Goal: Task Accomplishment & Management: Use online tool/utility

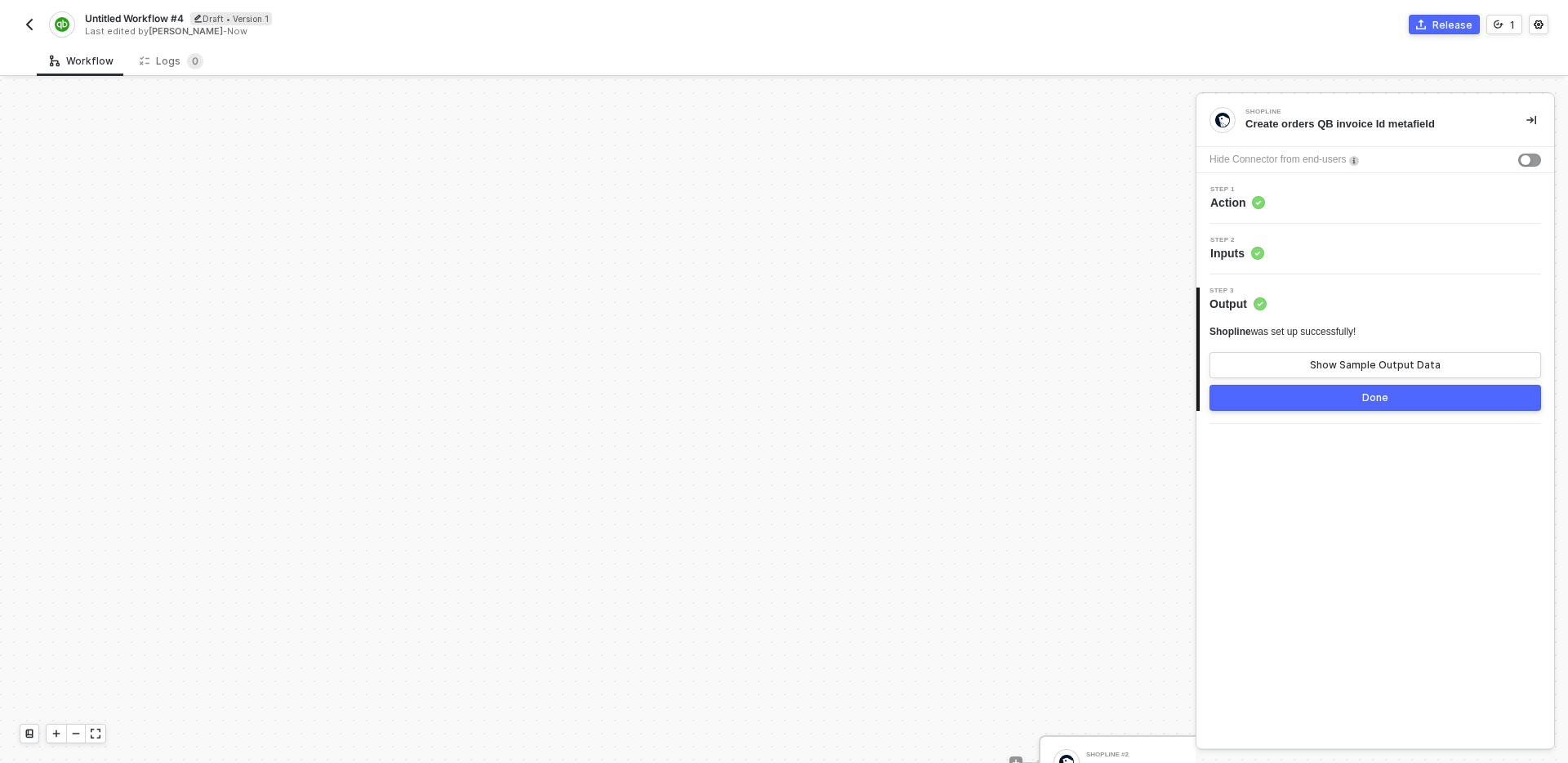
scroll to position [513, 697]
click at [921, 561] on div "TRIGGER On Installation Trigger On Installation Trigger Shopline #3 Create orde…" at bounding box center [197, 356] width 1790 height 1580
click at [1013, 178] on div "TRIGGER On Installation Trigger On Installation Trigger Shopline #3 Create orde…" at bounding box center [197, 356] width 1790 height 1580
click at [127, 26] on div "Last edited by Carlos Saavedra - Now" at bounding box center [434, 31] width 697 height 12
click at [126, 22] on span "Untitled Workflow #4" at bounding box center [135, 19] width 99 height 14
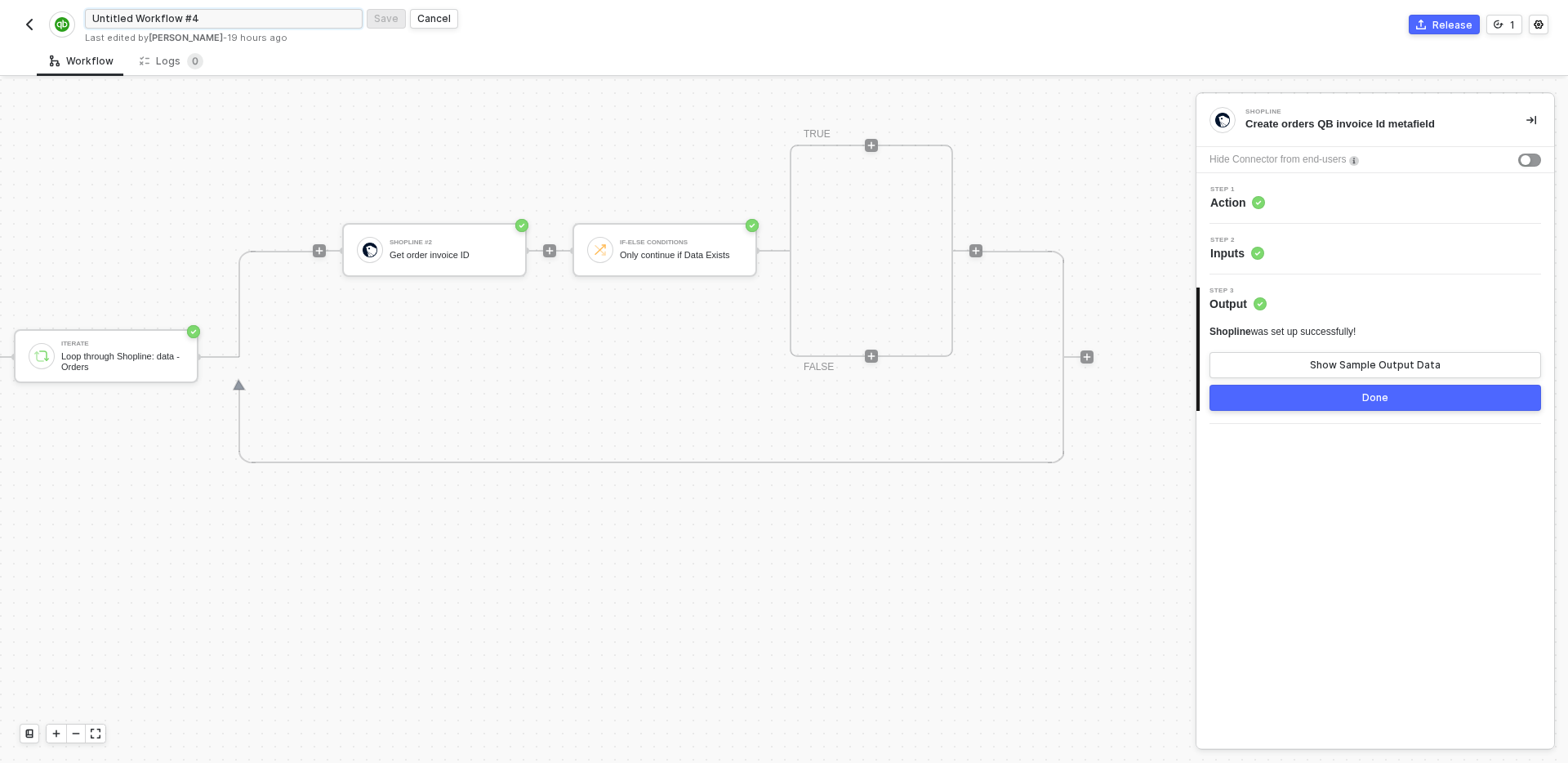
click at [189, 21] on input "Untitled Workflow #4" at bounding box center [224, 19] width 278 height 20
type input "Sync orders on install"
click button "Save" at bounding box center [386, 19] width 39 height 20
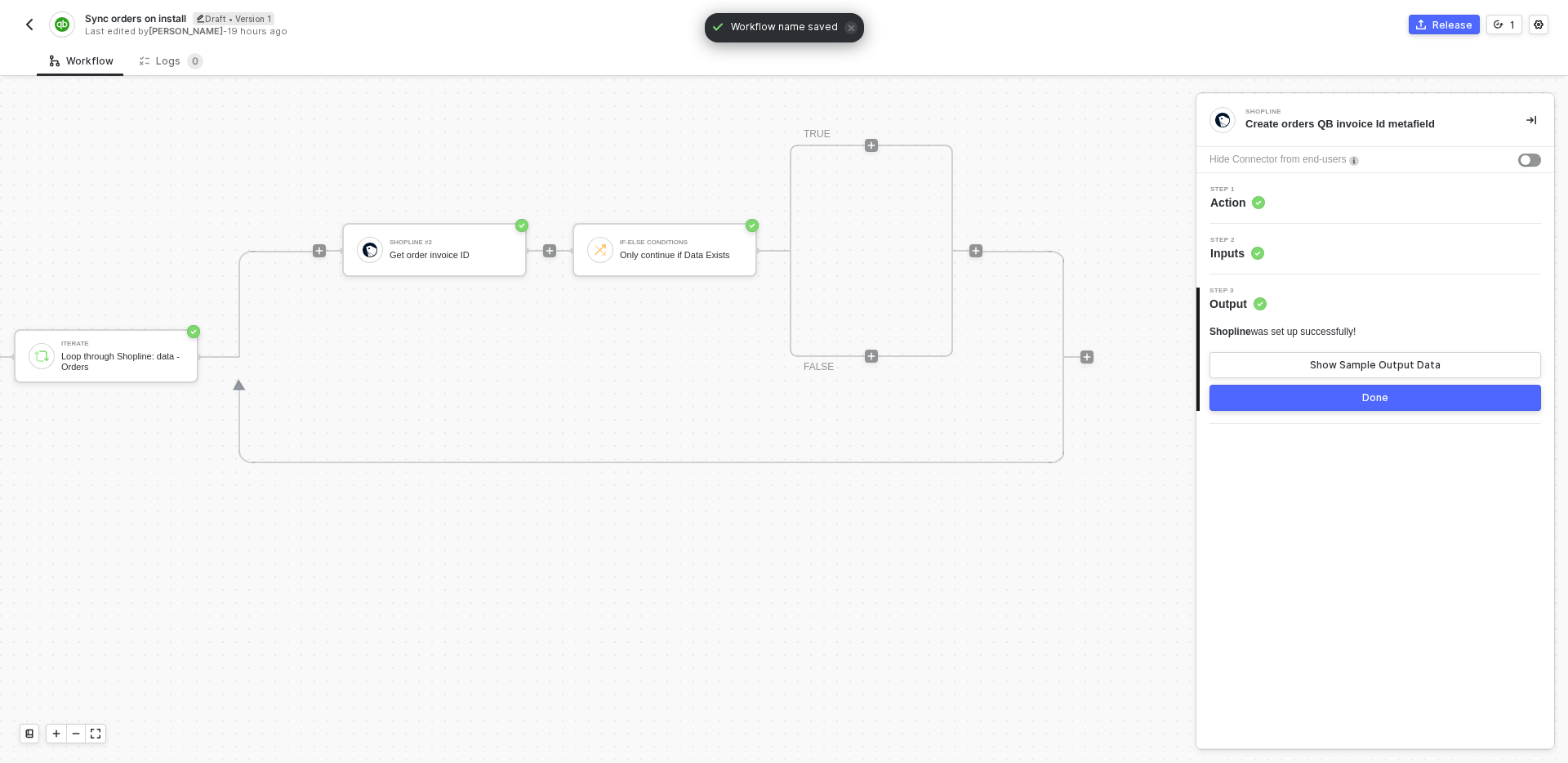
click at [31, 22] on img "button" at bounding box center [28, 24] width 13 height 13
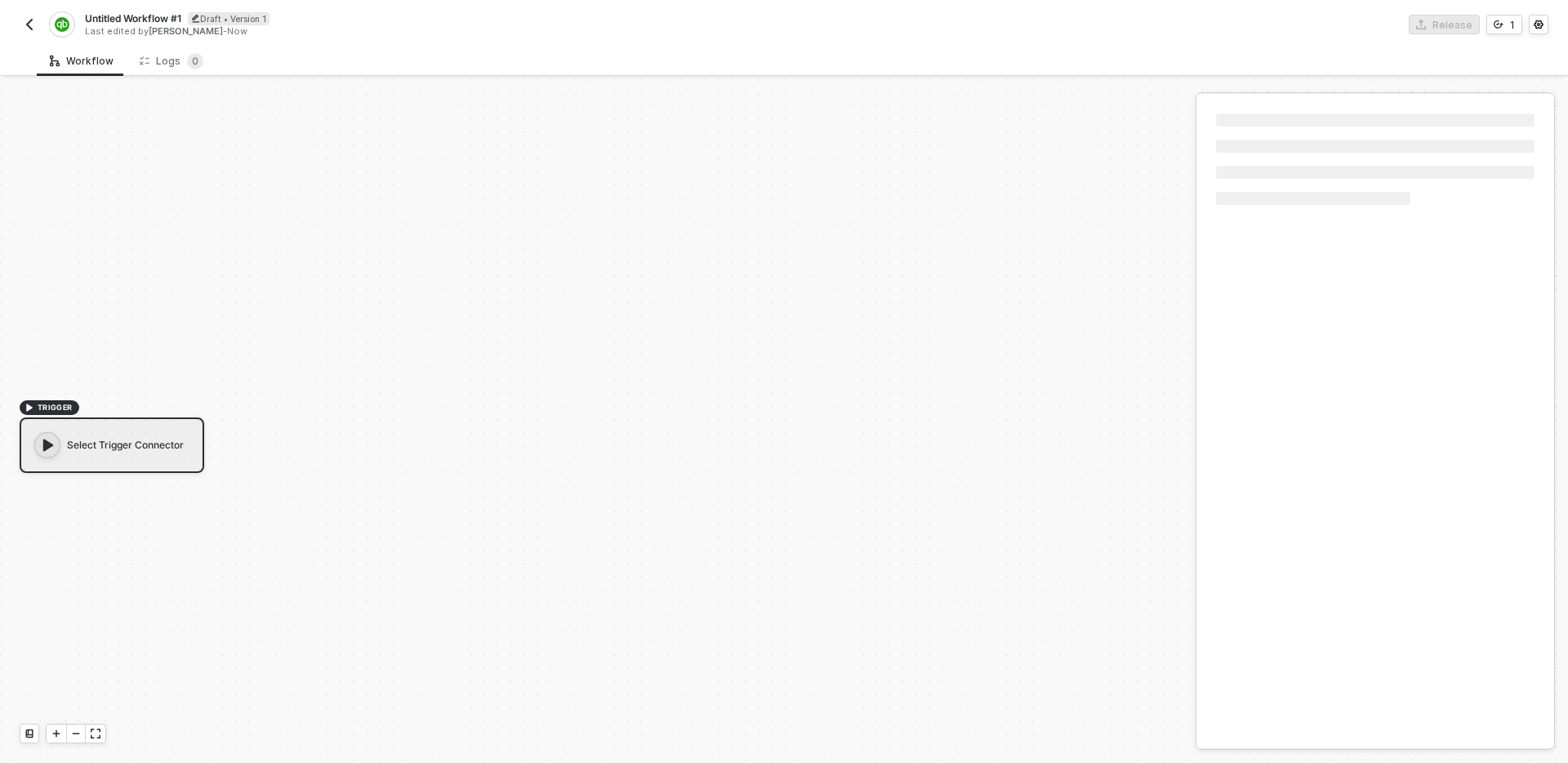
scroll to position [30, 0]
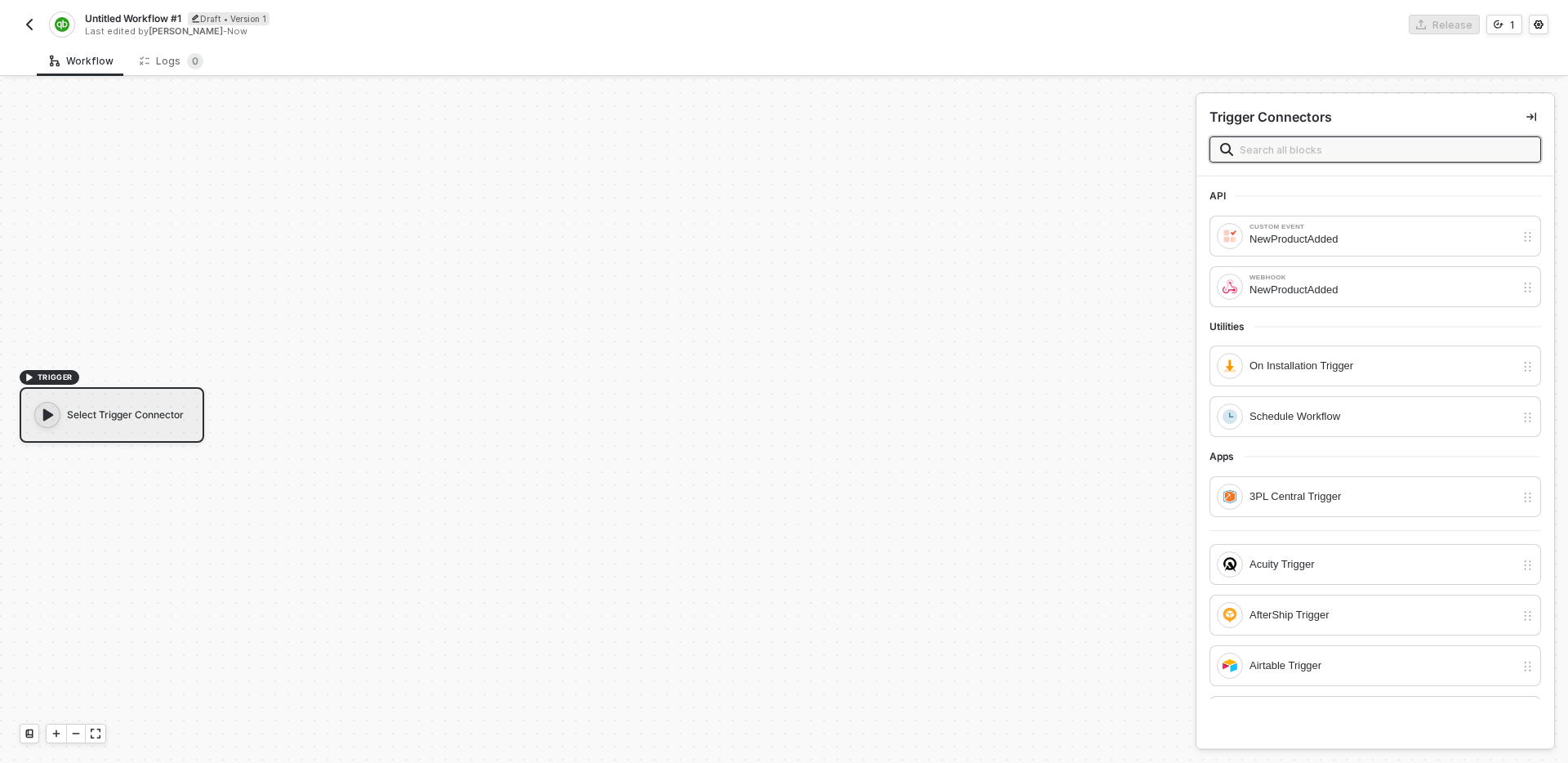
click at [133, 19] on span "Untitled Workflow #1" at bounding box center [134, 19] width 96 height 14
click at [133, 19] on input "Untitled Workflow #1" at bounding box center [224, 19] width 278 height 20
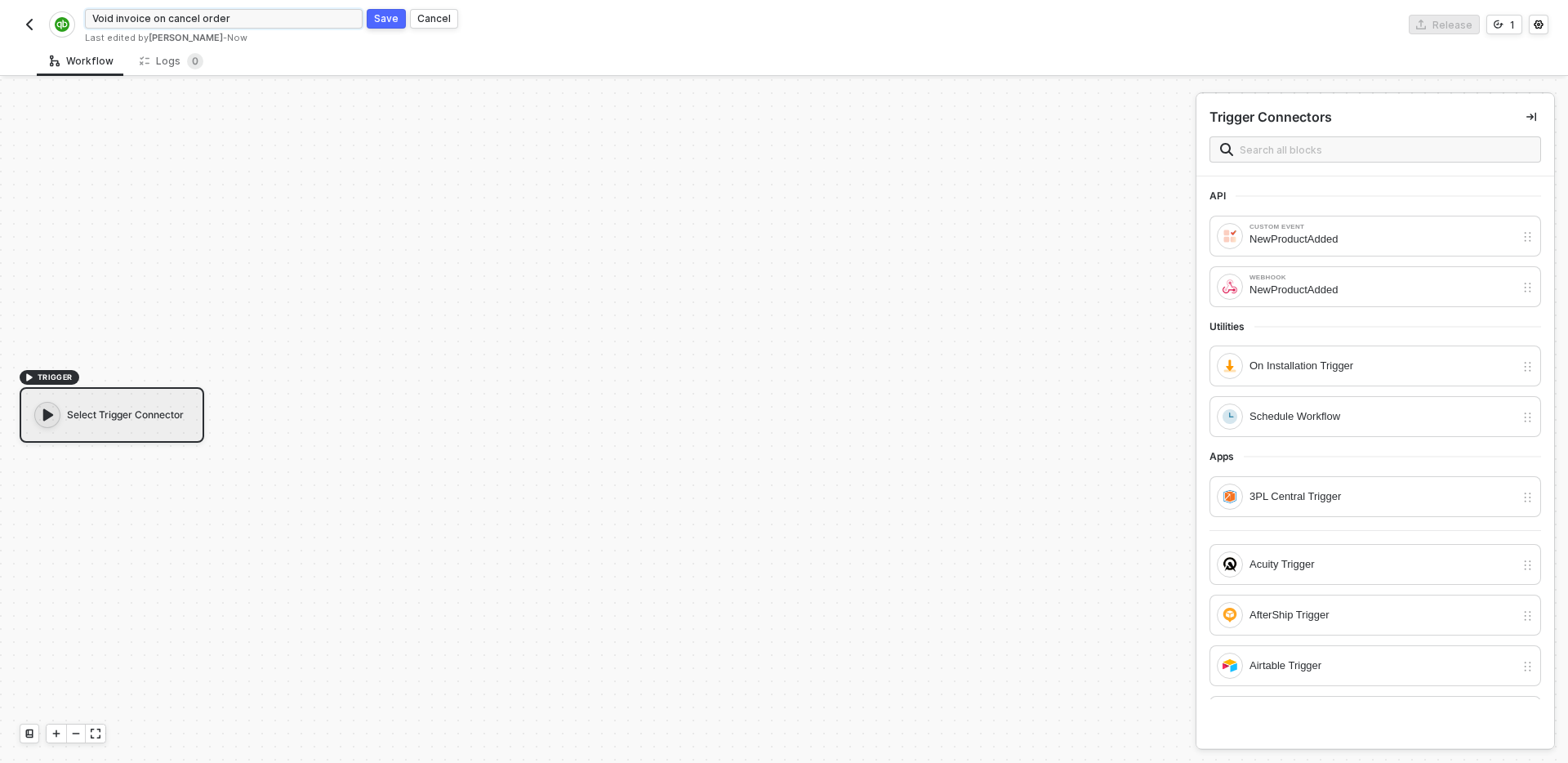
type input "Void invoice on cancel order"
click at [374, 15] on div "Save" at bounding box center [386, 19] width 25 height 14
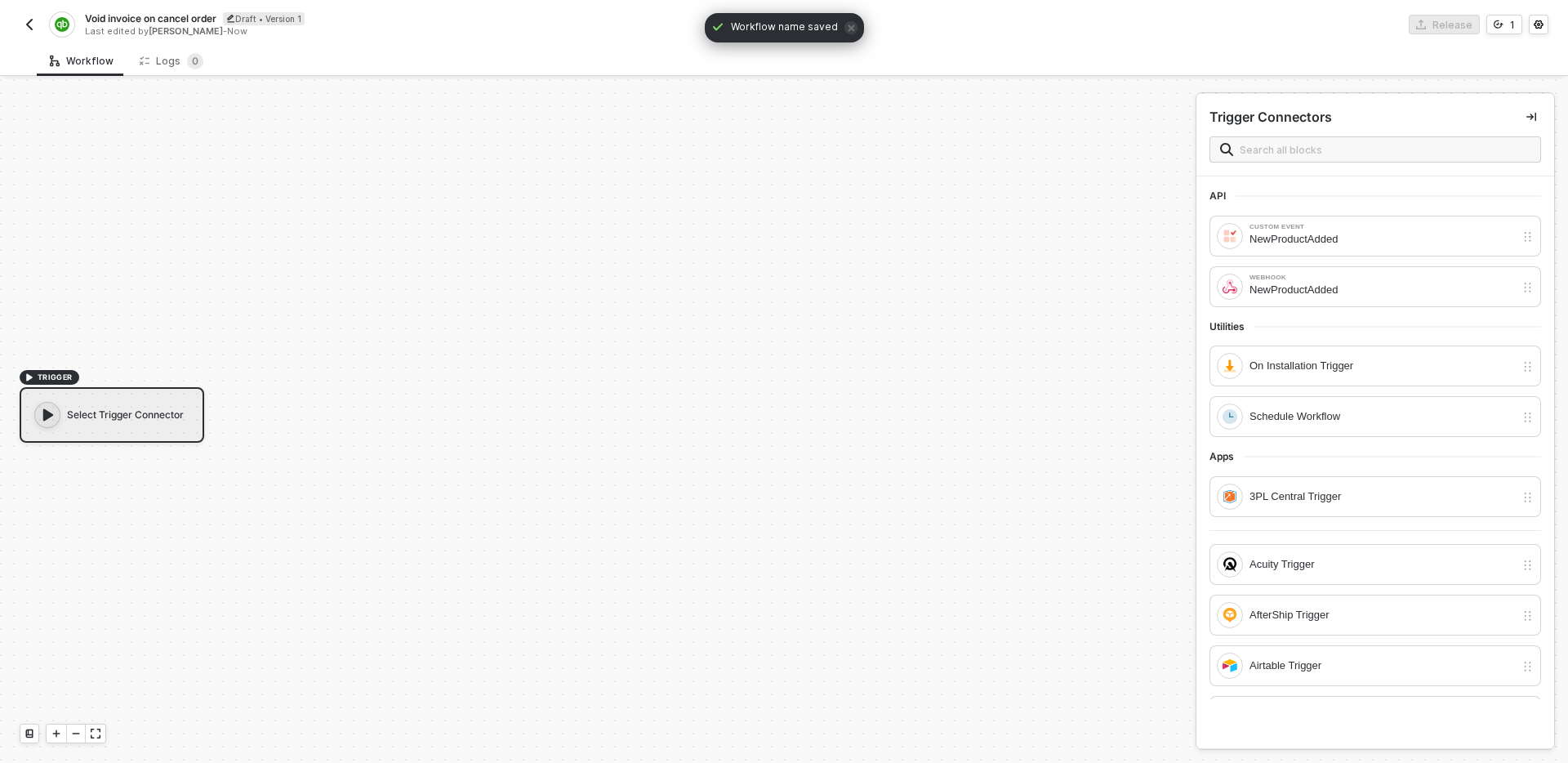
click at [21, 23] on button "button" at bounding box center [29, 25] width 20 height 20
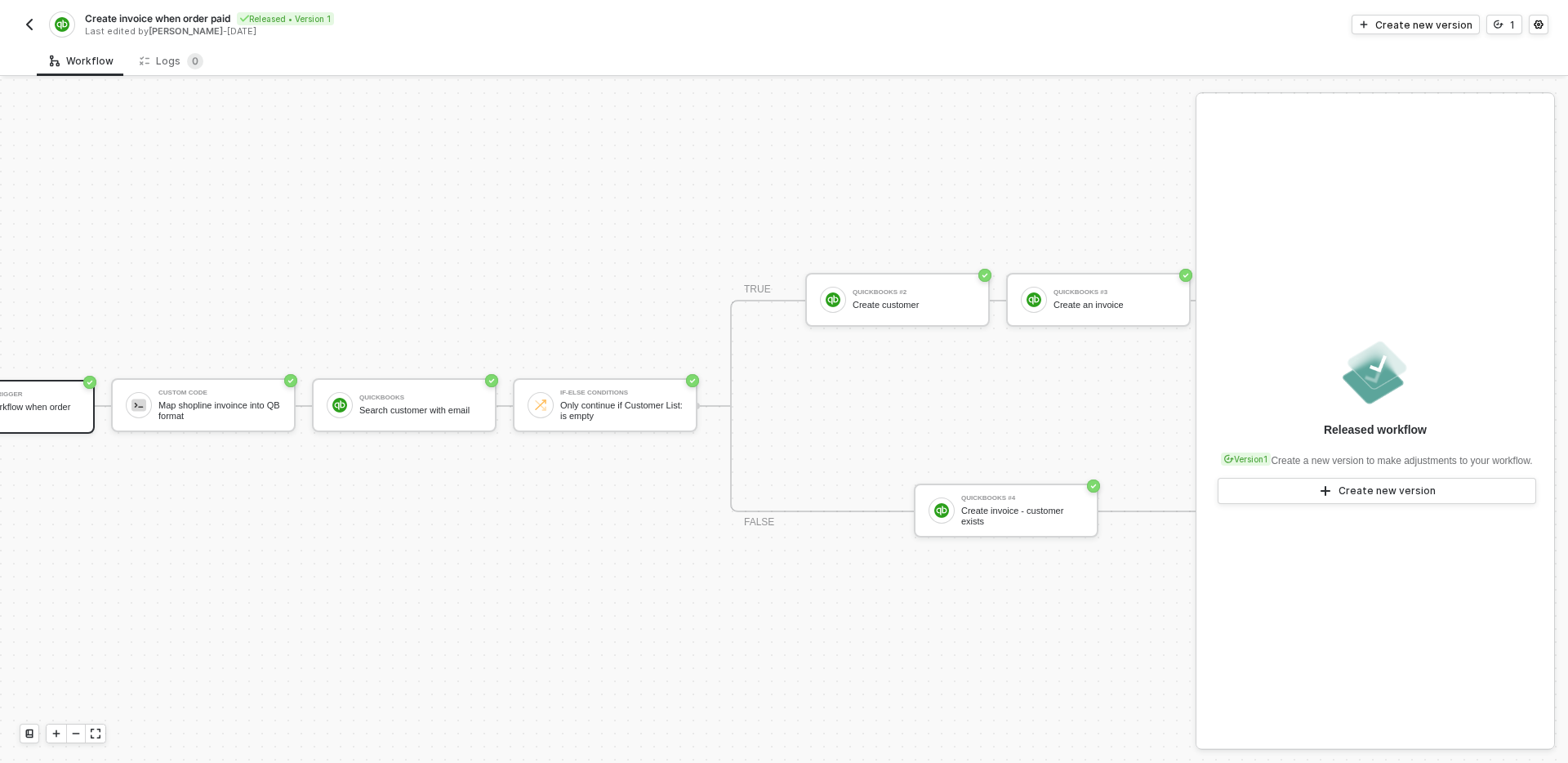
scroll to position [30, 0]
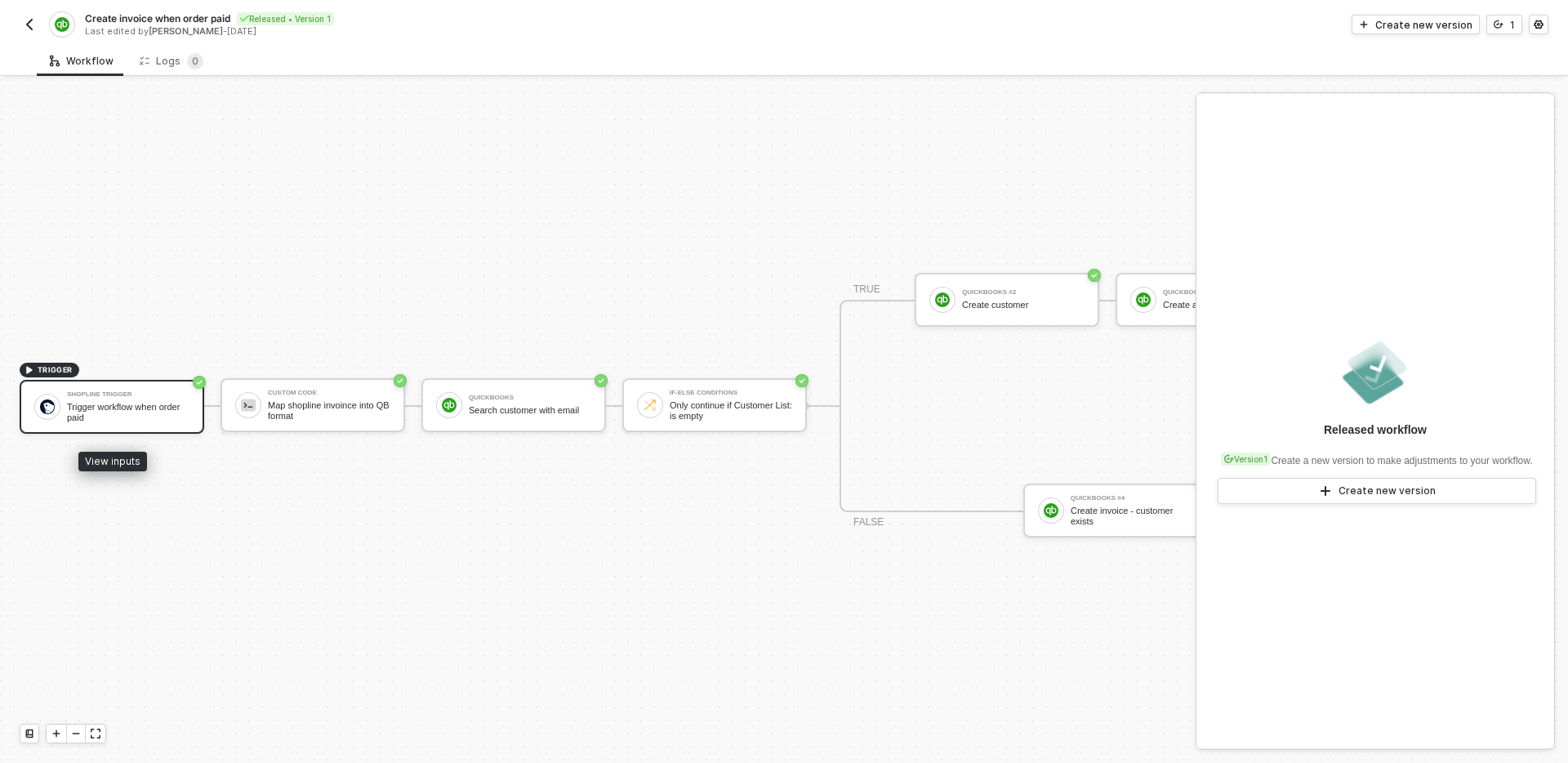
click at [148, 405] on div "Trigger workflow when order paid" at bounding box center [128, 411] width 123 height 21
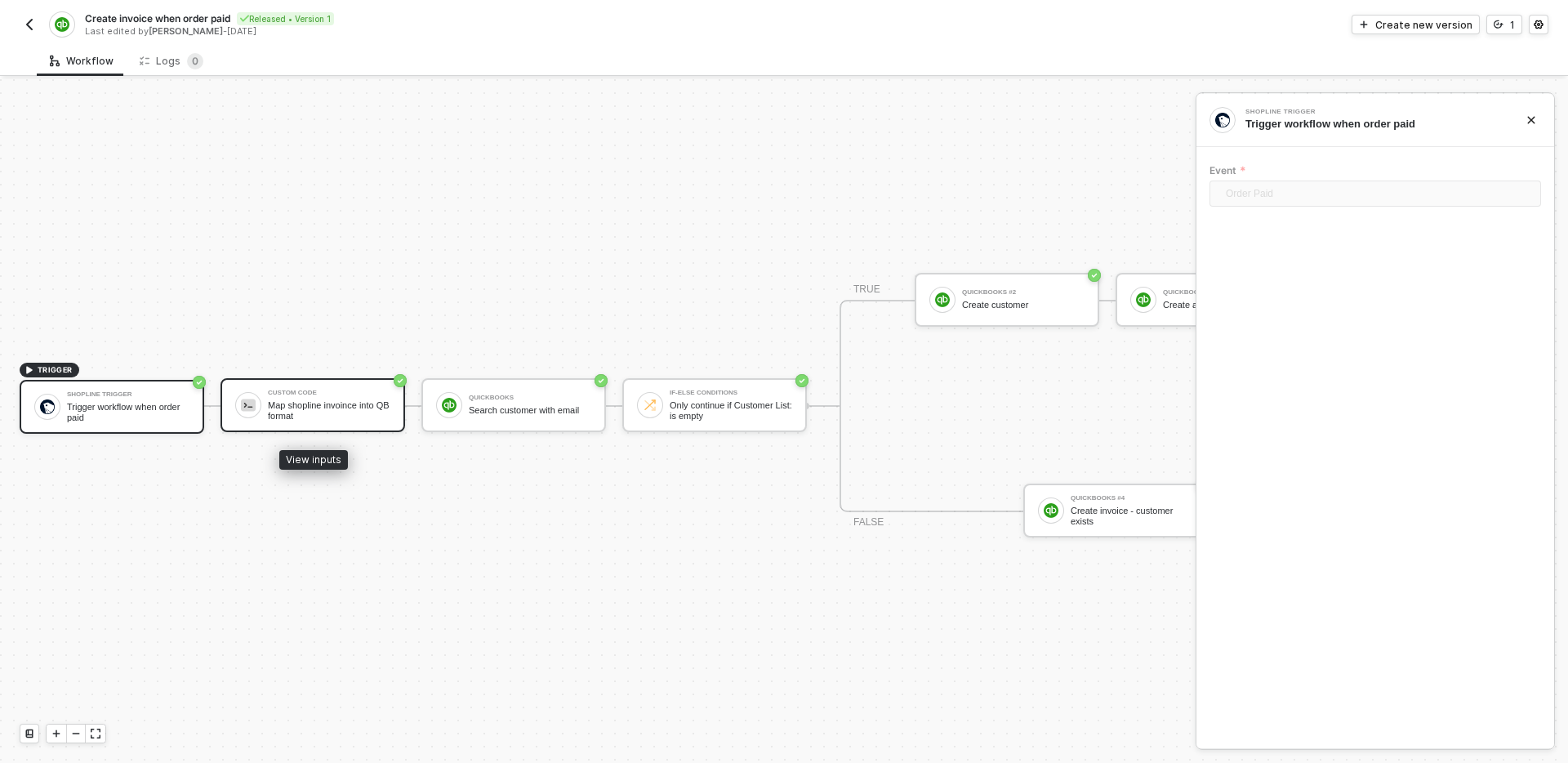
click at [338, 420] on div "Custom Code Map shopline invoince into QB format" at bounding box center [313, 405] width 185 height 54
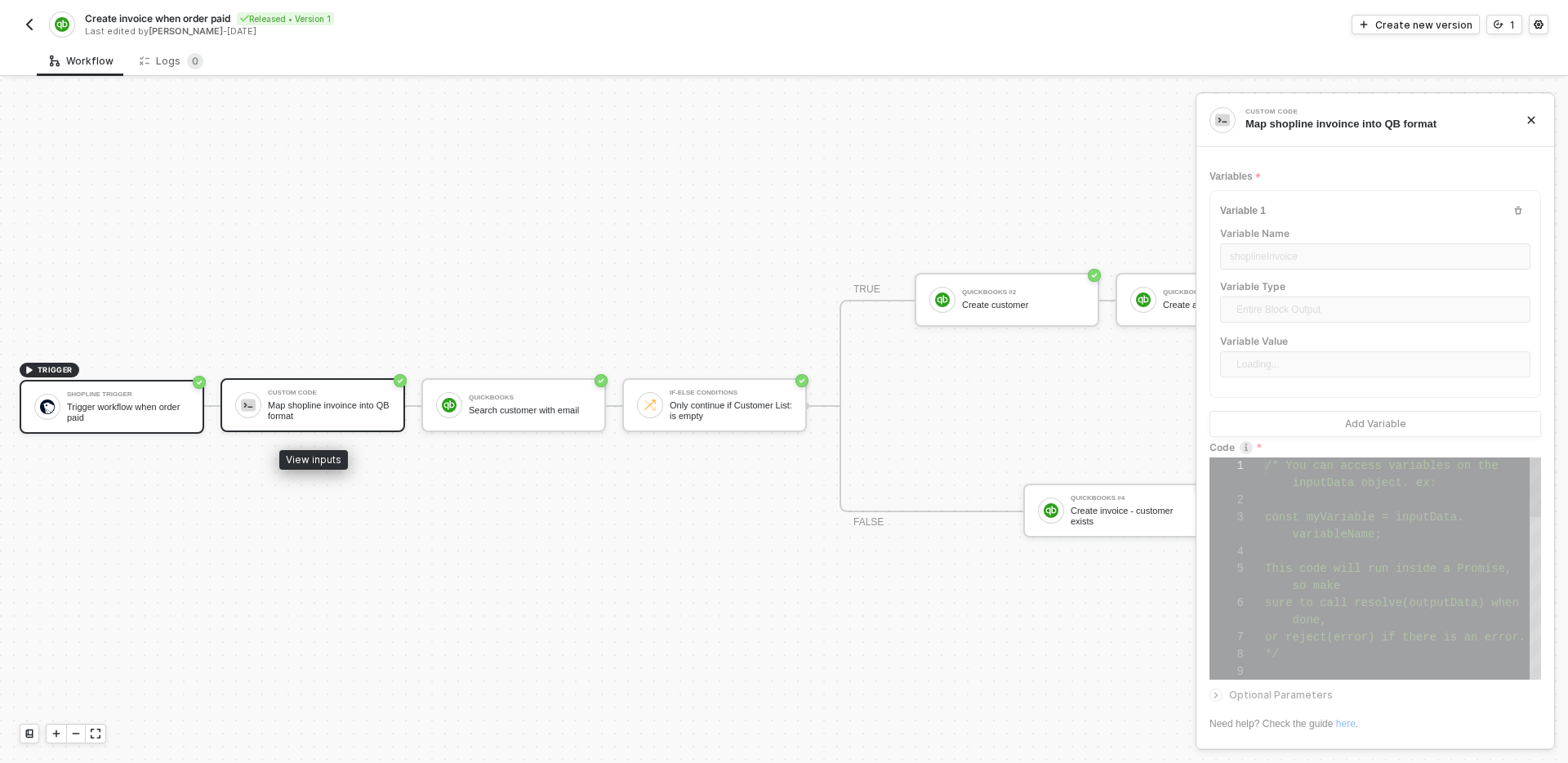
scroll to position [103, 0]
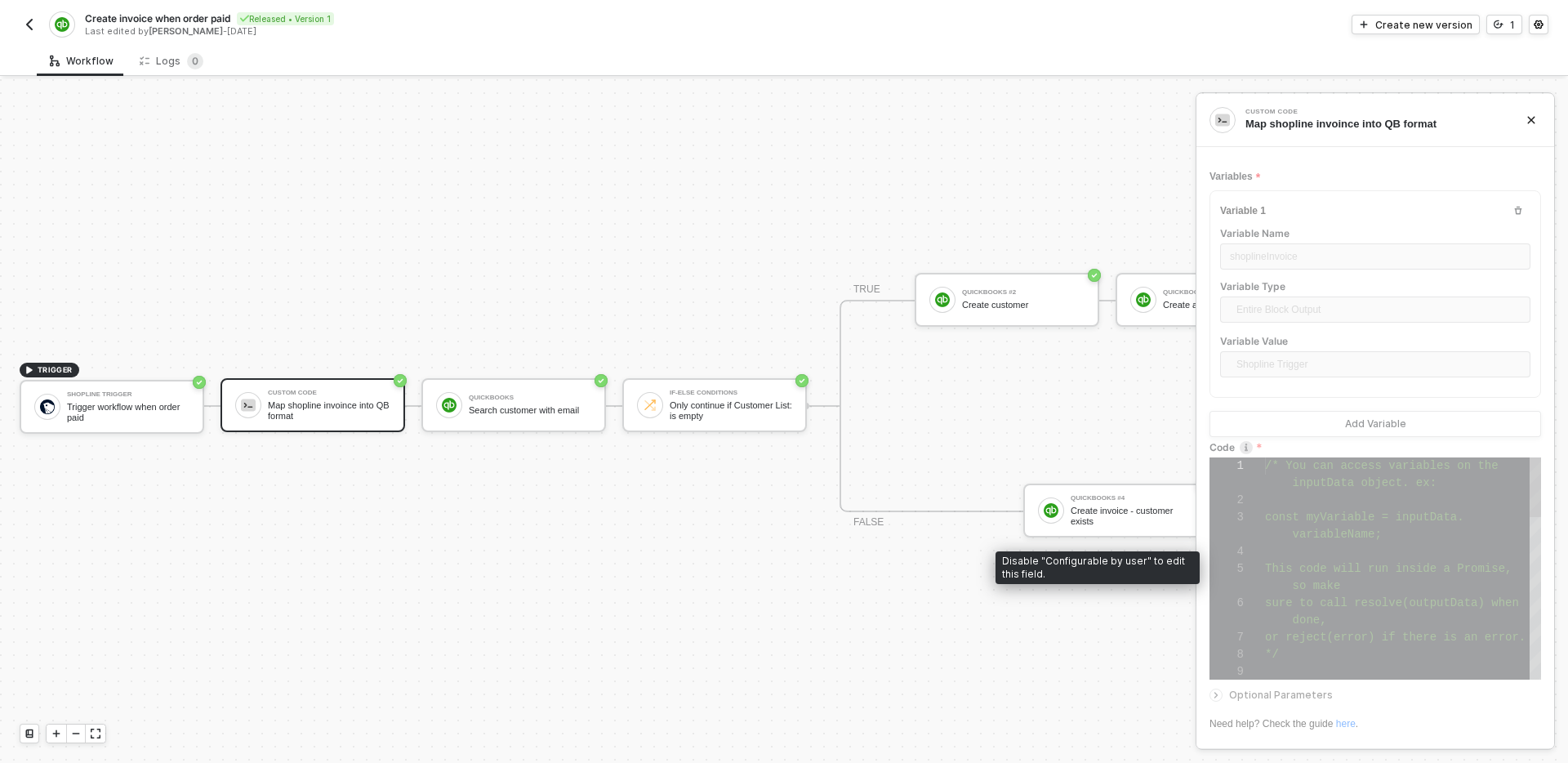
click at [1355, 504] on div at bounding box center [1402, 500] width 276 height 17
click at [1329, 531] on span "variableName;" at bounding box center [1337, 533] width 89 height 13
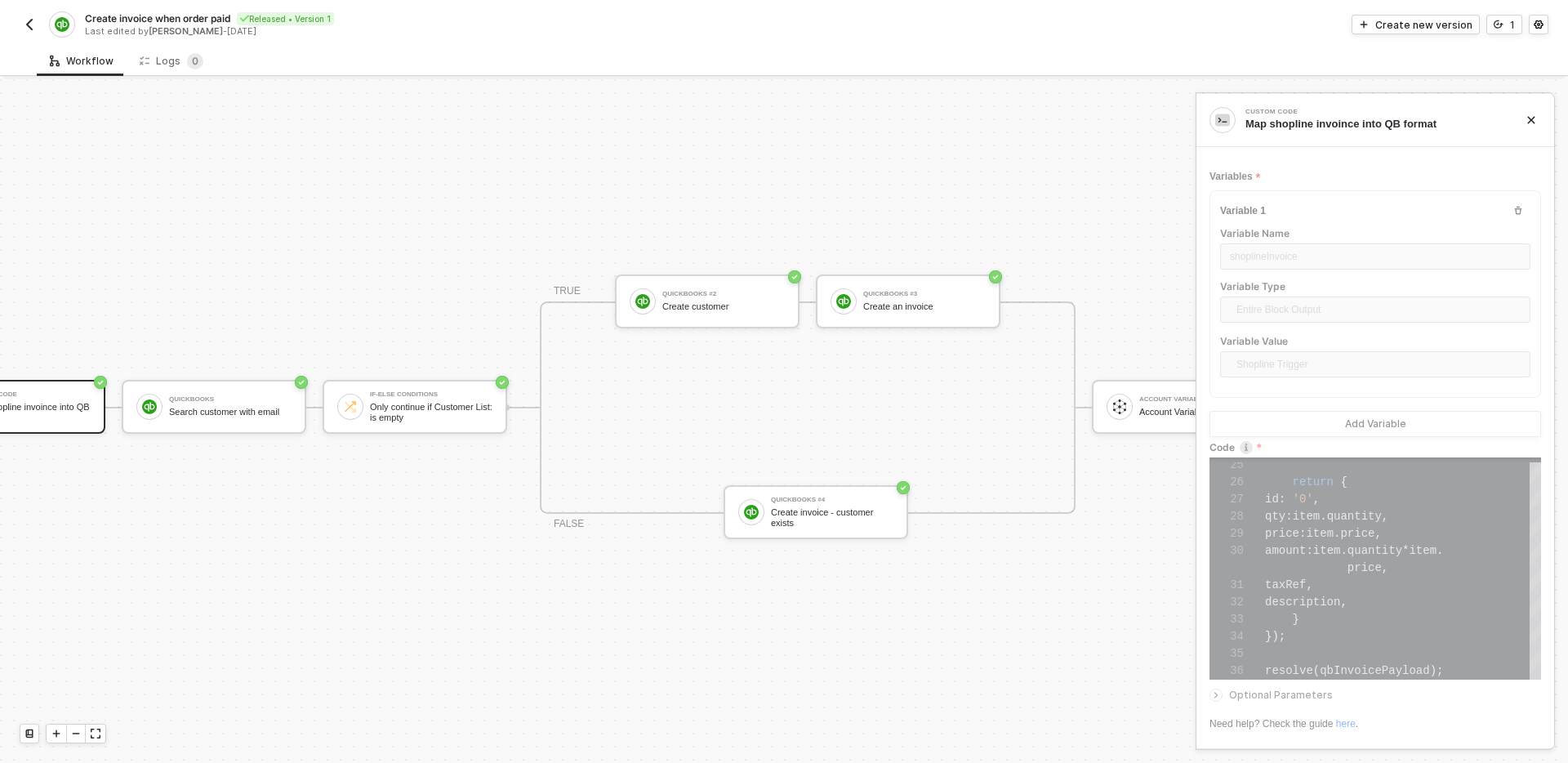
scroll to position [27, 300]
click at [712, 395] on div "TRUE QuickBooks #2 Create customer QuickBooks #3 Create an invoice FALSE QuickB…" at bounding box center [807, 409] width 536 height 212
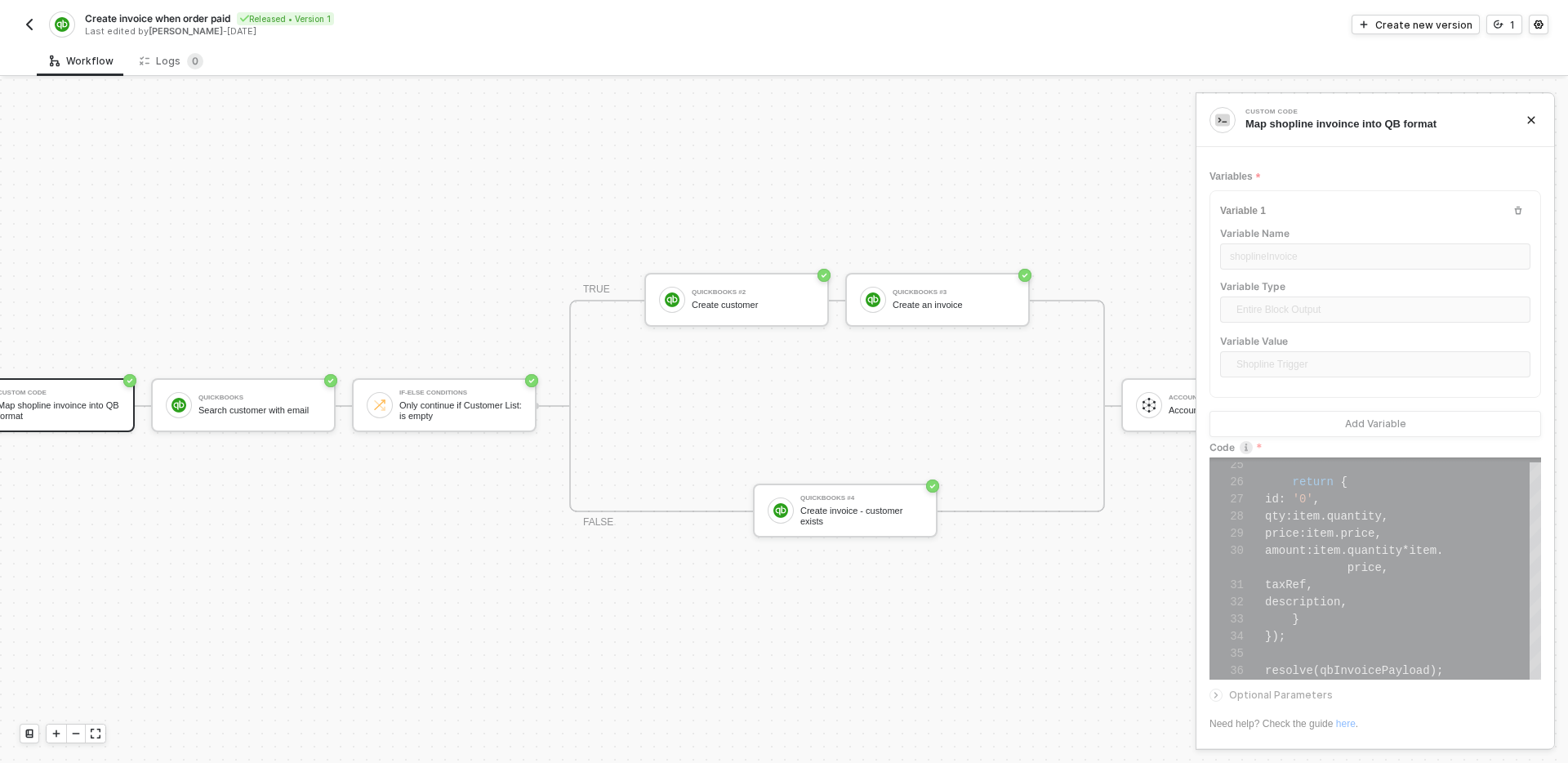
scroll to position [30, 0]
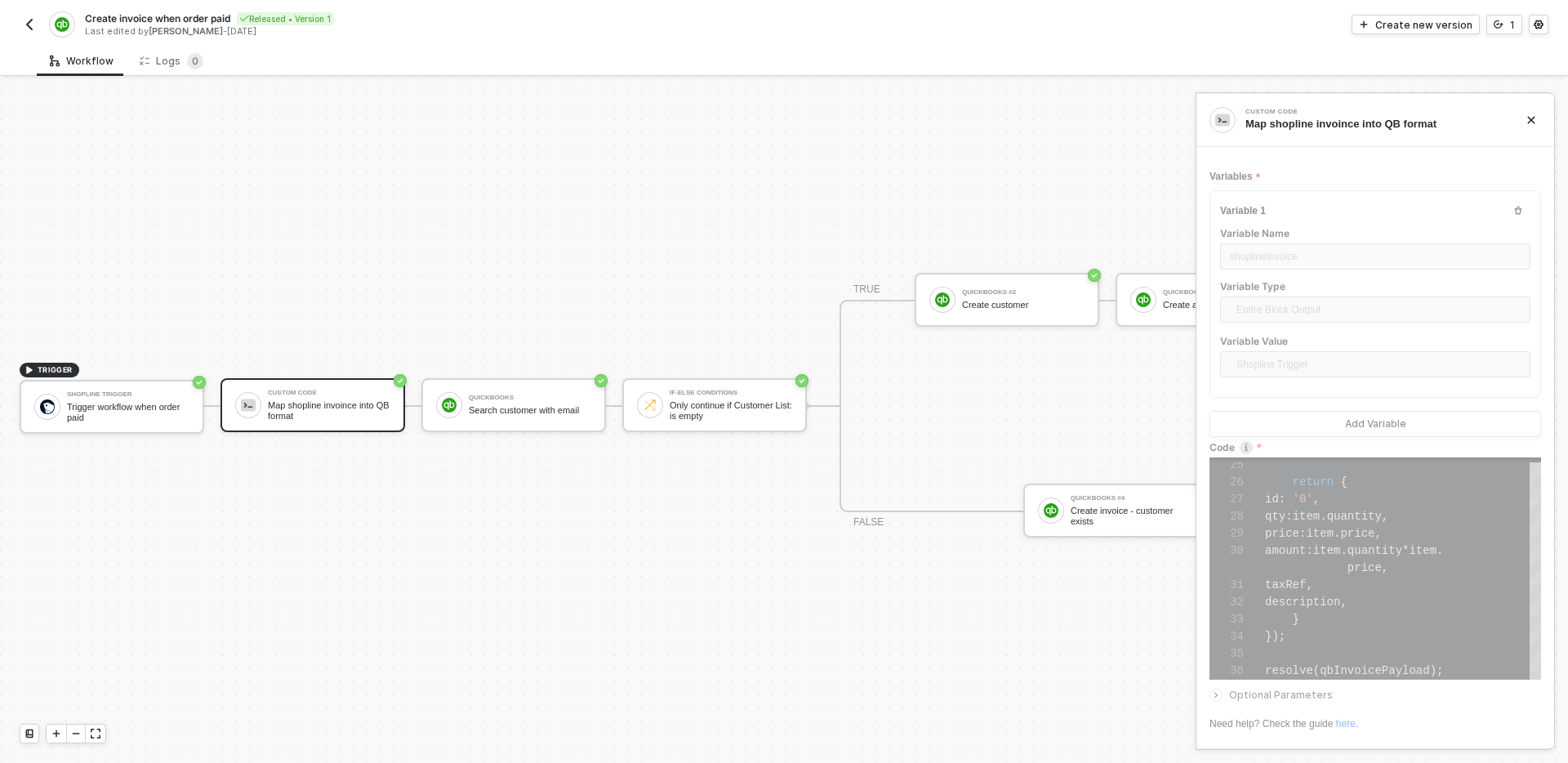
click at [789, 584] on div "TRIGGER Shopline Trigger Trigger workflow when order paid Custom Code Map shopl…" at bounding box center [787, 406] width 1576 height 714
click at [26, 19] on img "button" at bounding box center [28, 24] width 13 height 13
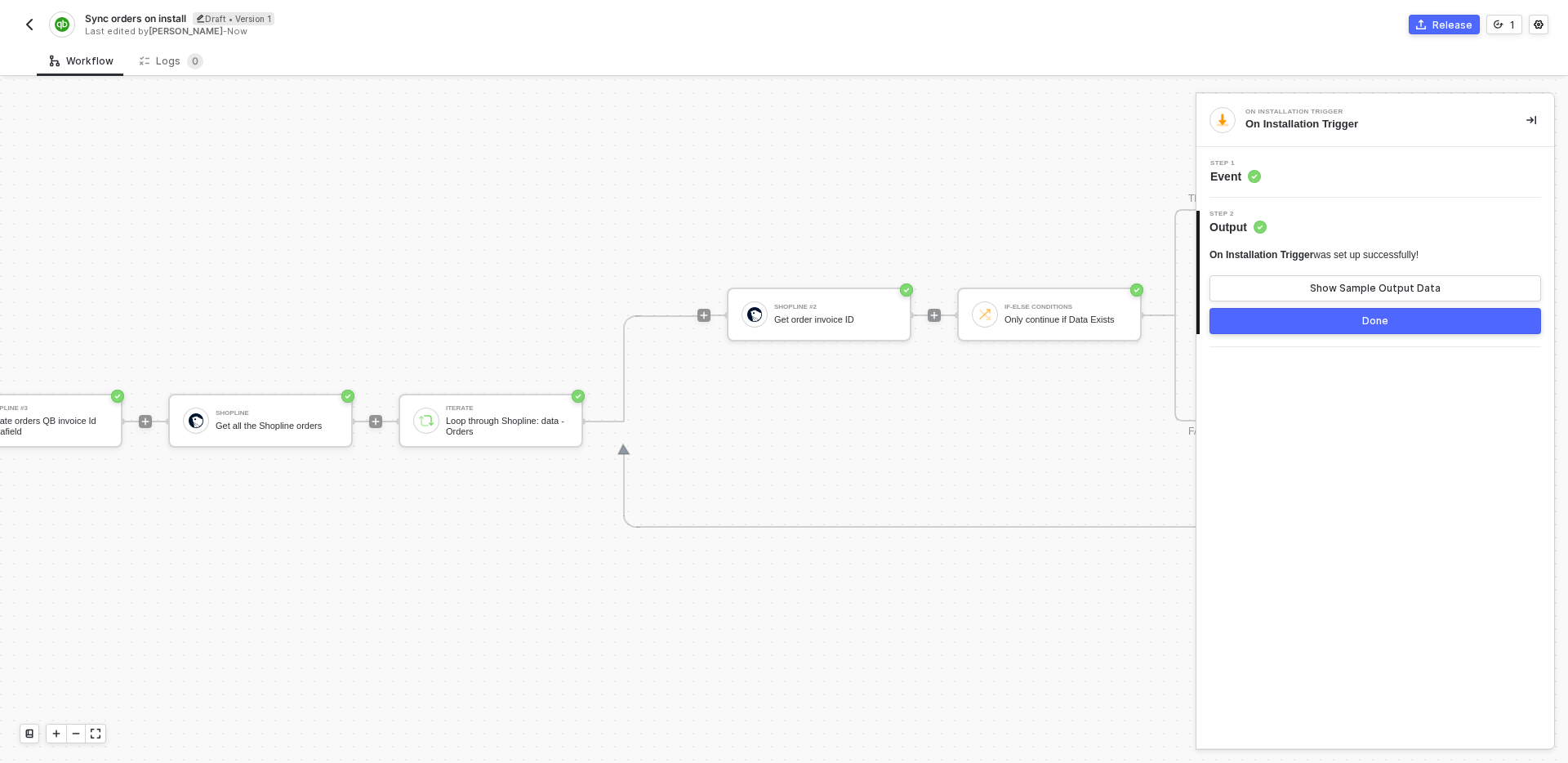
scroll to position [448, 697]
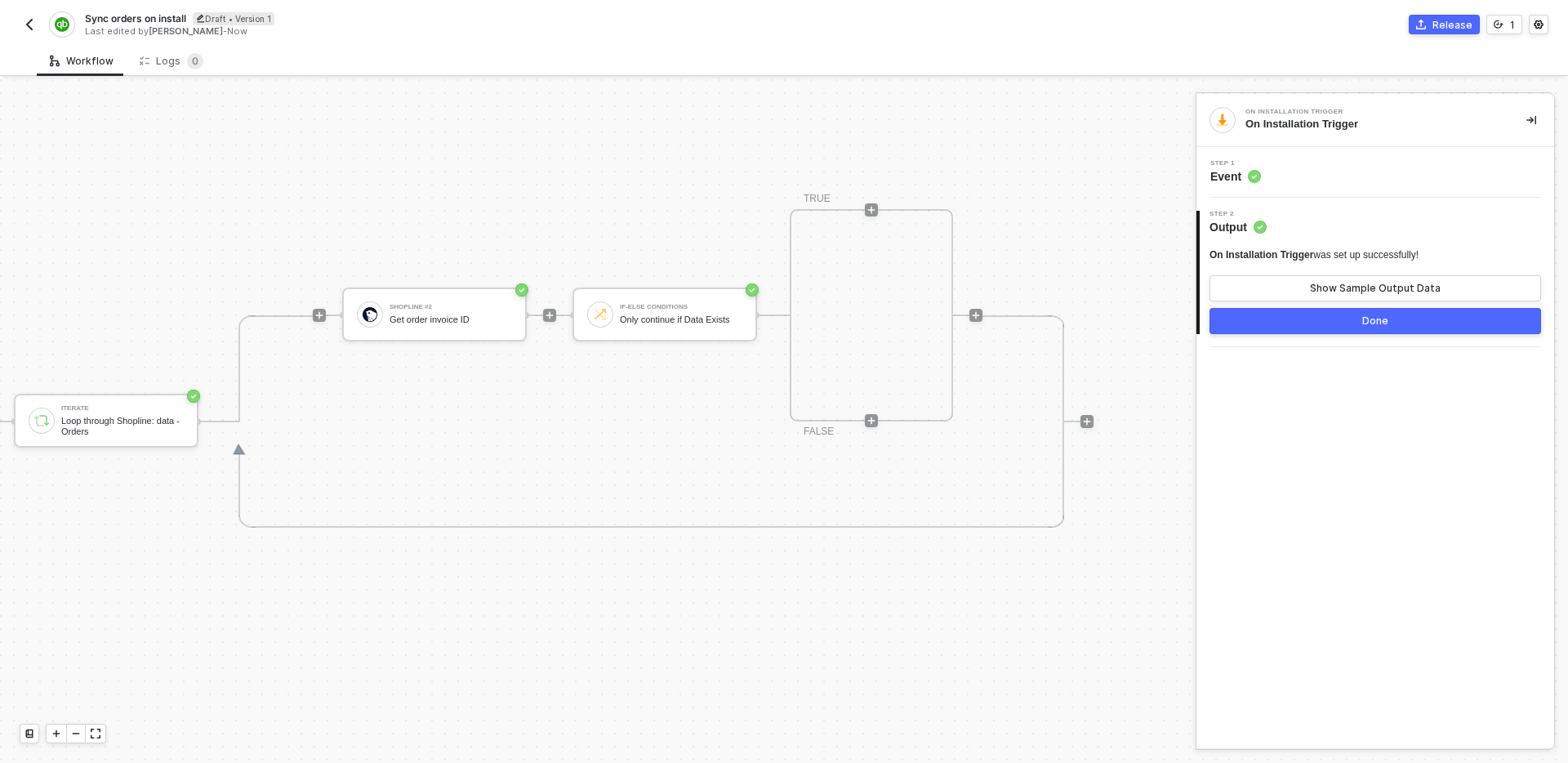
click at [27, 27] on img "button" at bounding box center [28, 24] width 13 height 13
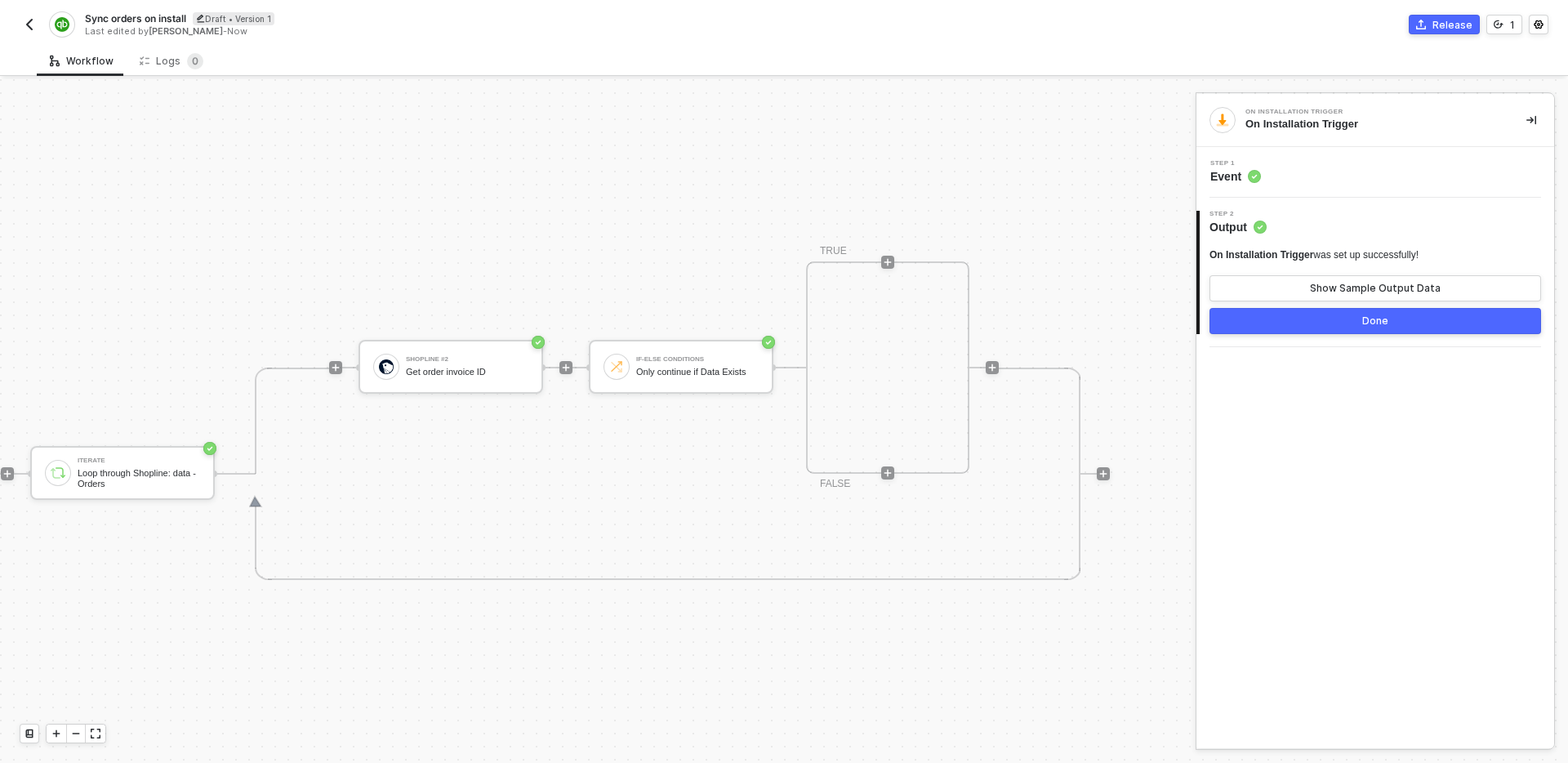
scroll to position [396, 682]
click at [34, 22] on img "button" at bounding box center [28, 24] width 13 height 13
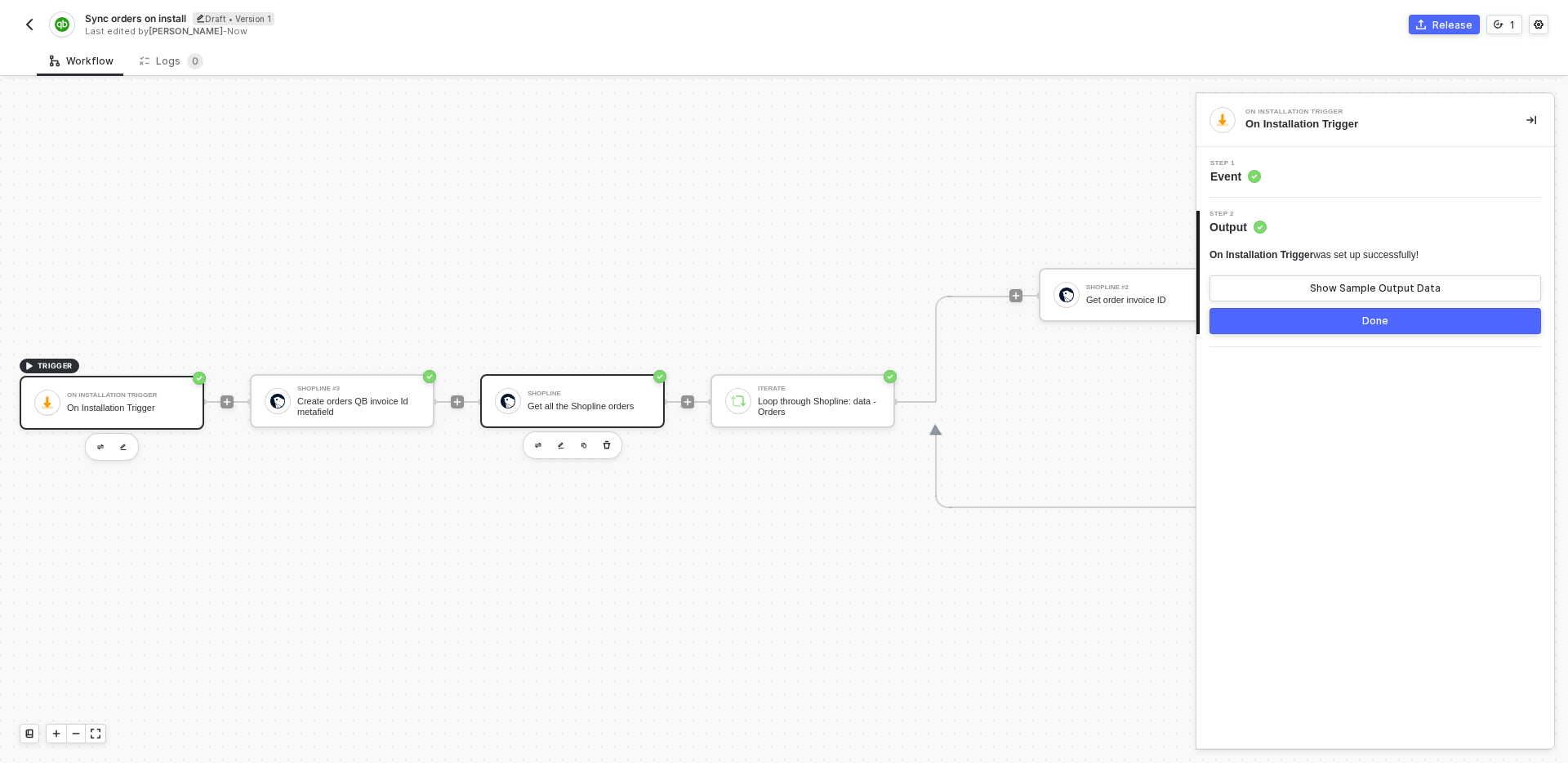
scroll to position [468, 0]
click at [27, 18] on img "button" at bounding box center [28, 24] width 13 height 13
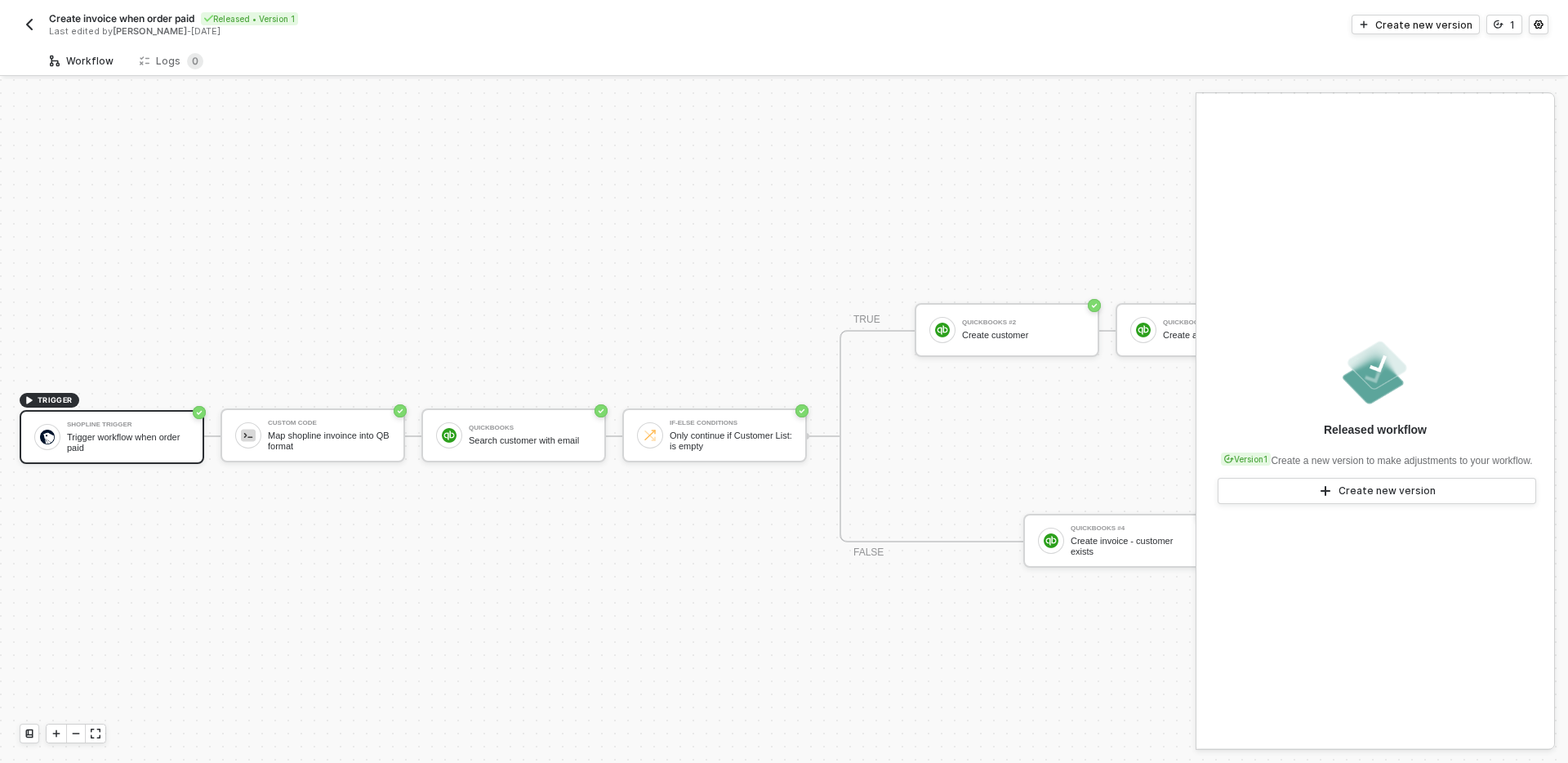
scroll to position [30, 0]
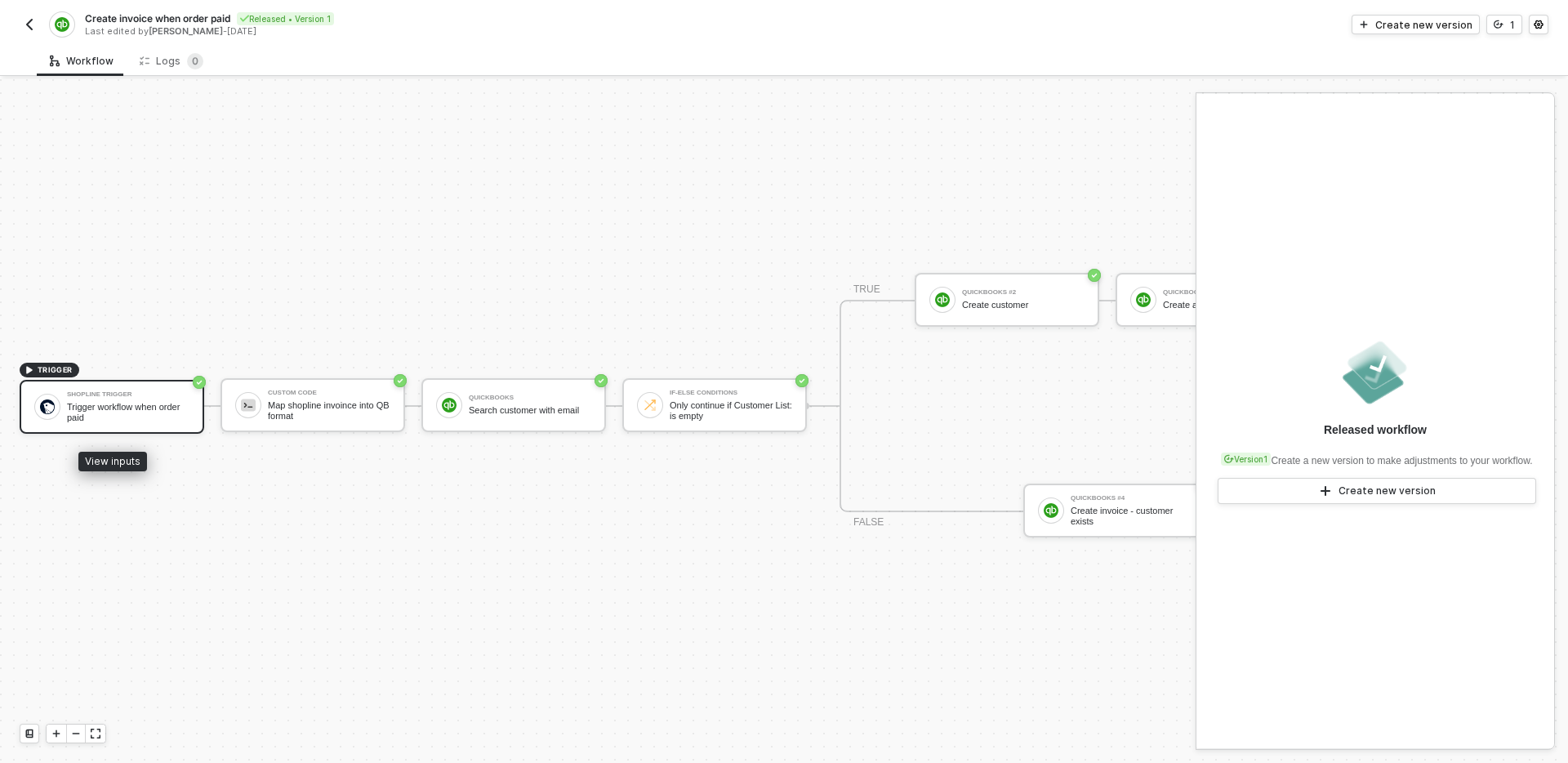
click at [135, 400] on div "Shopline Trigger Trigger workflow when order paid" at bounding box center [128, 407] width 123 height 31
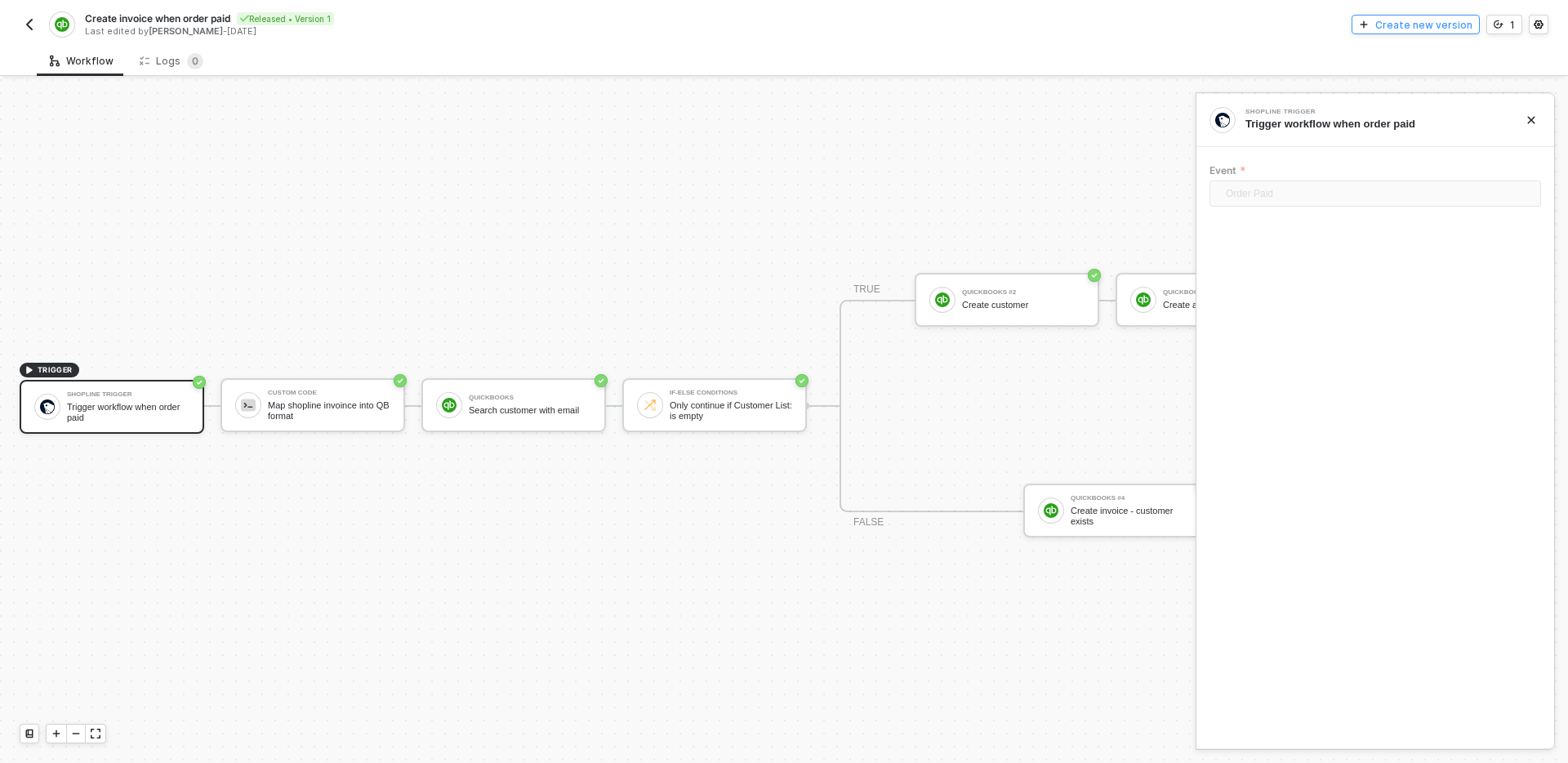
click at [1421, 26] on div "Create new version" at bounding box center [1424, 25] width 97 height 14
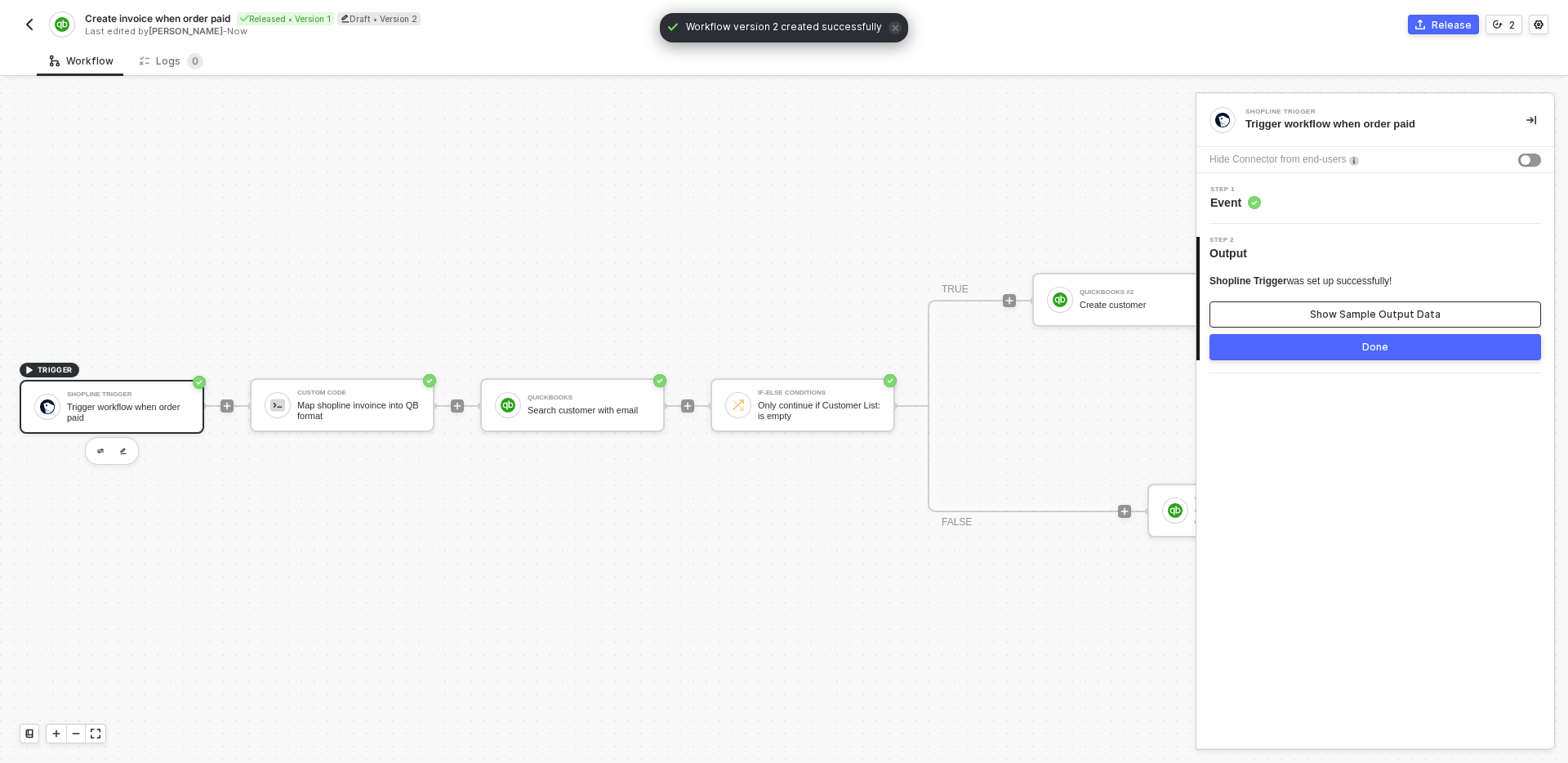
click at [1397, 312] on div "Show Sample Output Data" at bounding box center [1375, 314] width 131 height 13
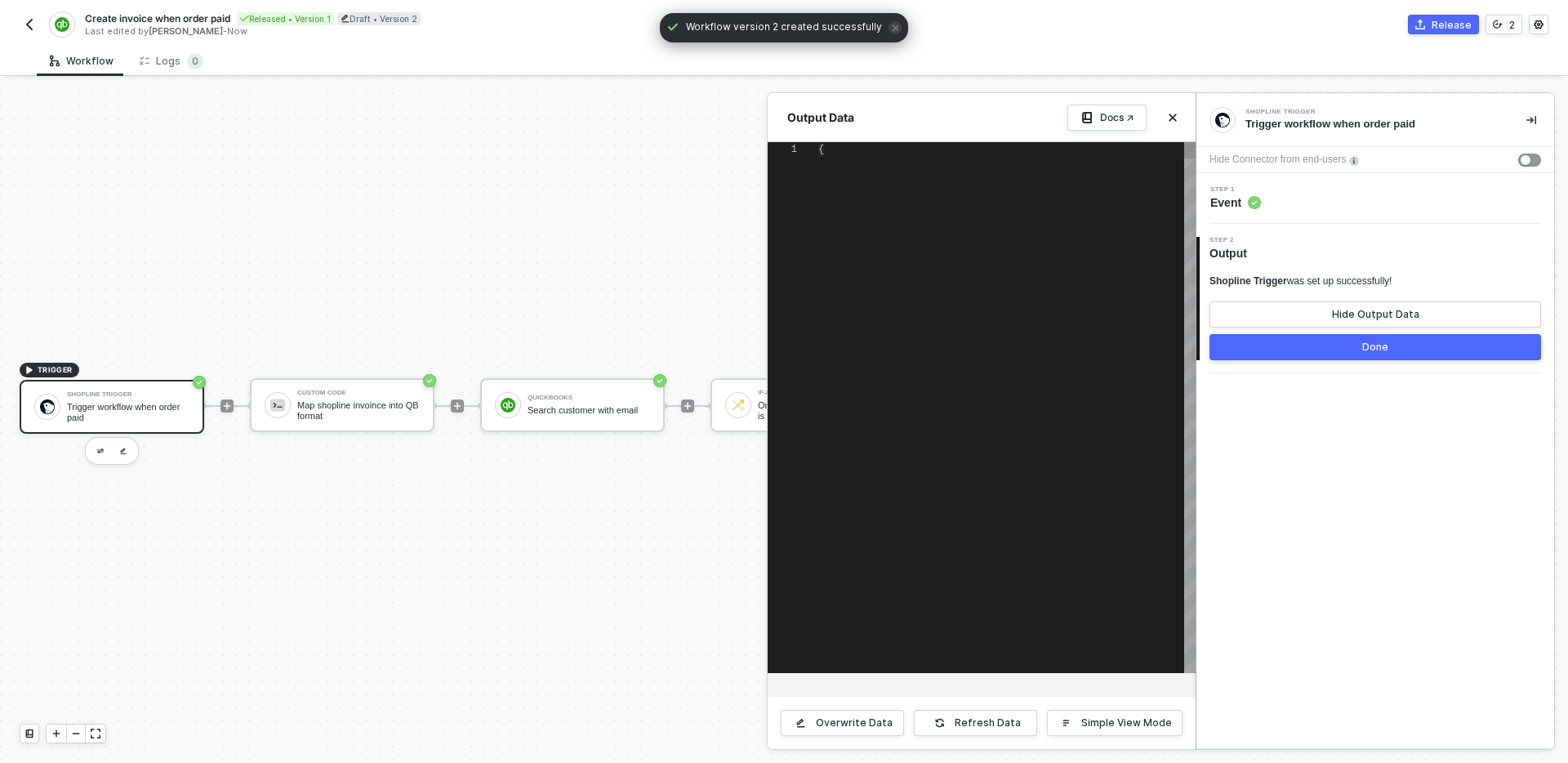
scroll to position [147, 0]
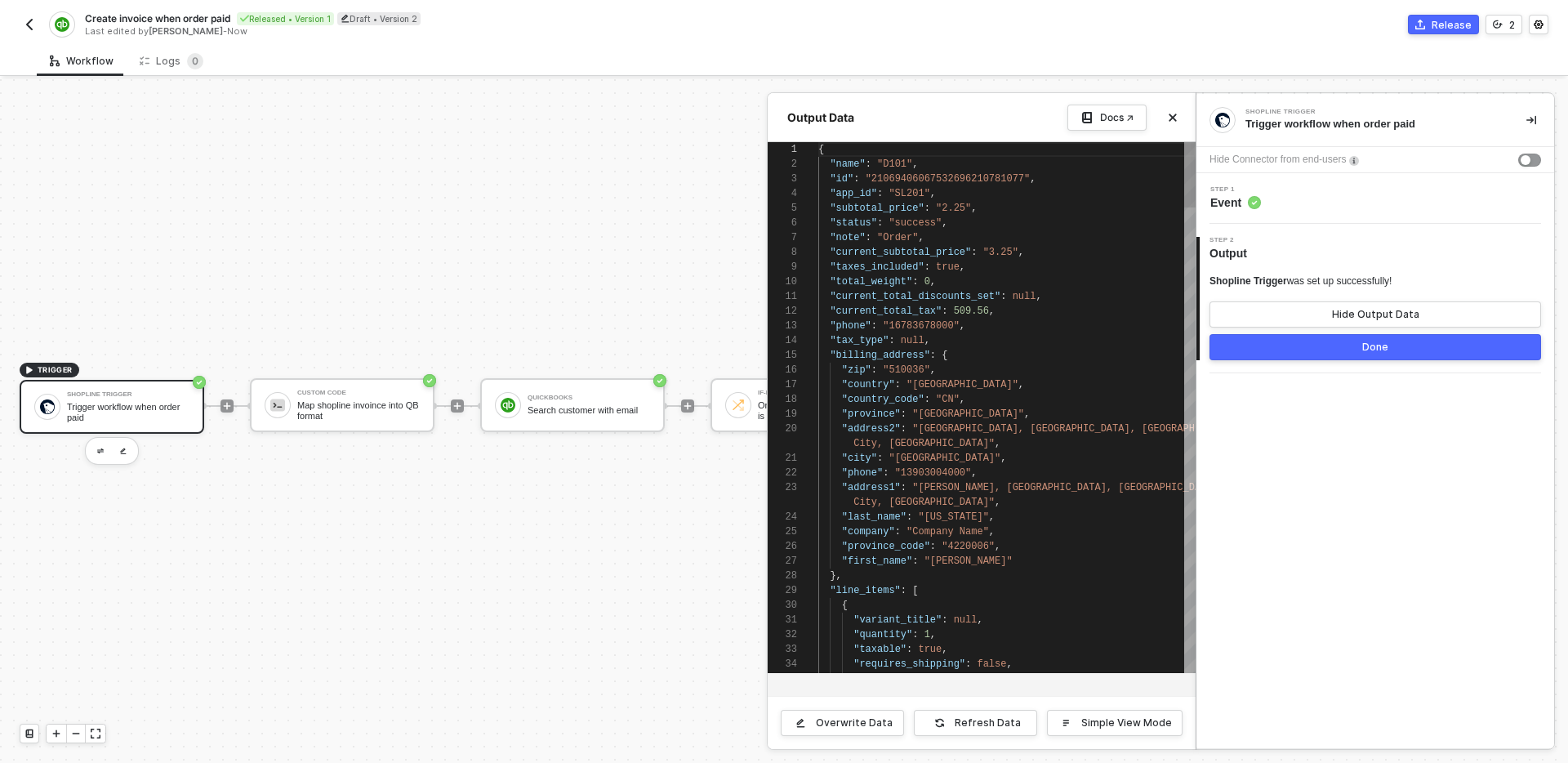
click at [854, 187] on div ""app_id" : "SL201" ," at bounding box center [1006, 193] width 377 height 15
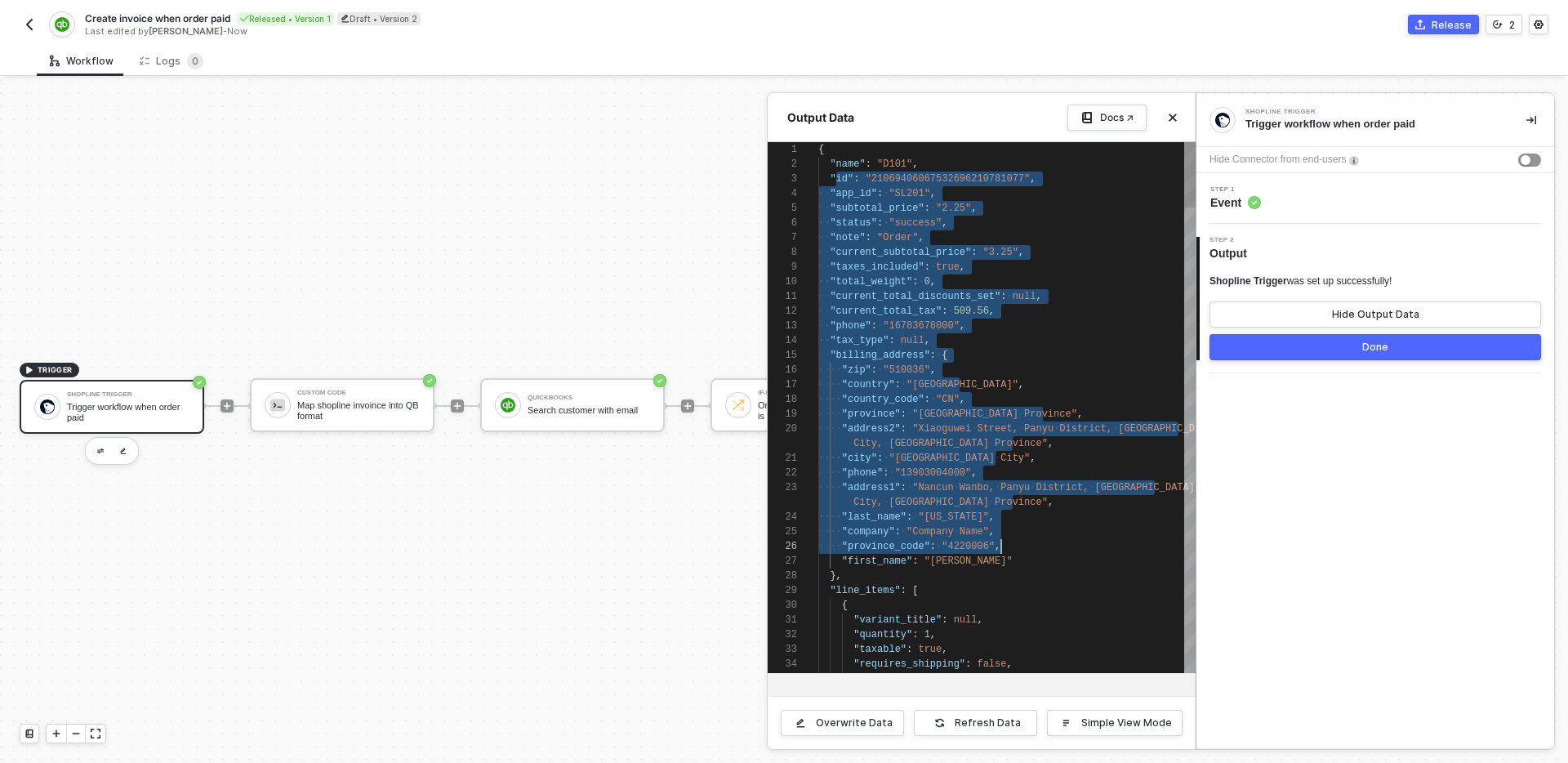
drag, startPoint x: 838, startPoint y: 173, endPoint x: 1041, endPoint y: 550, distance: 428.2
type textarea "City, Guangdong Province", "city": "Guangzhou City", "phone": "13903004000", "a…"
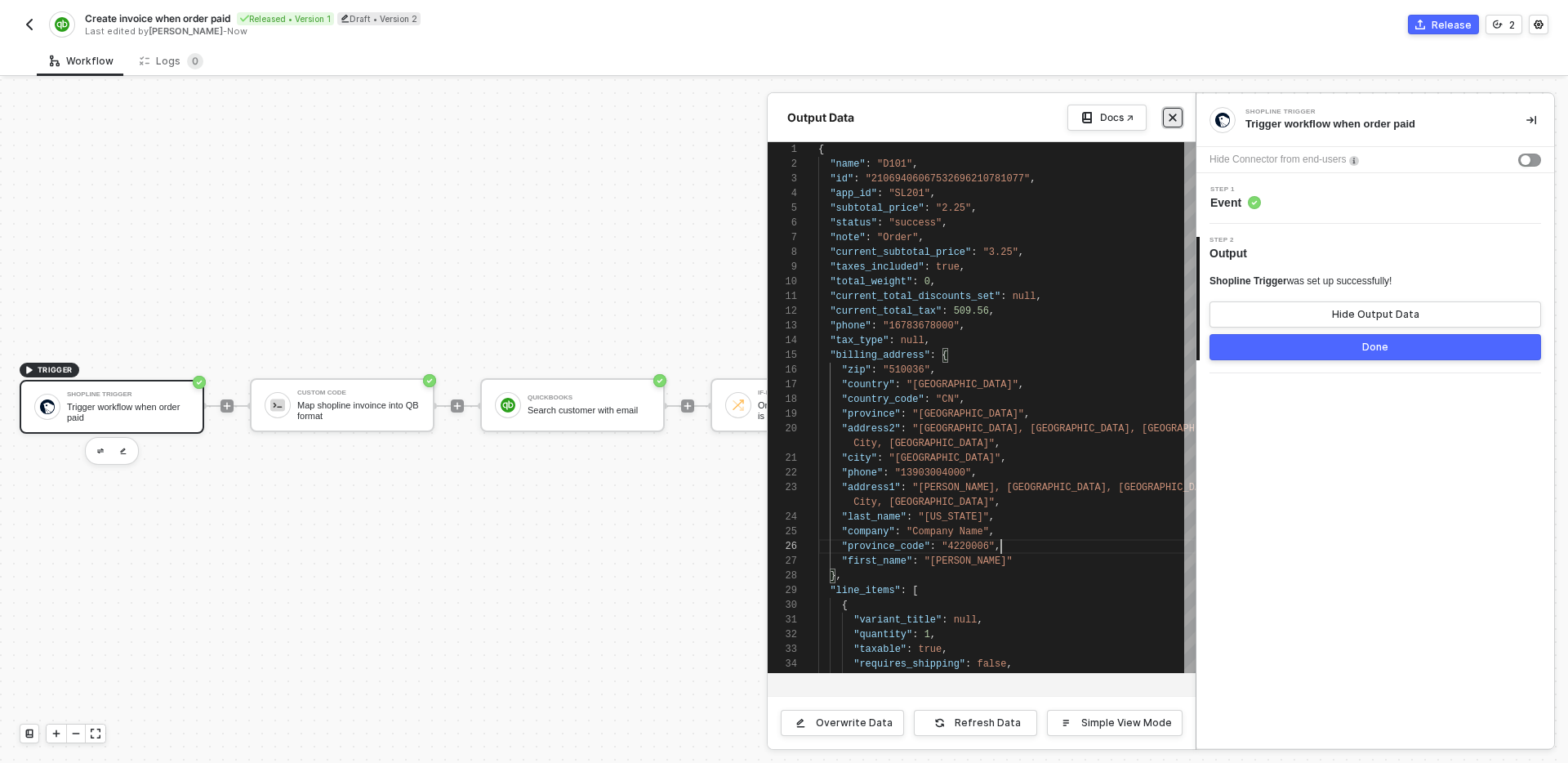
click at [1177, 118] on button "Close" at bounding box center [1172, 118] width 20 height 20
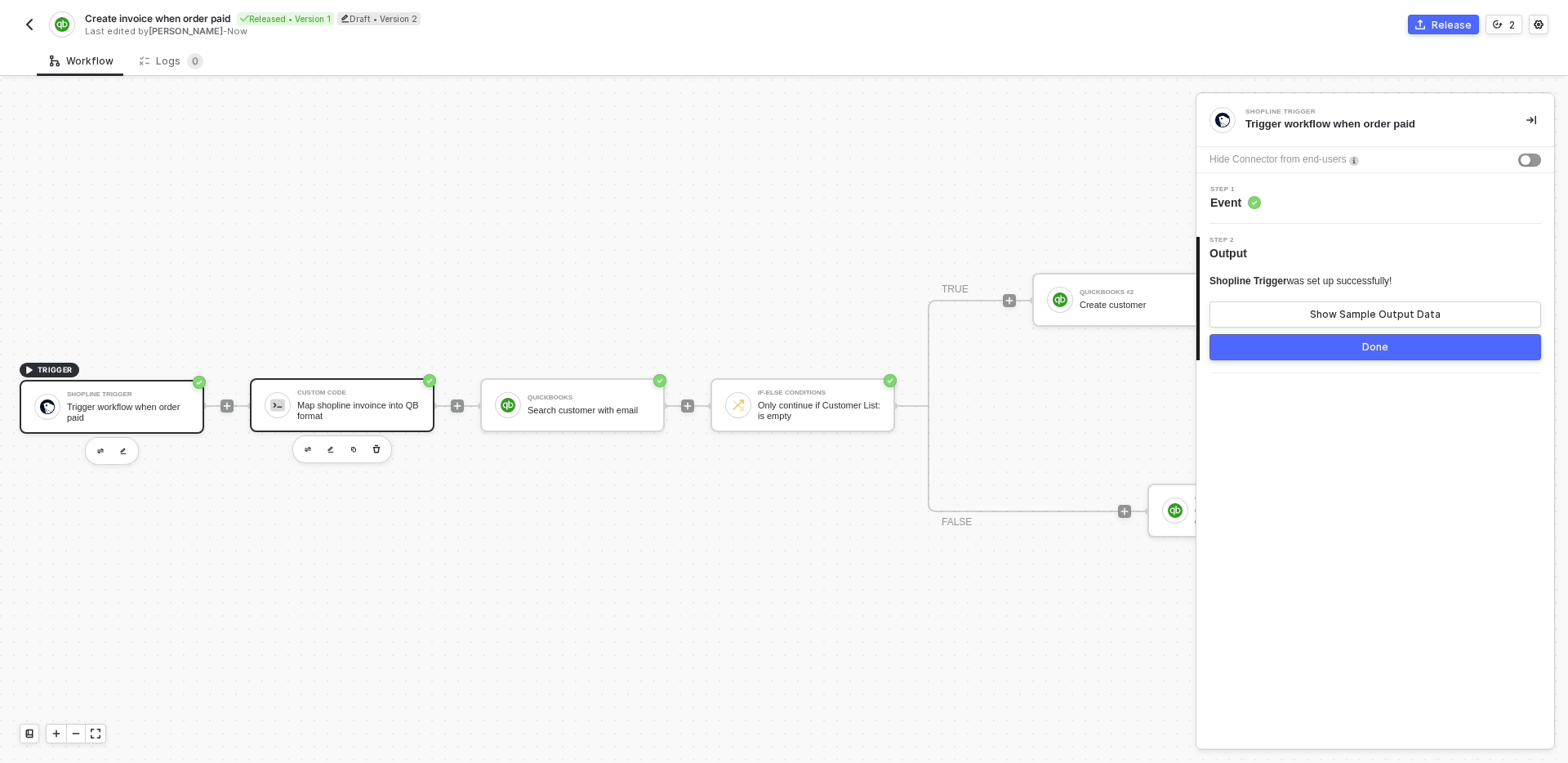
click at [344, 415] on div "Map shopline invoince into QB format" at bounding box center [358, 410] width 123 height 21
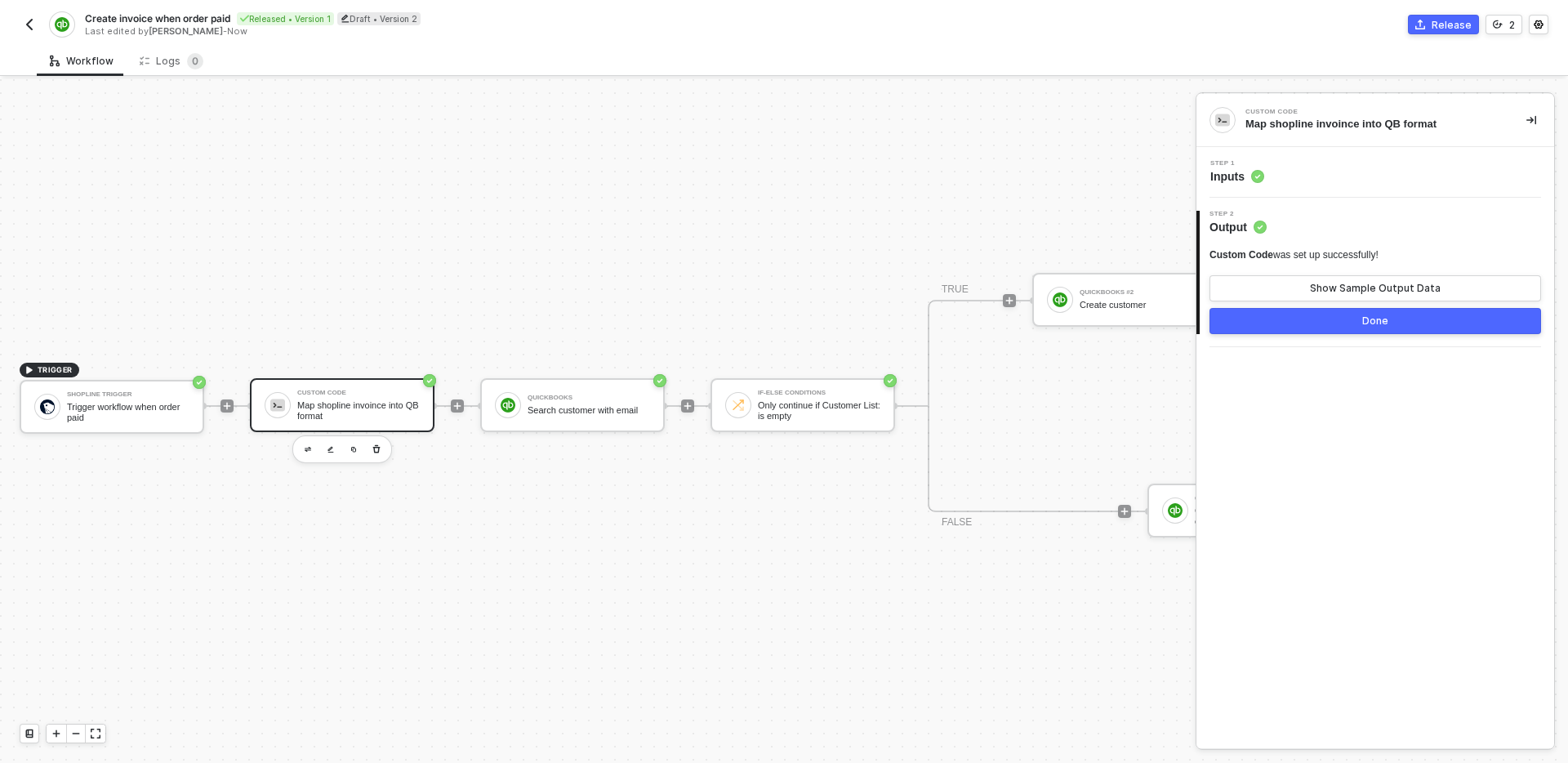
click at [1396, 168] on div "Step 1 Inputs" at bounding box center [1378, 172] width 353 height 25
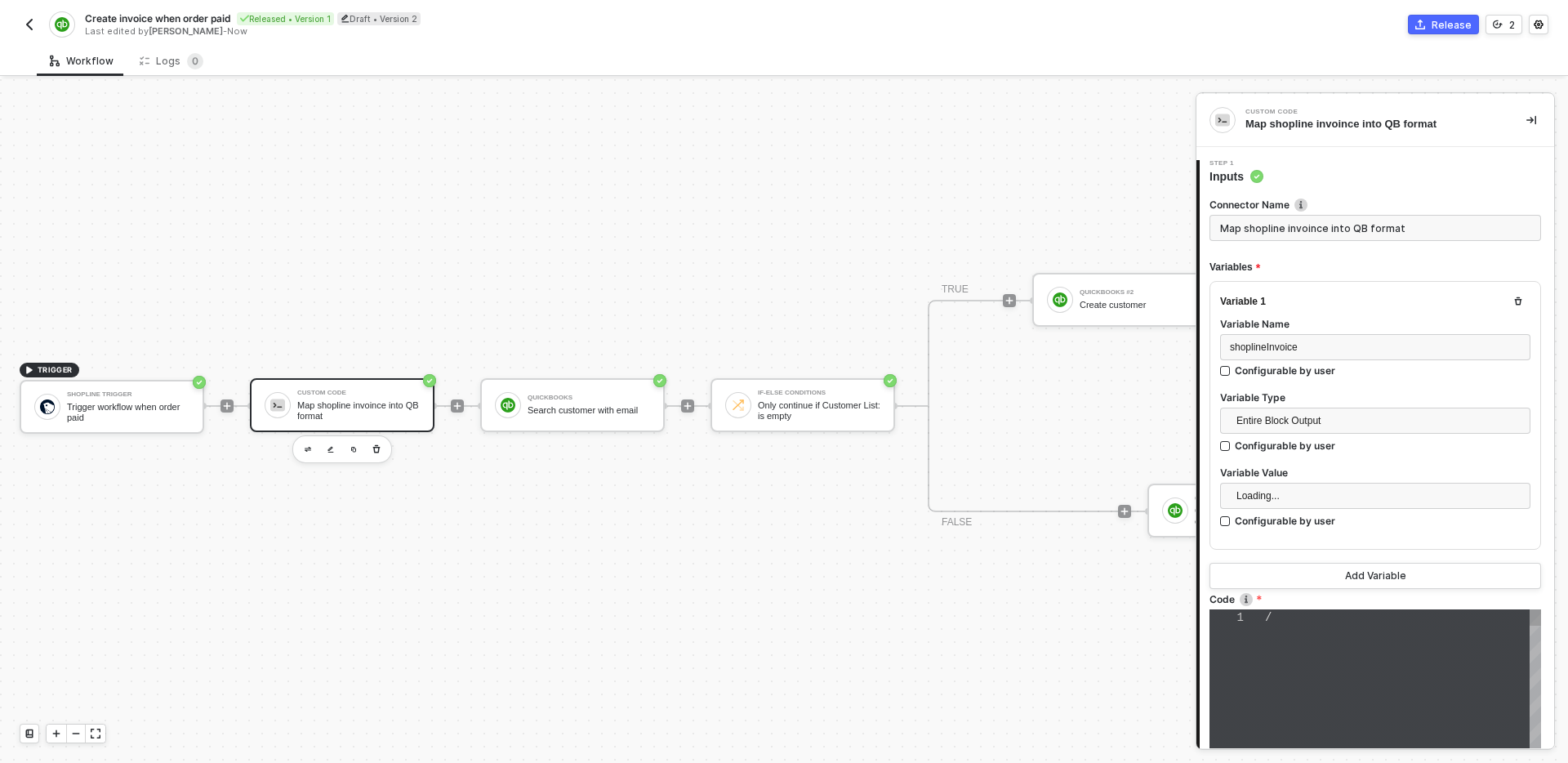
type textarea "/* You can access variables on the inputData object. ex: const myVariable = inp…"
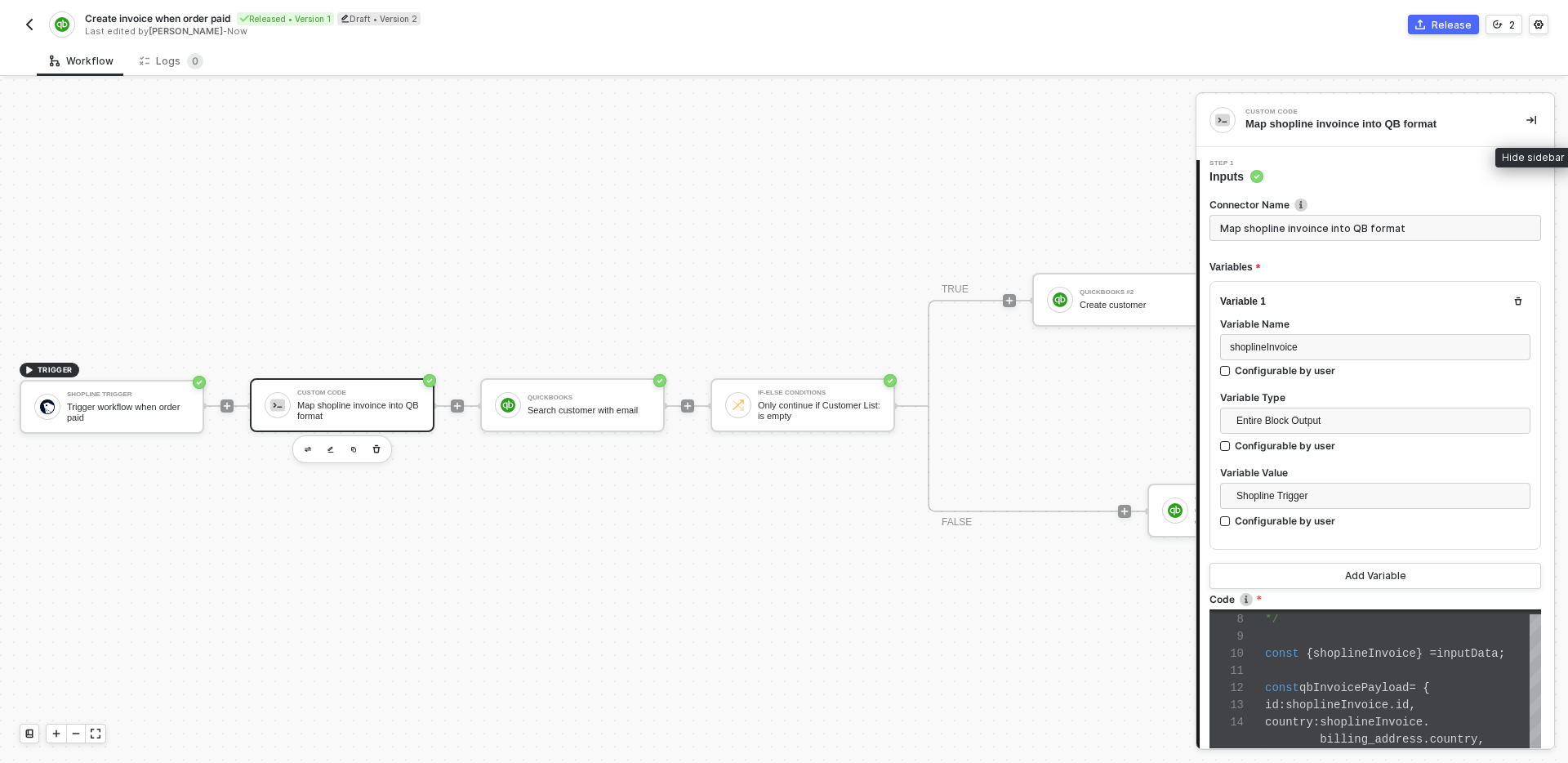
click at [1530, 120] on icon "icon-collapse-right" at bounding box center [1532, 120] width 10 height 9
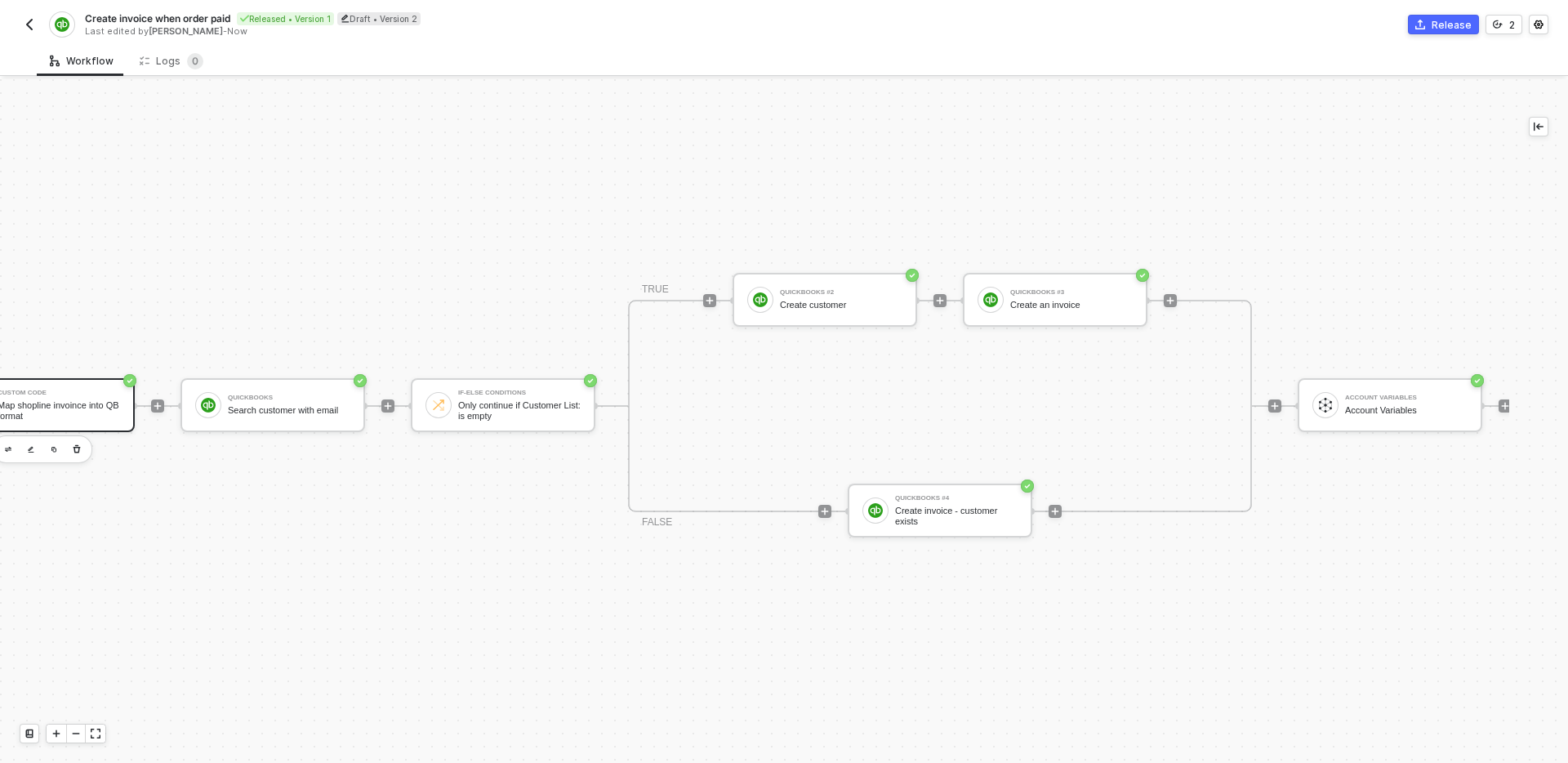
scroll to position [30, 300]
click at [1047, 283] on div "QuickBooks #3 Create an invoice" at bounding box center [1054, 300] width 185 height 54
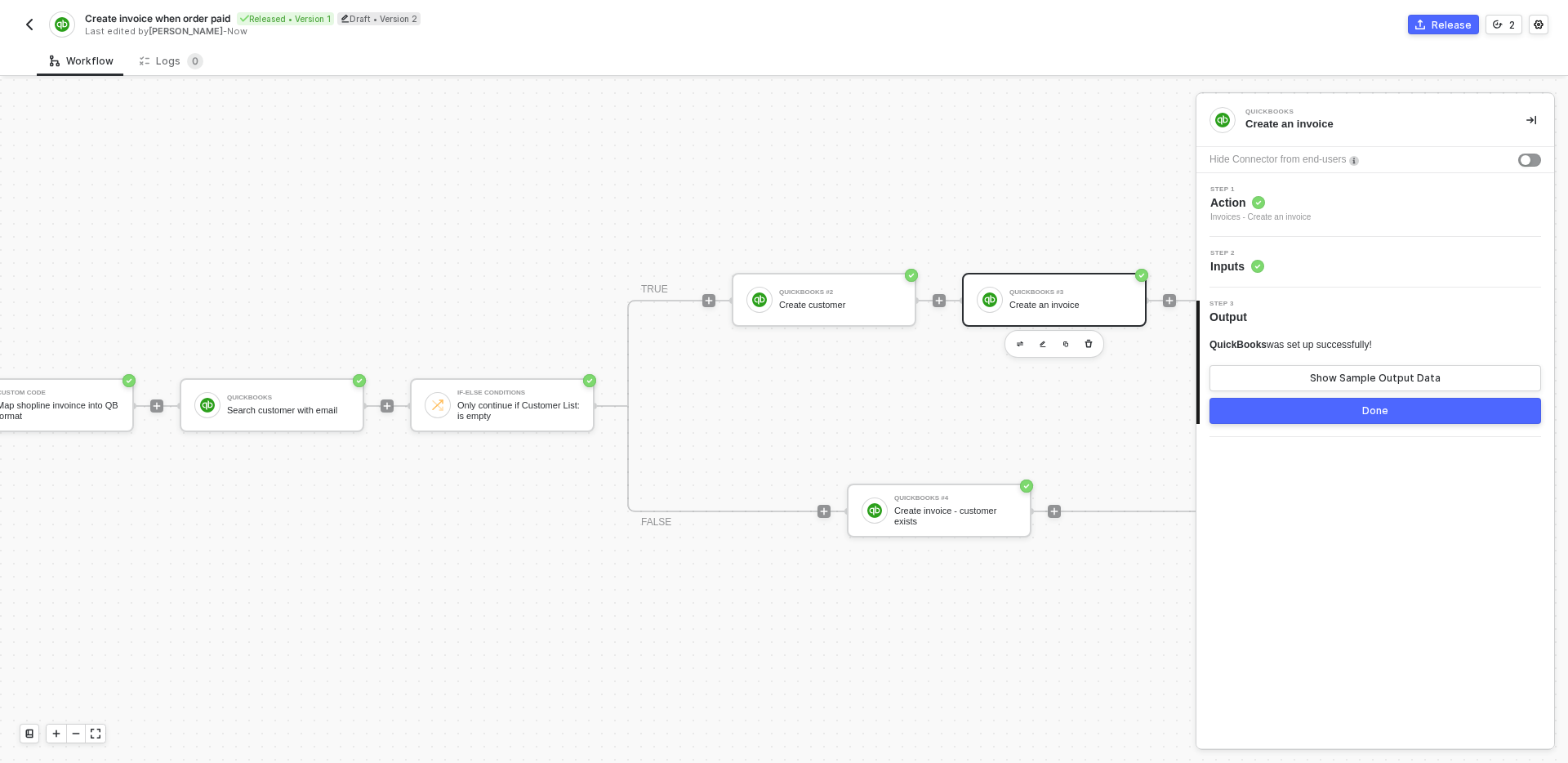
click at [1358, 261] on div "Step 2 Inputs" at bounding box center [1378, 262] width 353 height 25
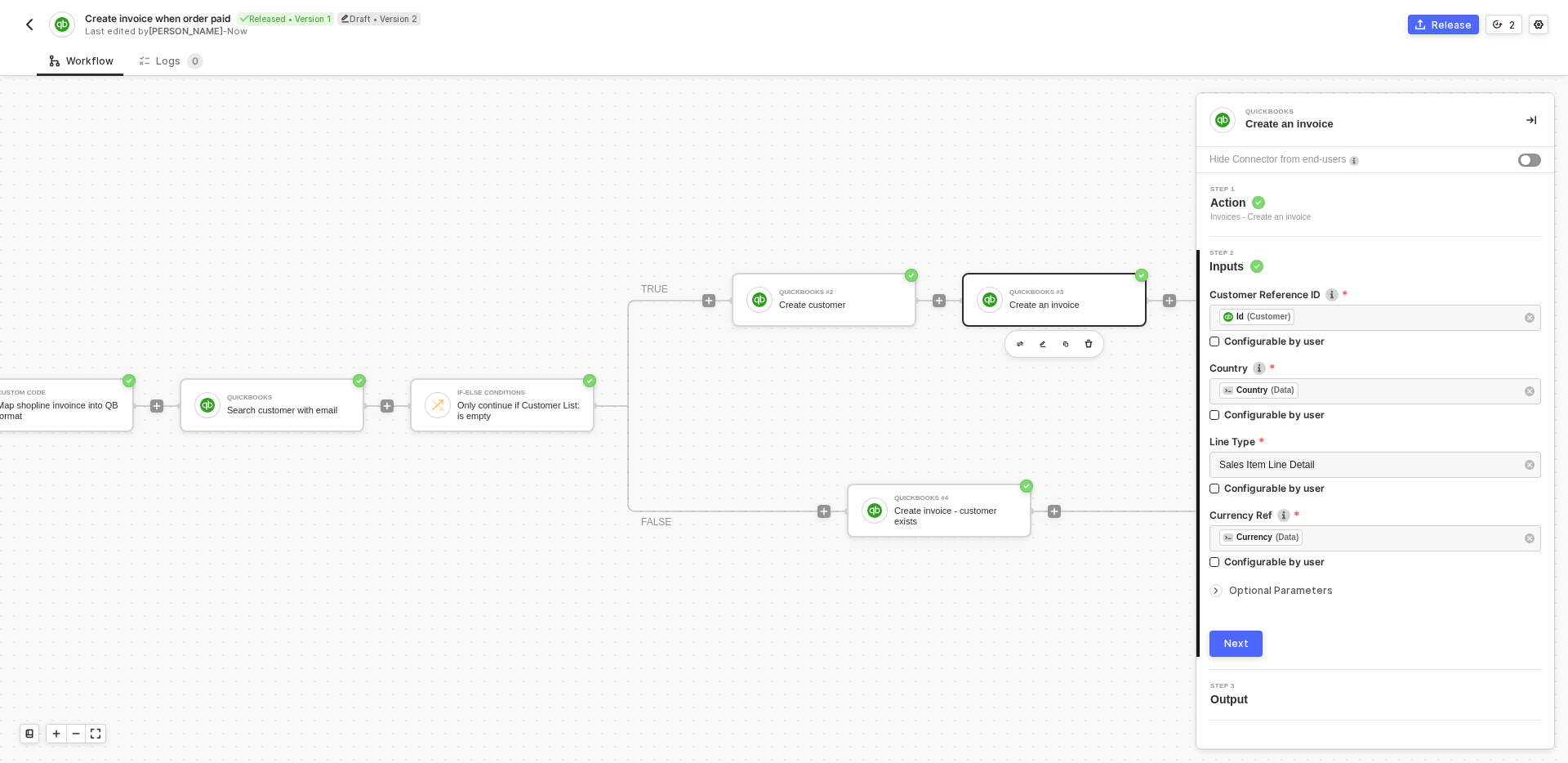
click at [1245, 595] on span "Optional Parameters" at bounding box center [1281, 590] width 104 height 12
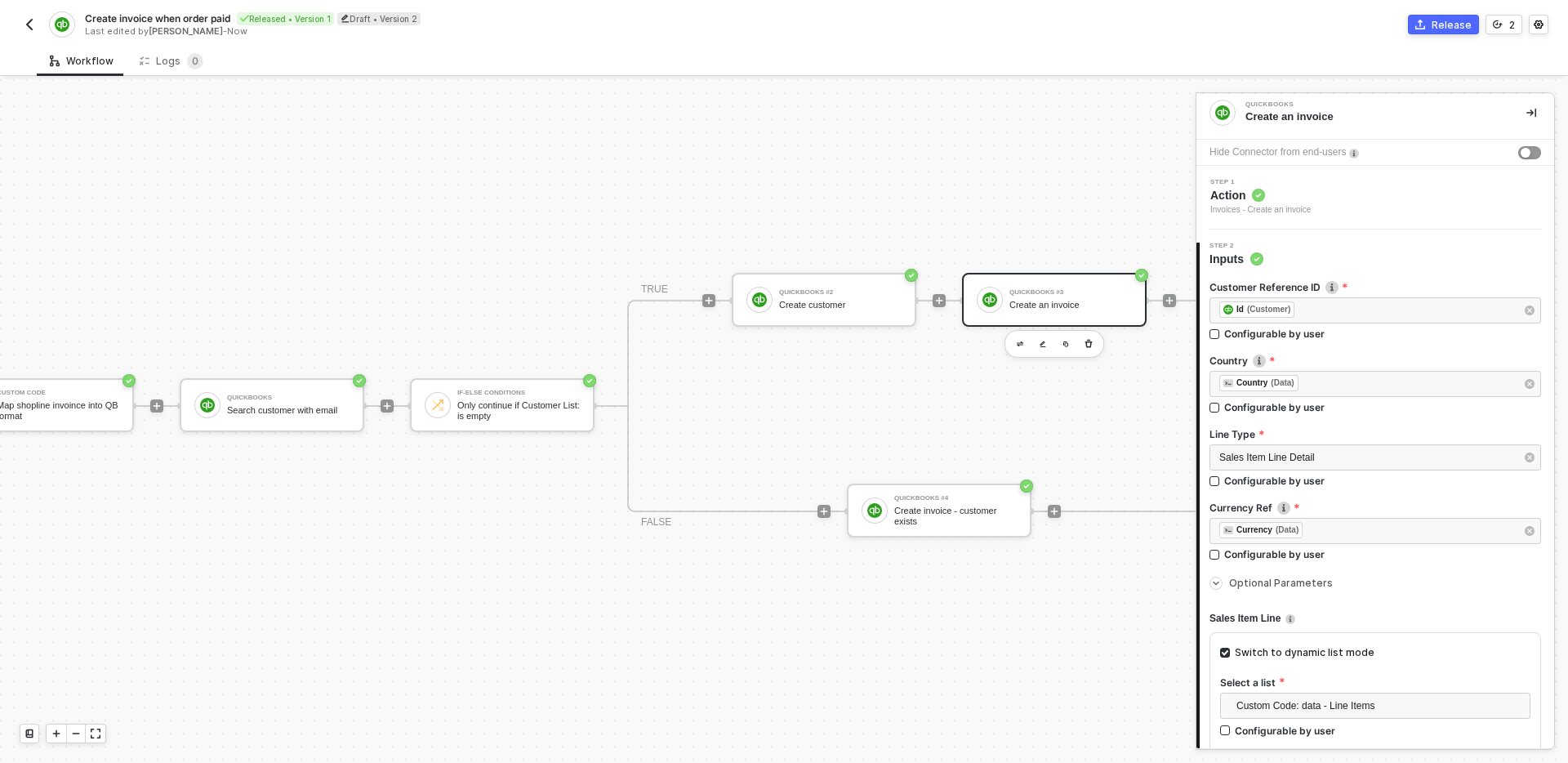
scroll to position [0, 0]
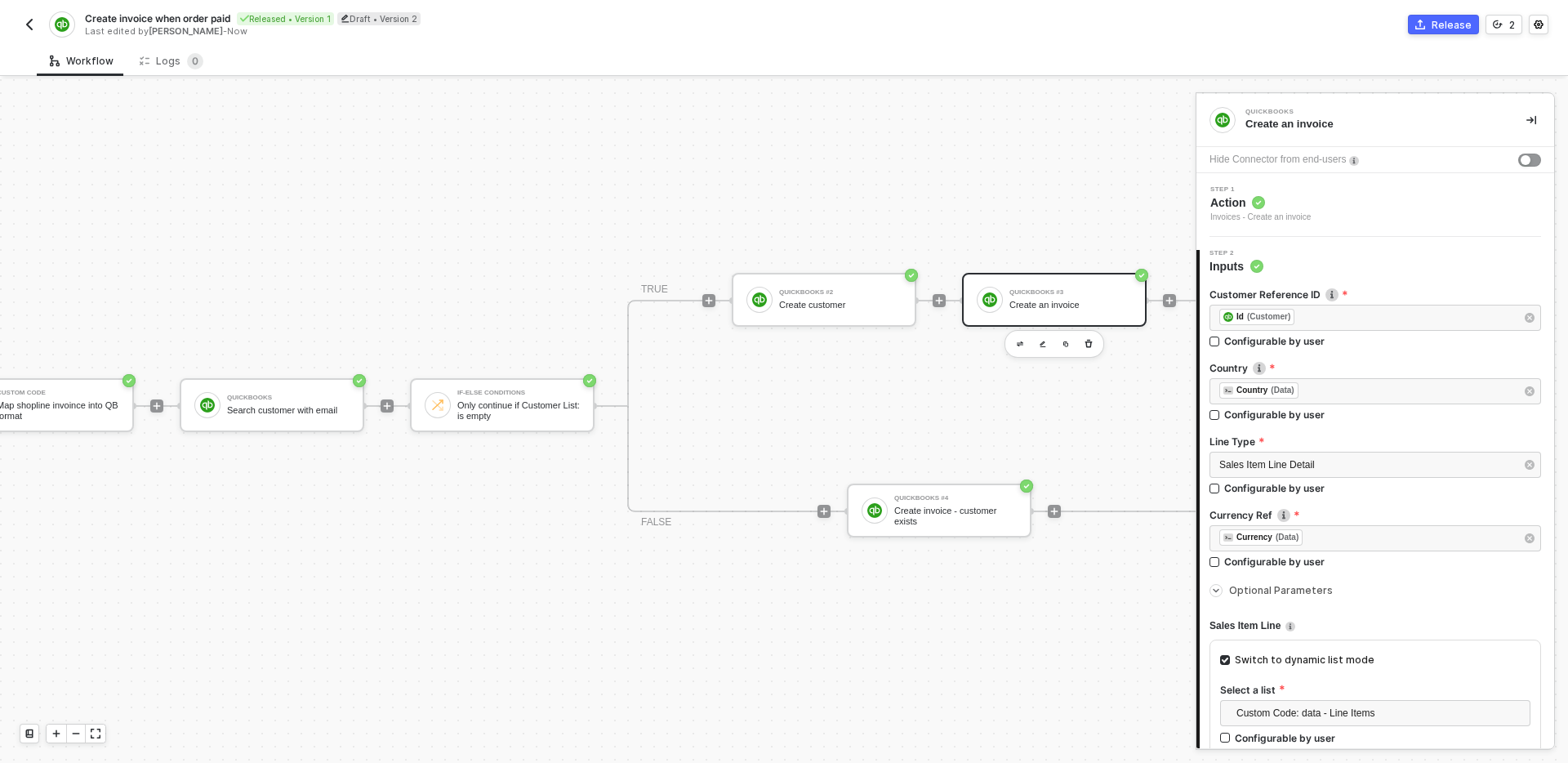
click at [1527, 124] on icon "icon-collapse-right" at bounding box center [1532, 120] width 10 height 10
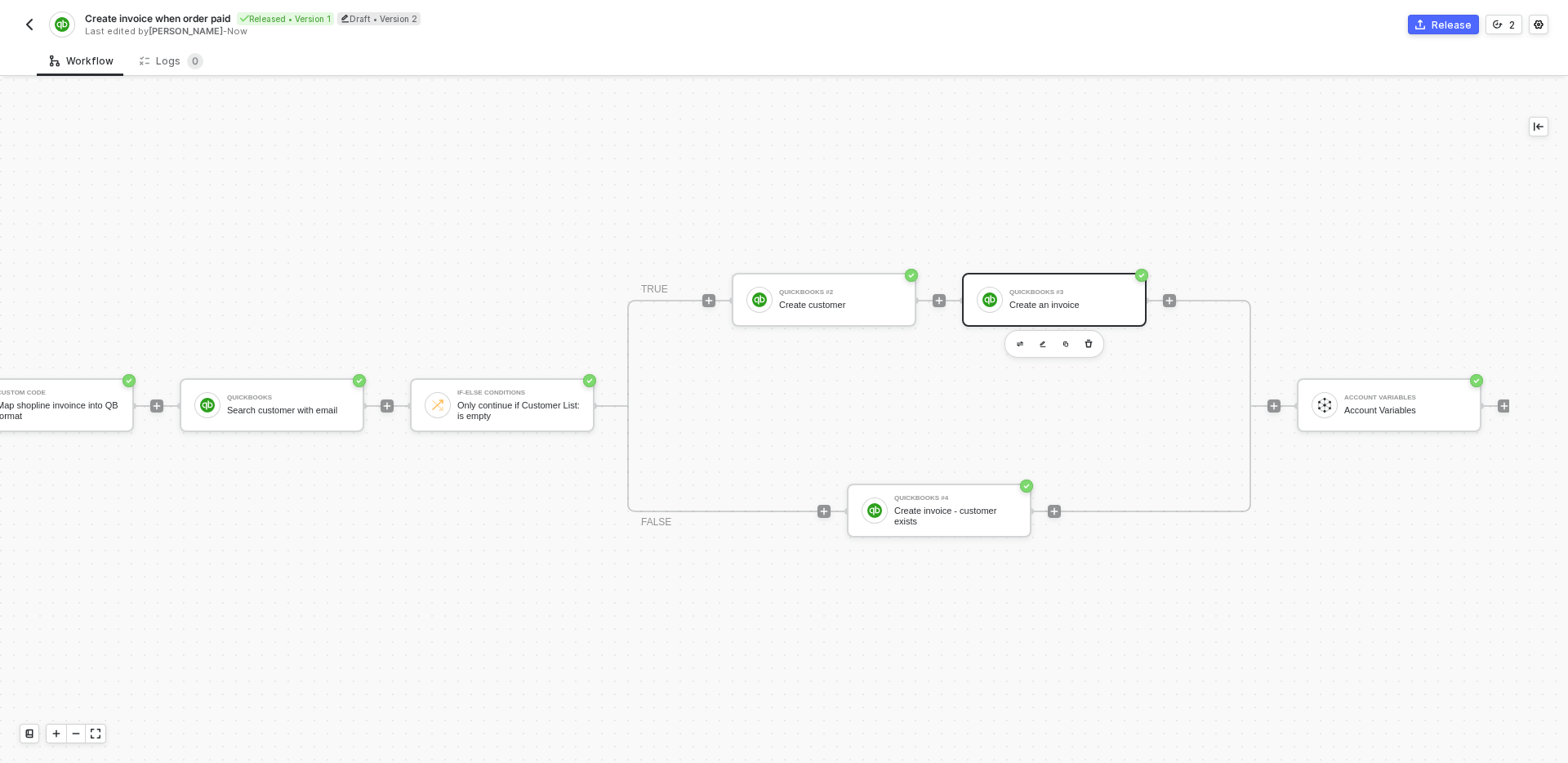
click at [1238, 196] on div "TRIGGER Shopline Trigger Trigger workflow when order paid Custom Code Map shopl…" at bounding box center [605, 406] width 1811 height 714
click at [1061, 294] on div "QuickBooks #3" at bounding box center [1070, 292] width 123 height 7
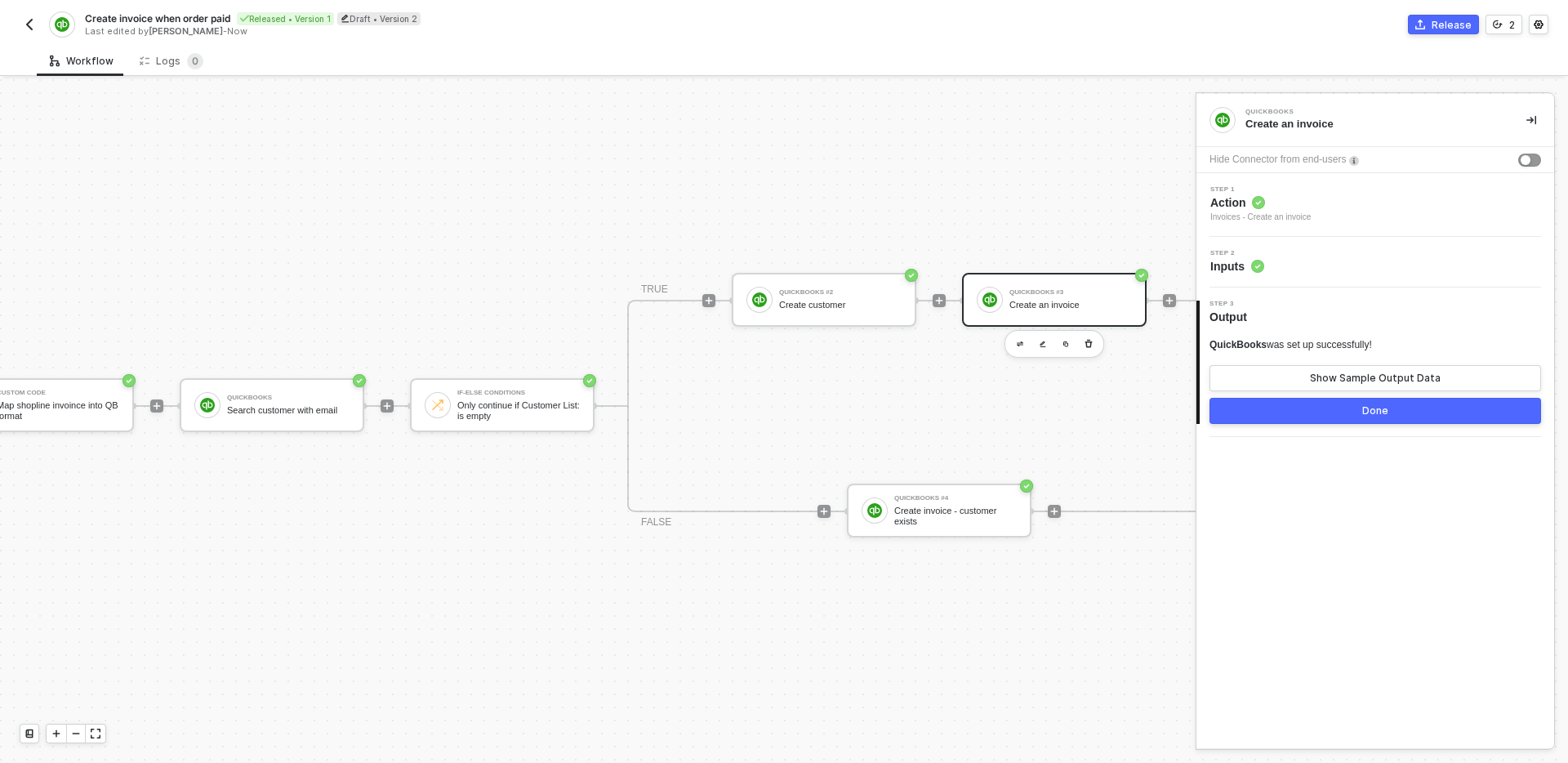
click at [1371, 216] on div "Step 1 Action Invoices - Create an invoice" at bounding box center [1378, 205] width 353 height 37
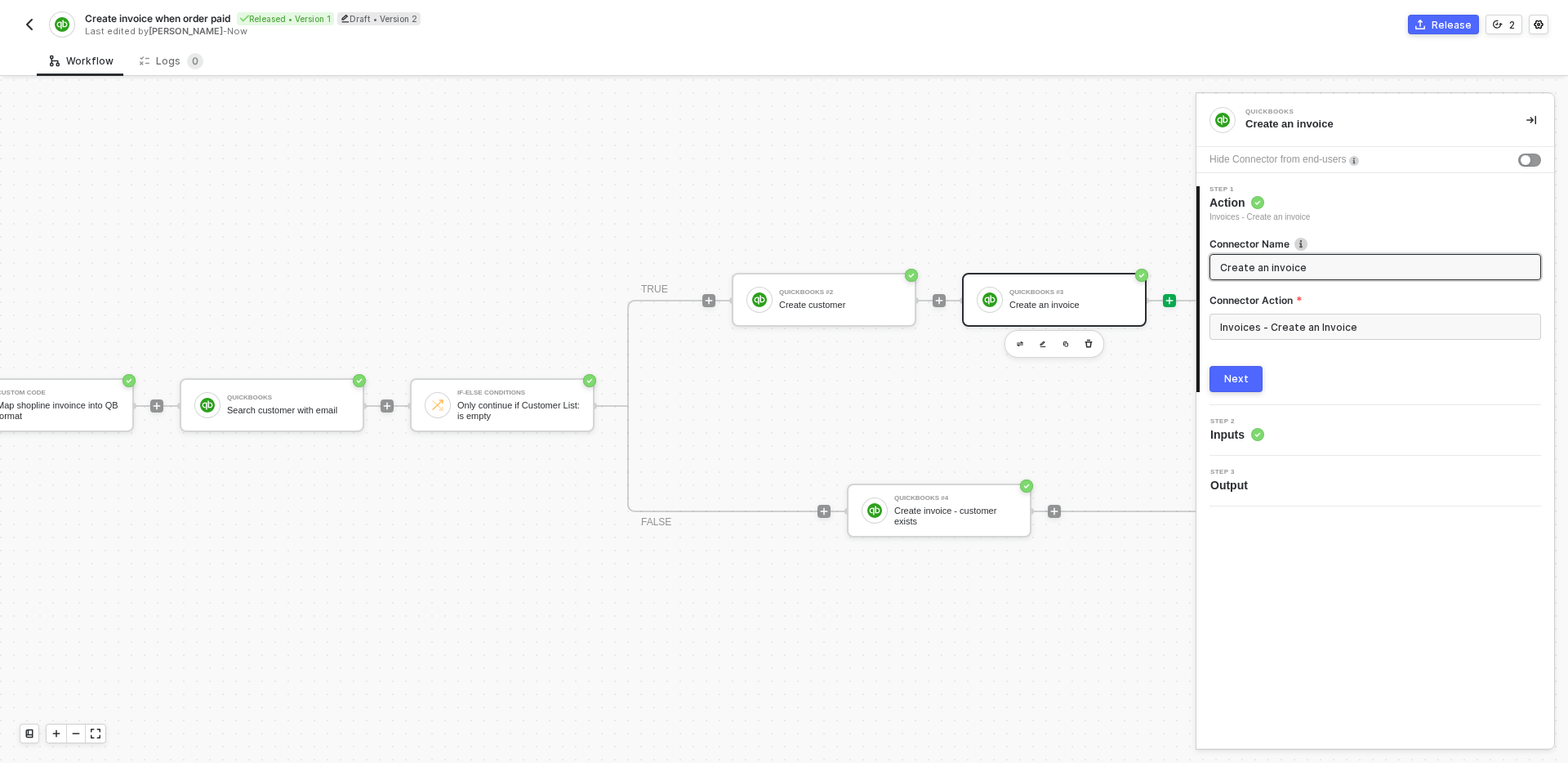
click at [714, 303] on icon "icon-play" at bounding box center [709, 300] width 10 height 10
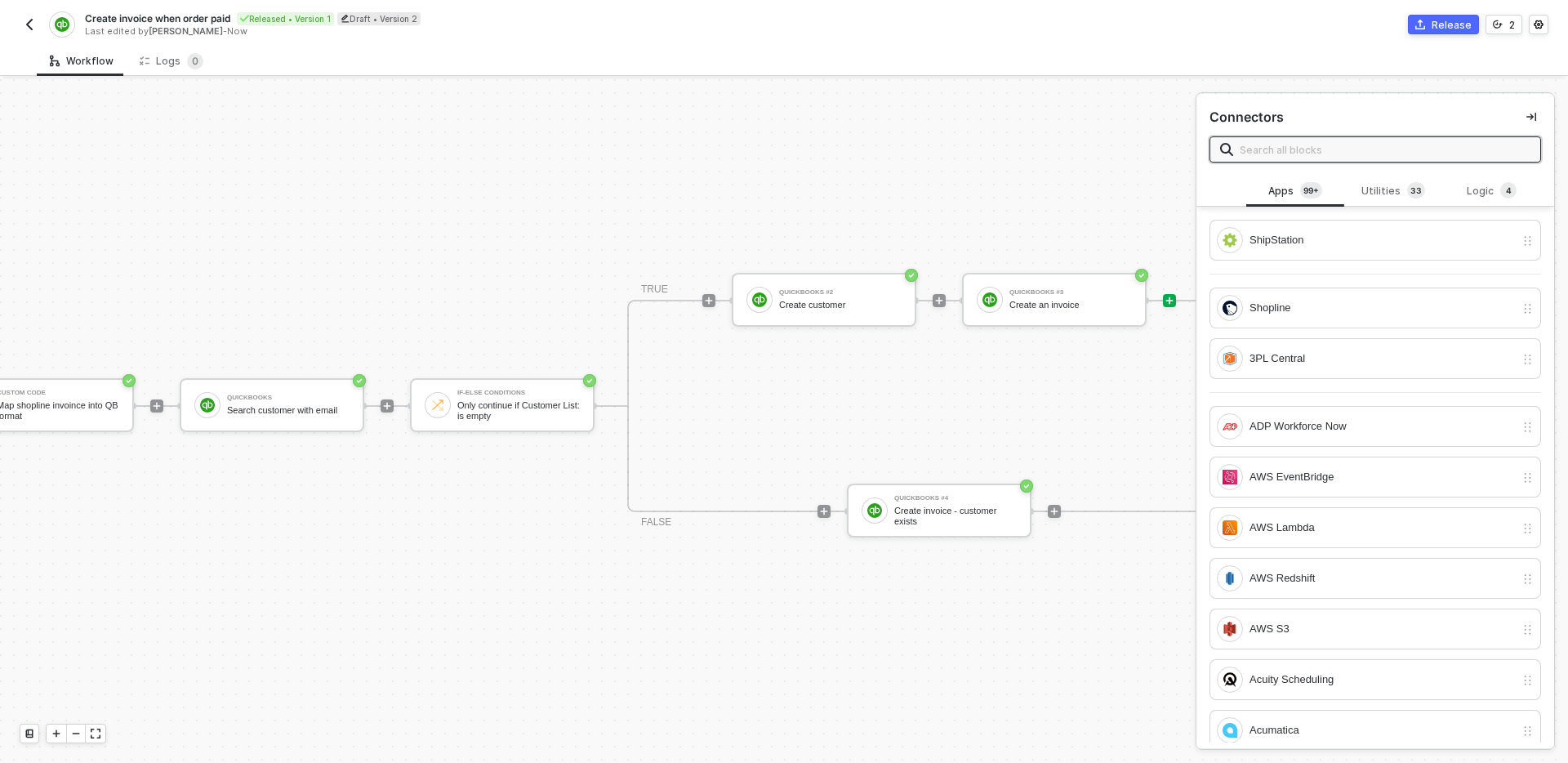
click at [1329, 158] on span at bounding box center [1376, 149] width 332 height 27
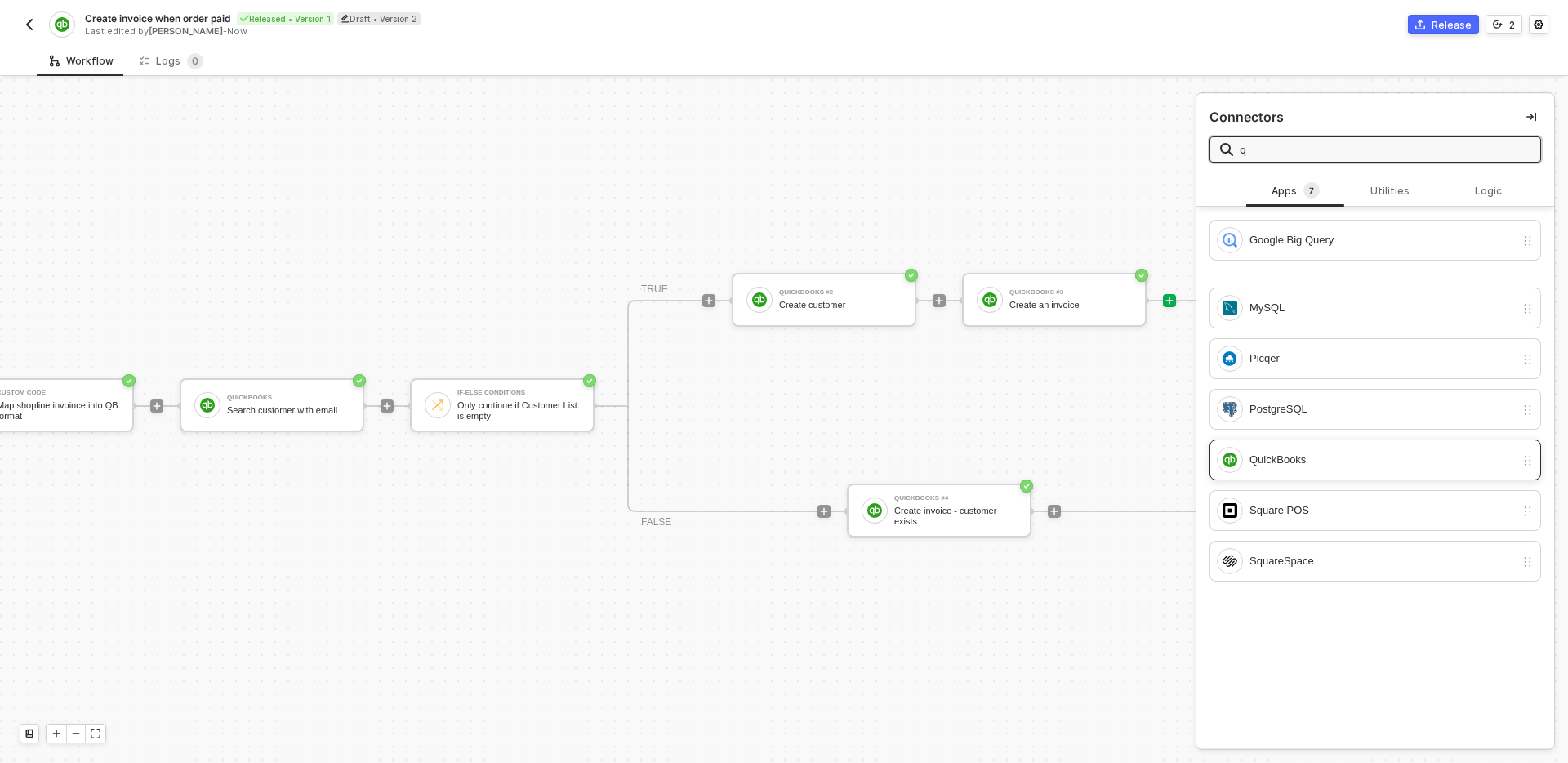
type input "q"
click at [1304, 462] on div "QuickBooks" at bounding box center [1382, 460] width 265 height 18
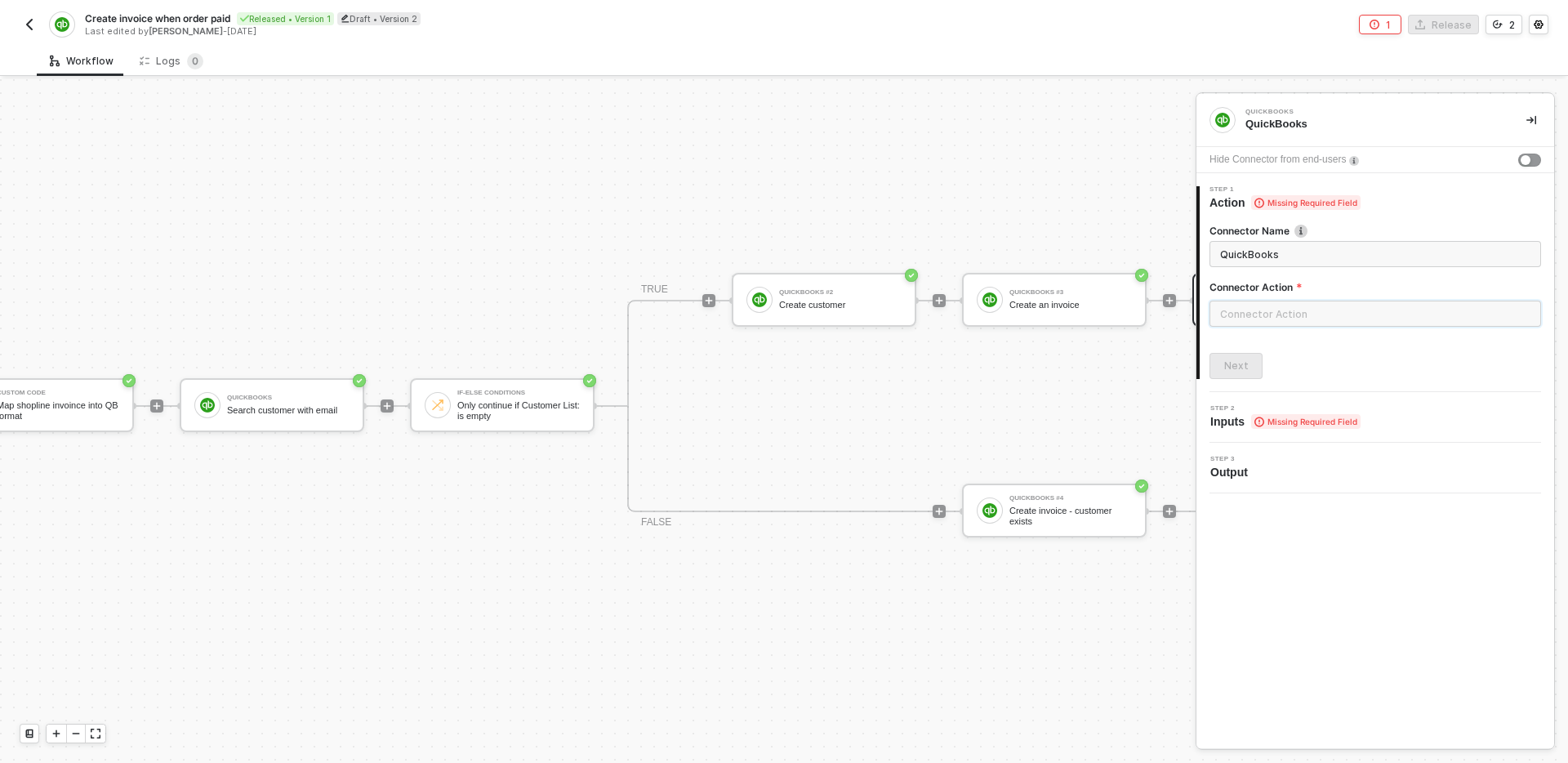
click at [1335, 321] on input "text" at bounding box center [1376, 313] width 332 height 27
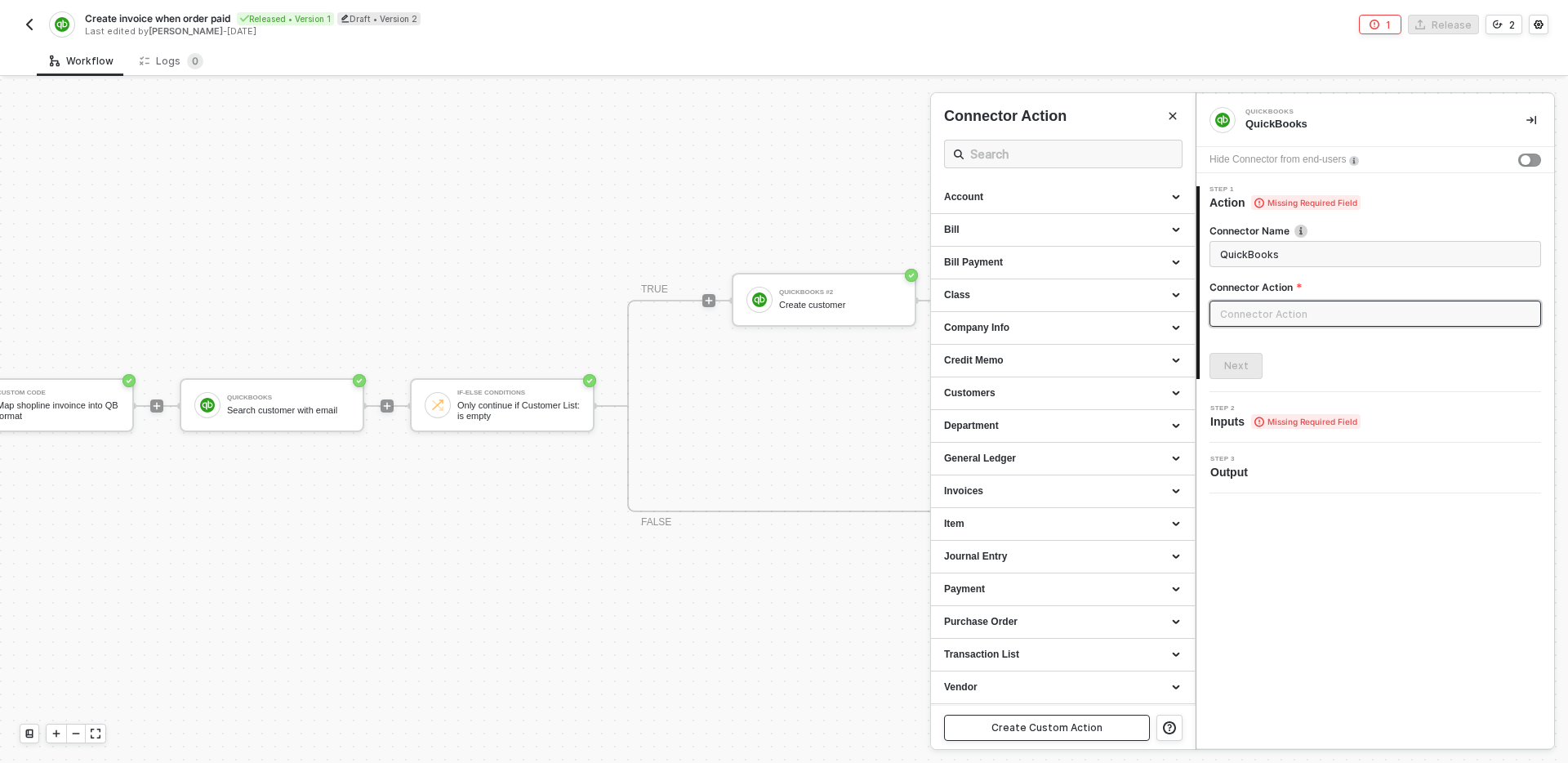
click at [1062, 730] on div "Create Custom Action" at bounding box center [1047, 727] width 111 height 13
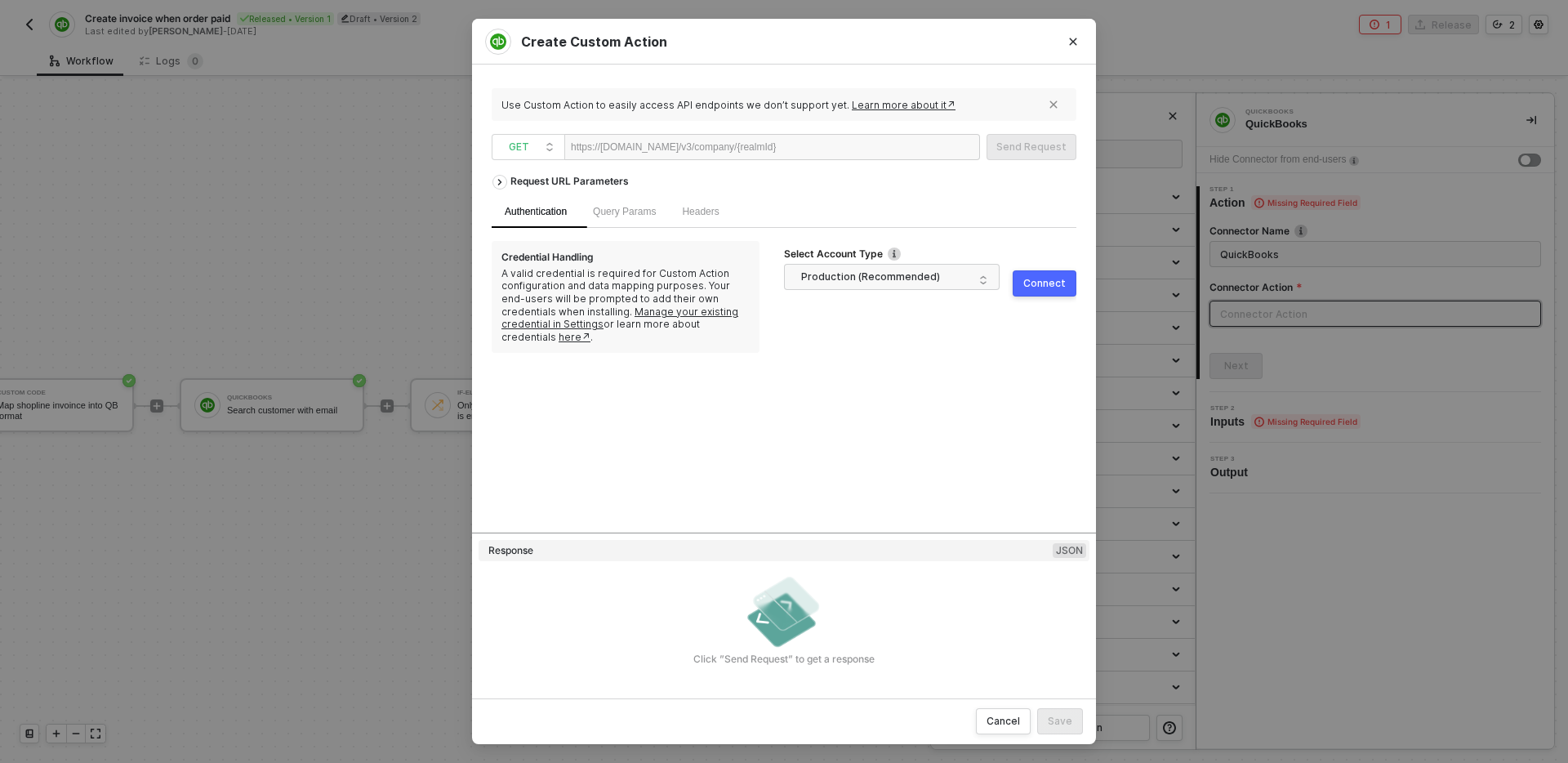
click at [862, 144] on div at bounding box center [826, 147] width 100 height 27
click at [1071, 47] on button "Close" at bounding box center [1073, 41] width 27 height 27
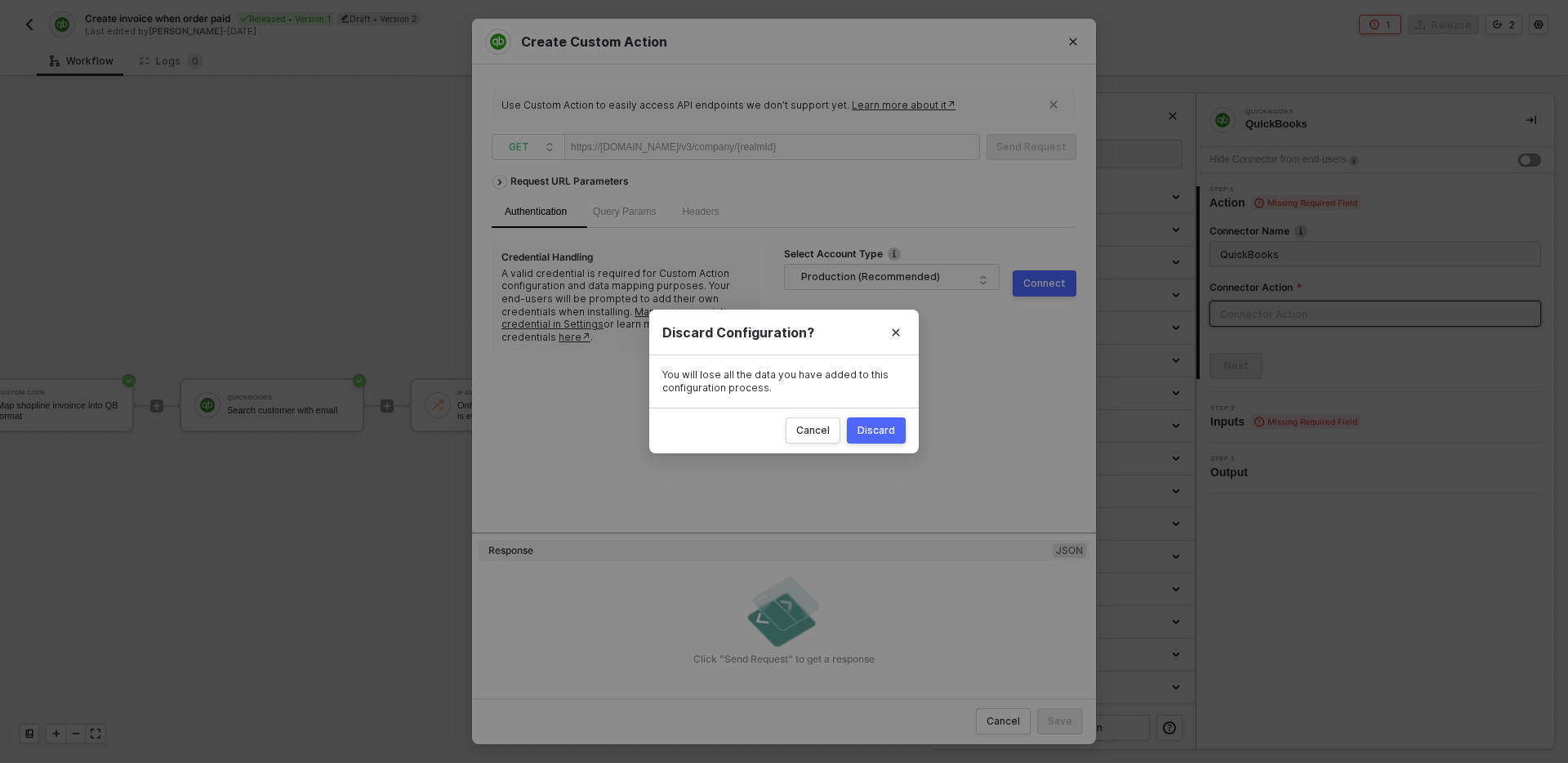
click at [874, 436] on div "Discard" at bounding box center [876, 430] width 37 height 13
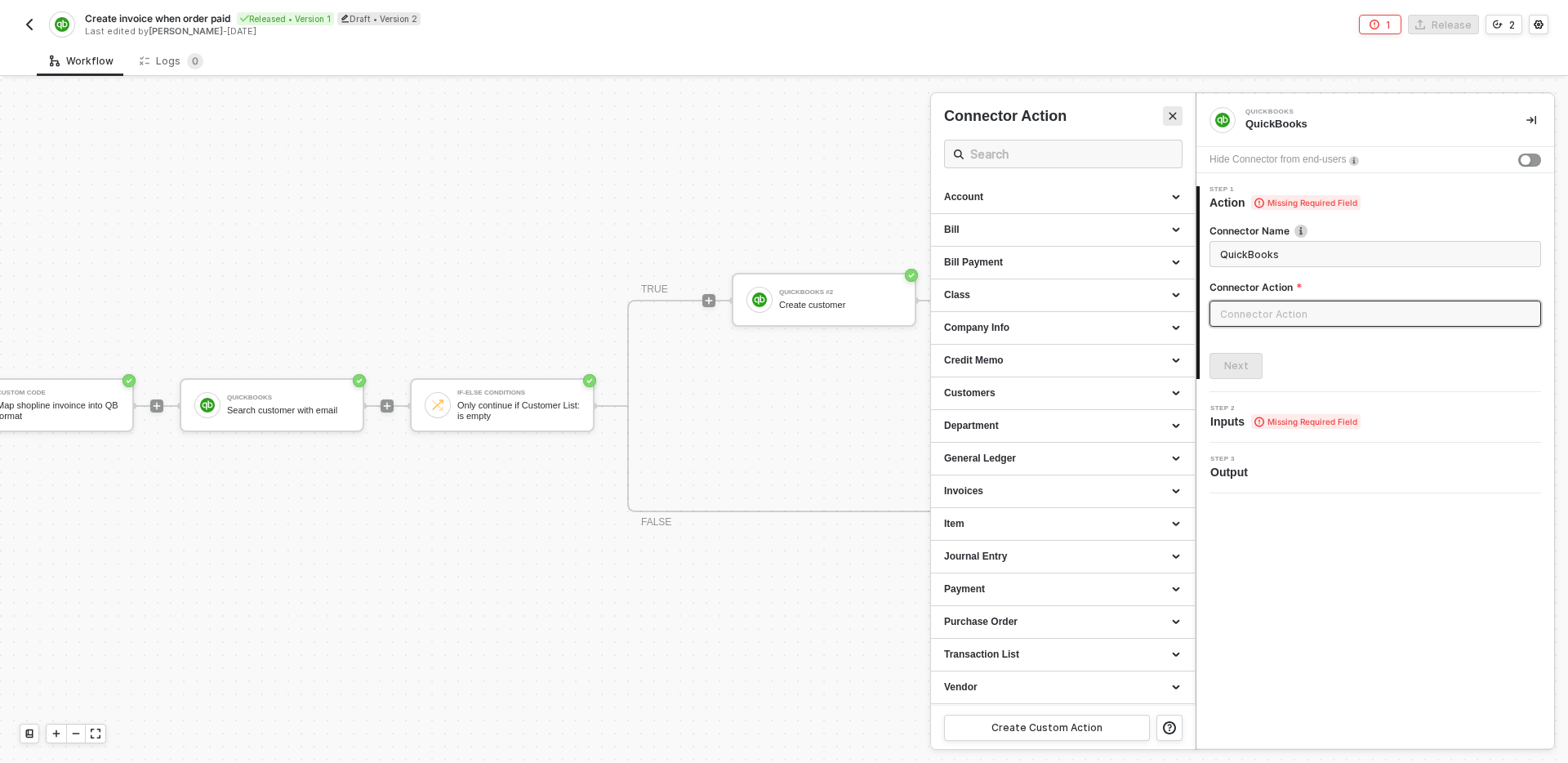
click at [1167, 114] on icon "Close" at bounding box center [1172, 116] width 10 height 10
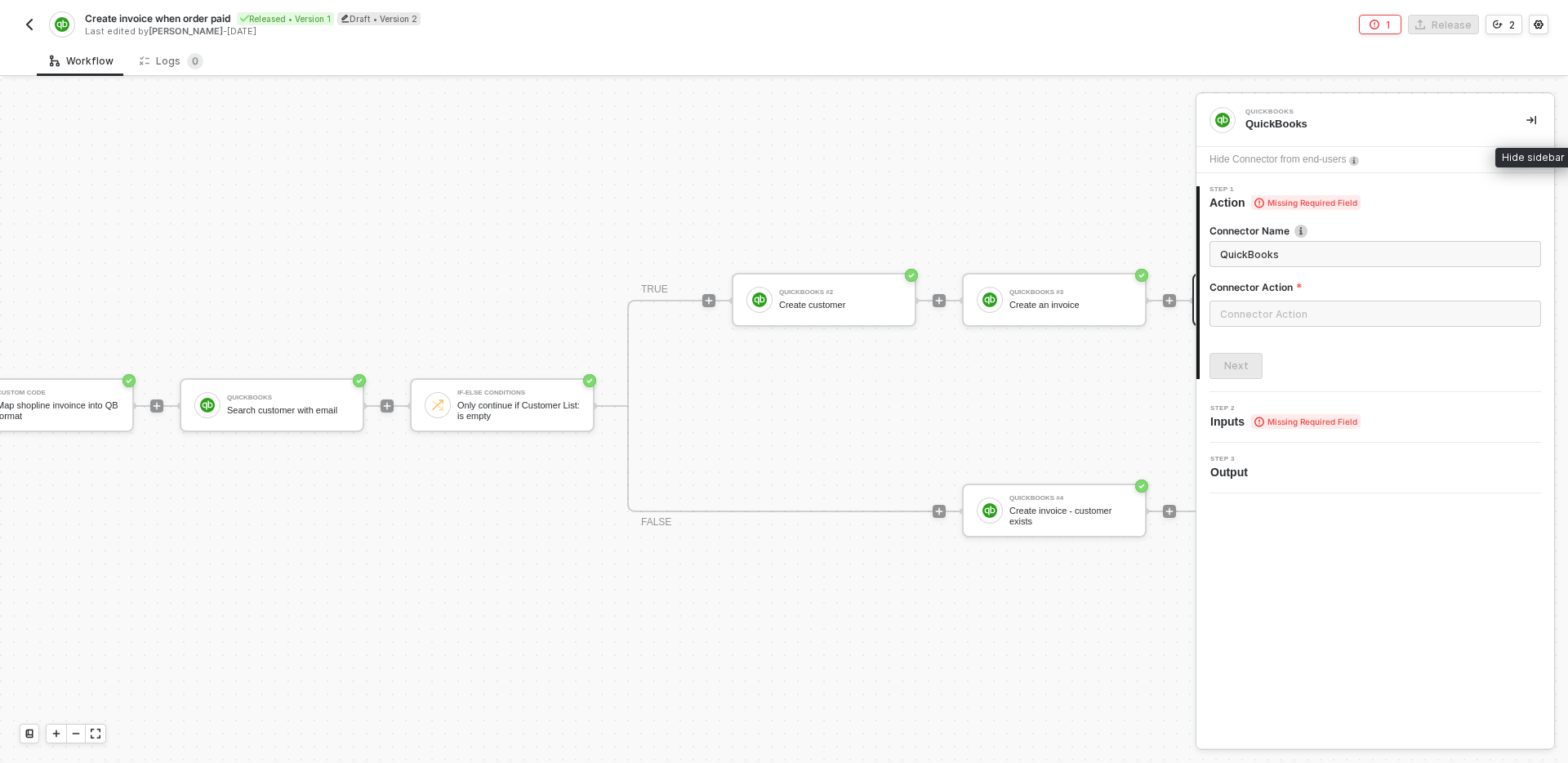
click at [1535, 121] on icon "icon-collapse-right" at bounding box center [1532, 120] width 10 height 9
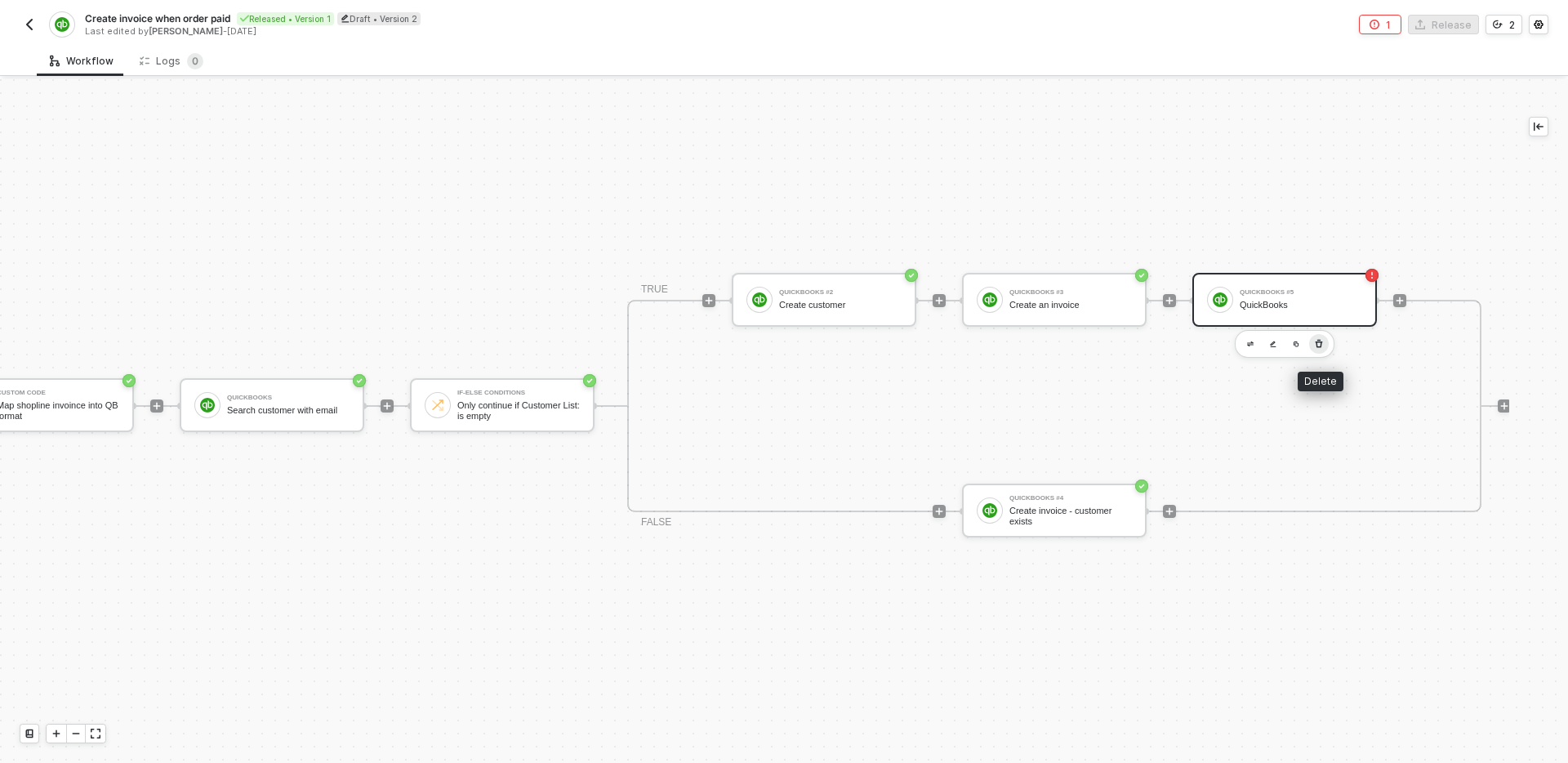
click at [1323, 345] on icon "button" at bounding box center [1319, 344] width 10 height 13
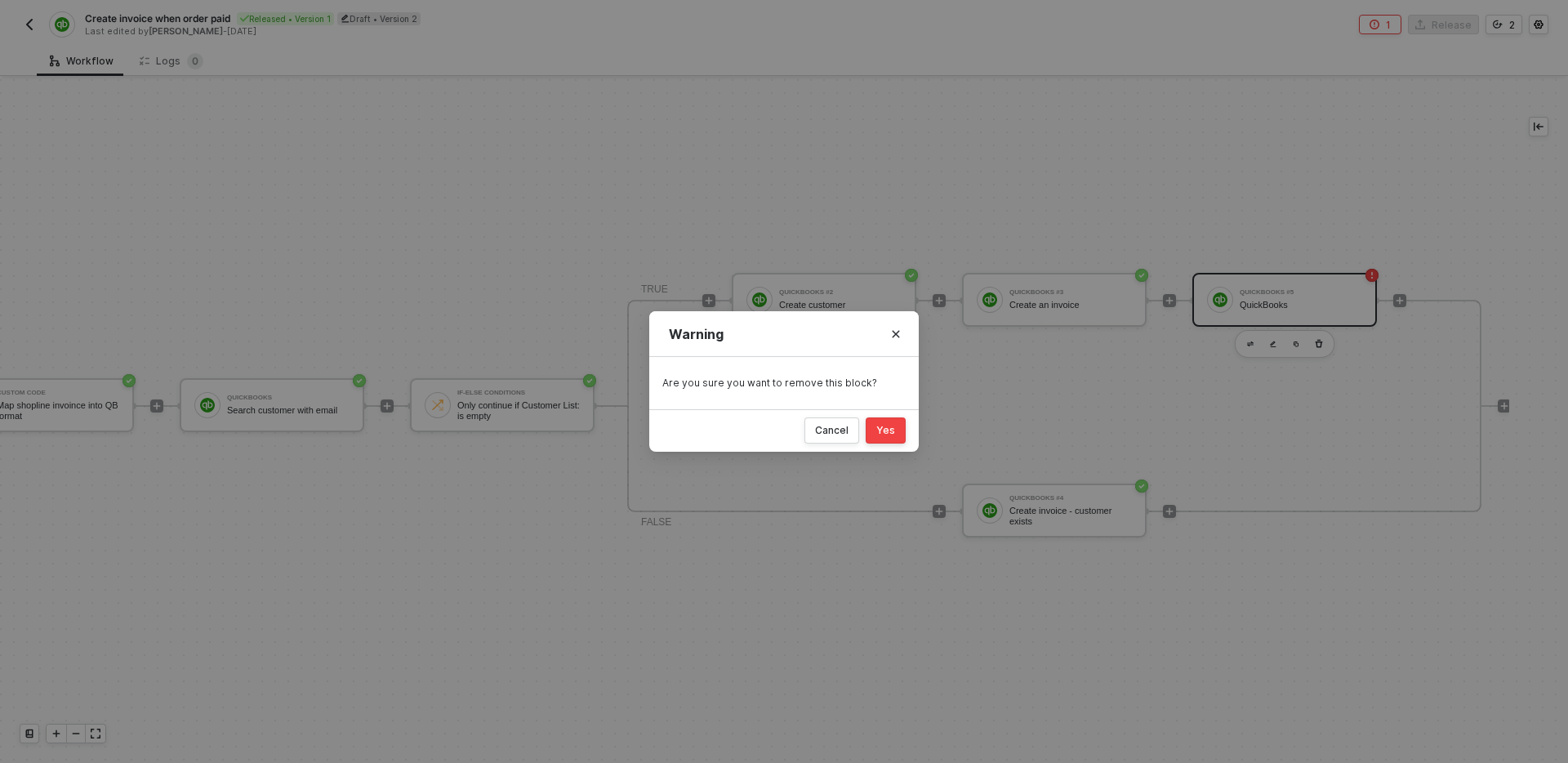
click at [876, 431] on button "Yes" at bounding box center [886, 430] width 40 height 27
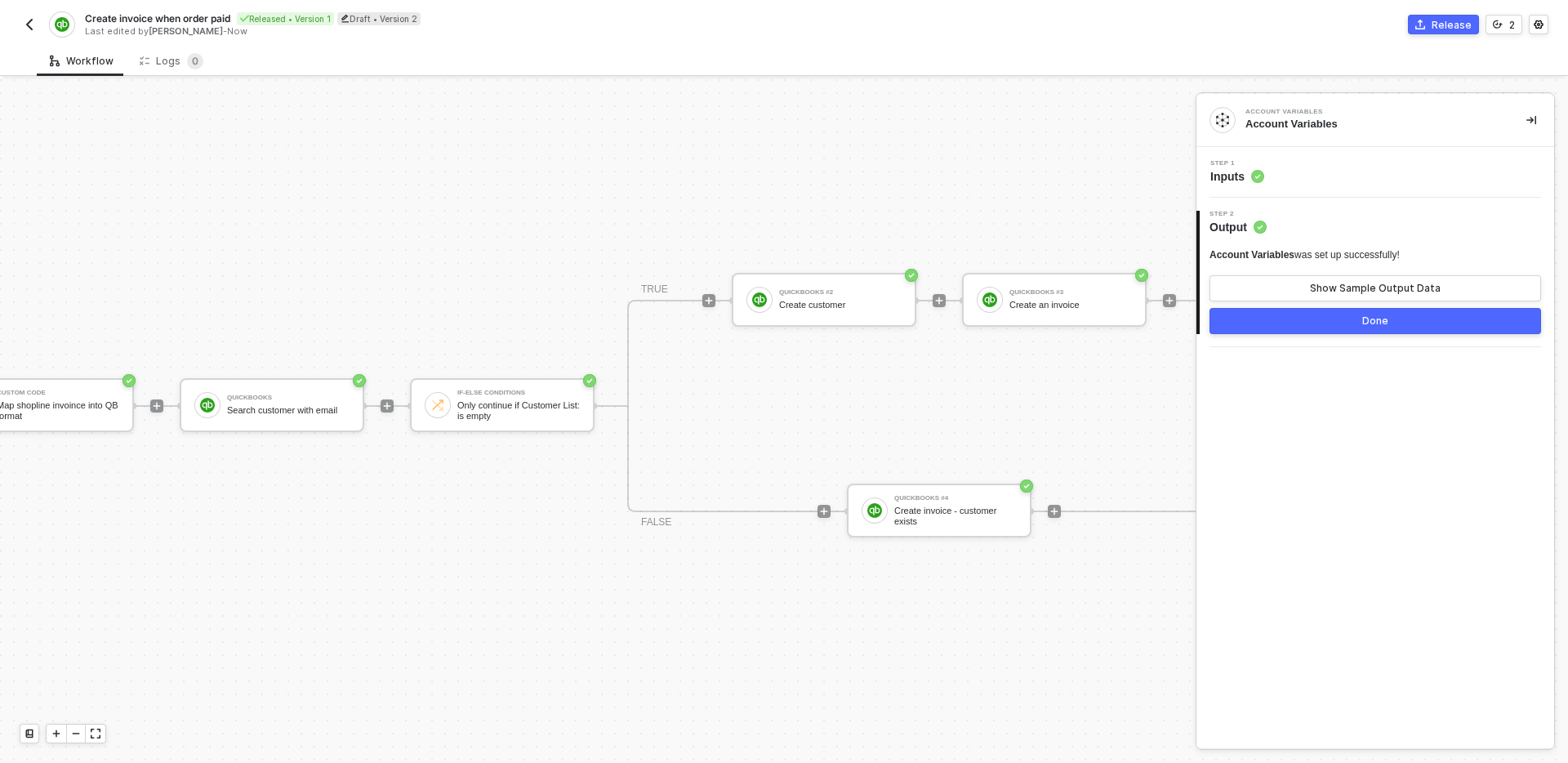
click at [1541, 112] on div "Account Variables Account Variables" at bounding box center [1376, 121] width 357 height 53
click at [1538, 114] on button "button" at bounding box center [1532, 120] width 20 height 20
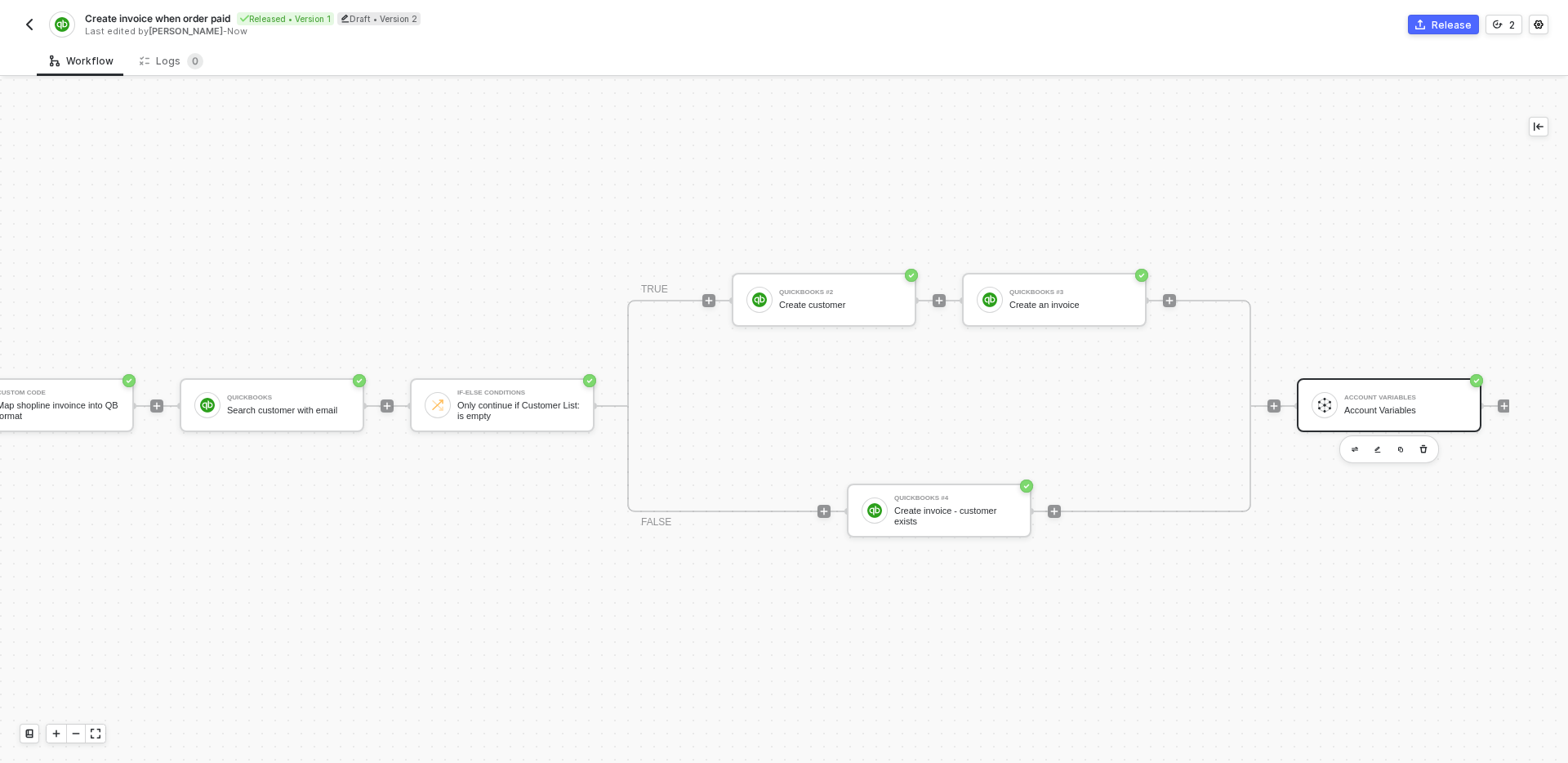
click at [1325, 146] on div "TRIGGER Shopline Trigger Trigger workflow when order paid Custom Code Map shopl…" at bounding box center [605, 406] width 1811 height 714
click at [1498, 20] on icon "icon-versioning" at bounding box center [1498, 25] width 10 height 10
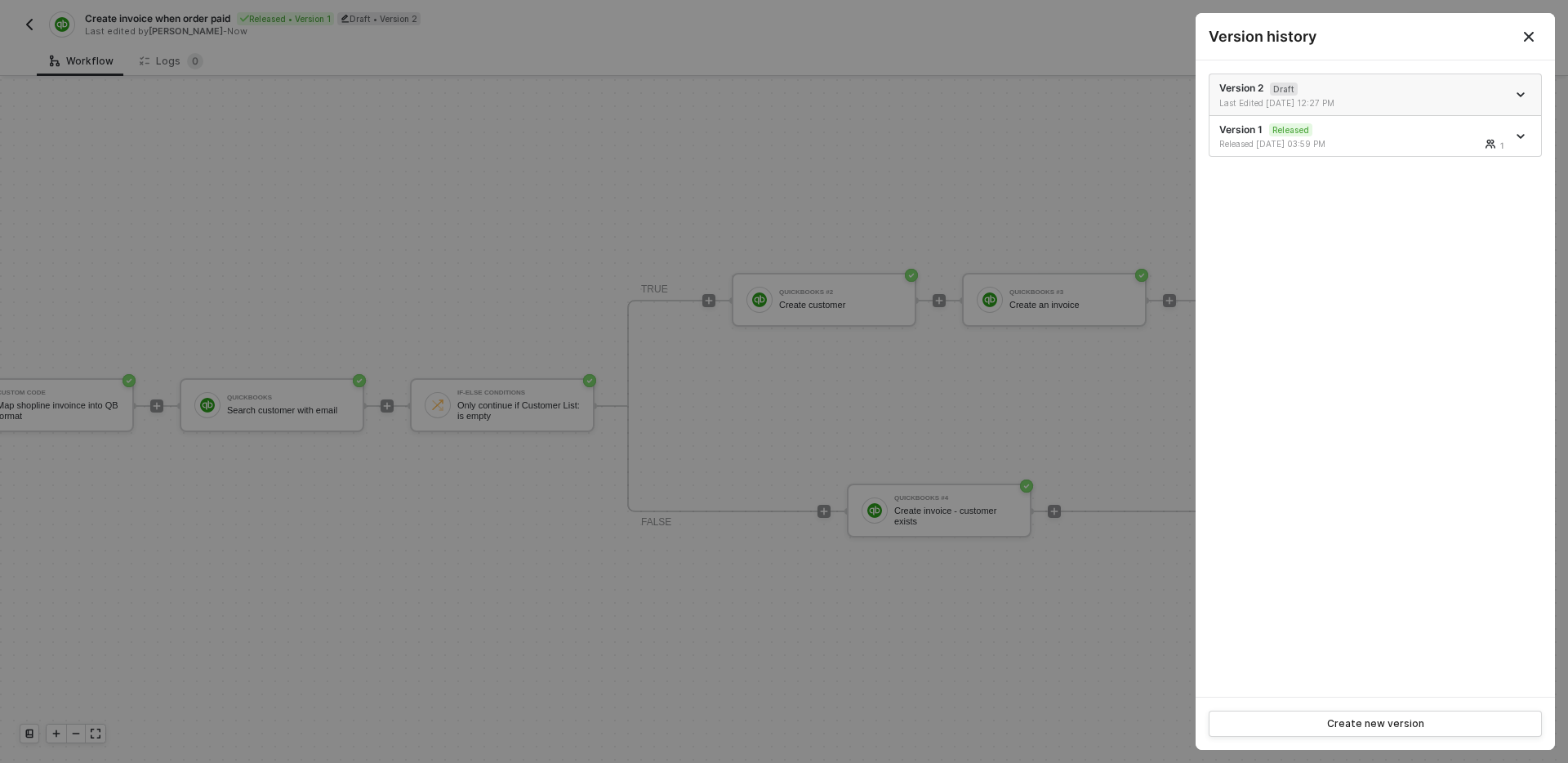
click at [1520, 97] on icon "icon-arrow-down" at bounding box center [1521, 94] width 8 height 8
click at [1459, 186] on div "Delete" at bounding box center [1463, 186] width 101 height 16
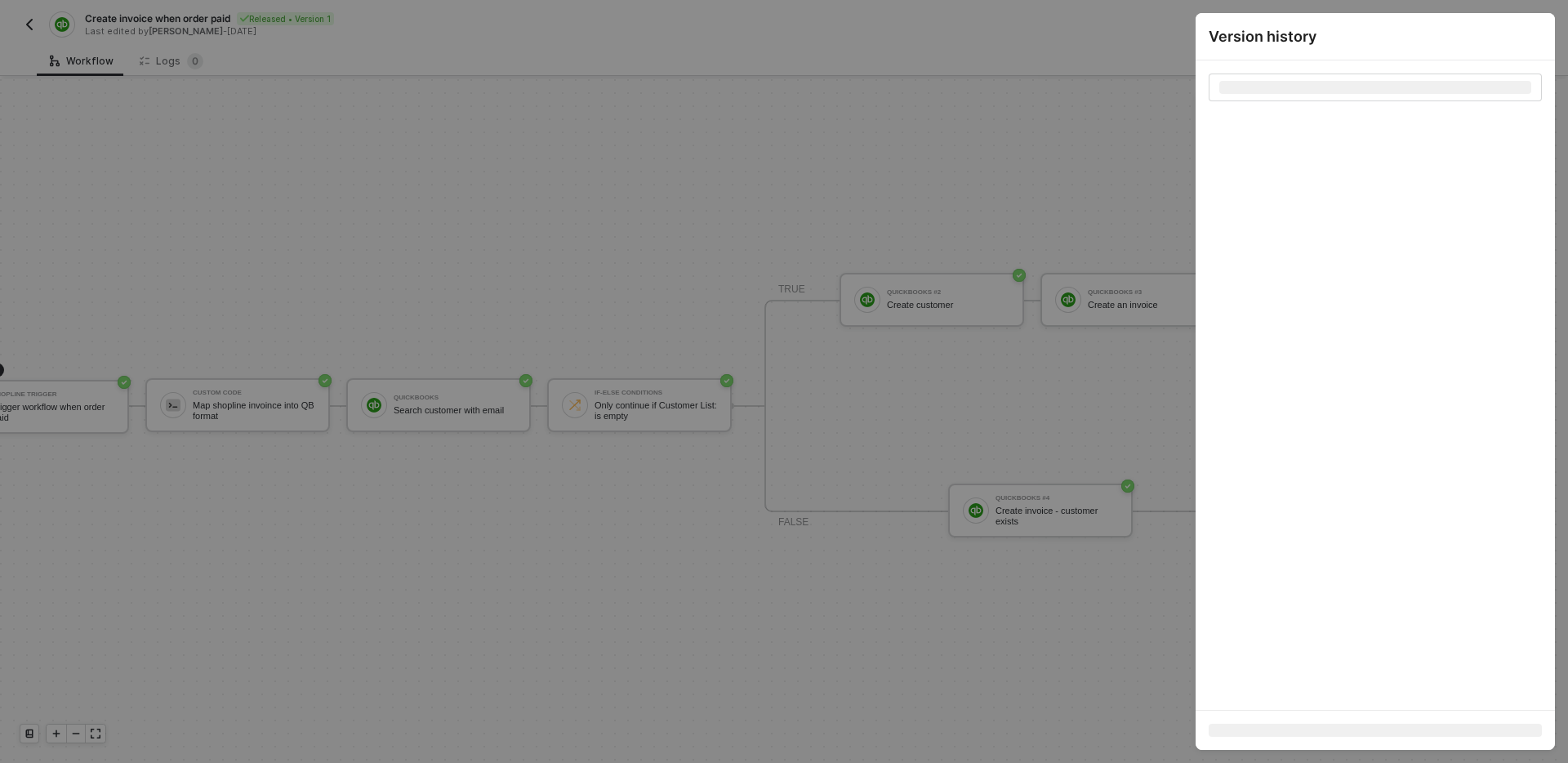
click at [1075, 158] on div at bounding box center [784, 381] width 1568 height 763
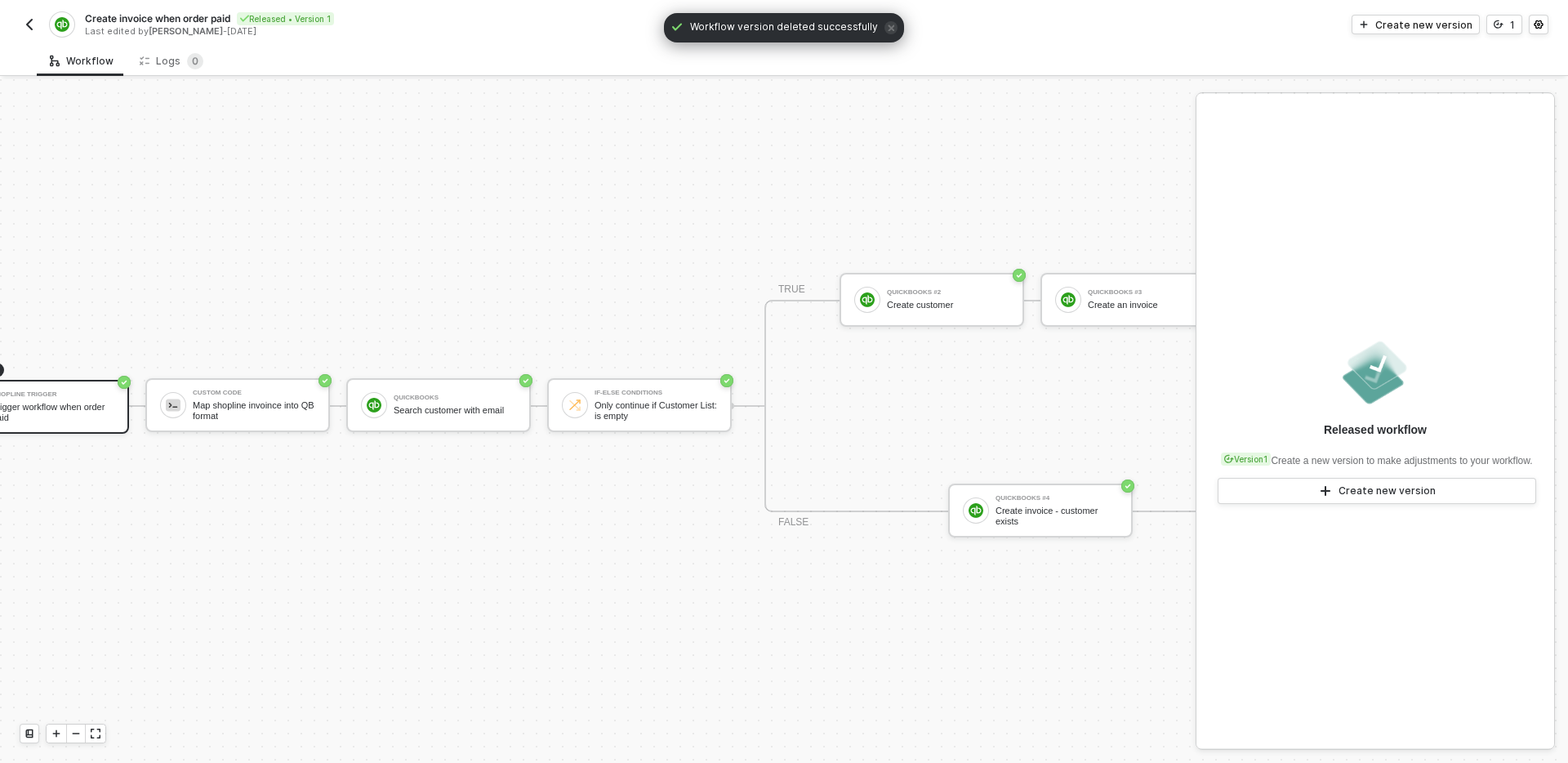
click at [966, 162] on div "TRIGGER Shopline Trigger Trigger workflow when order paid Custom Code Map shopl…" at bounding box center [712, 406] width 1576 height 714
click at [612, 193] on div "TRIGGER Shopline Trigger Trigger workflow when order paid Custom Code Map shopl…" at bounding box center [712, 406] width 1576 height 714
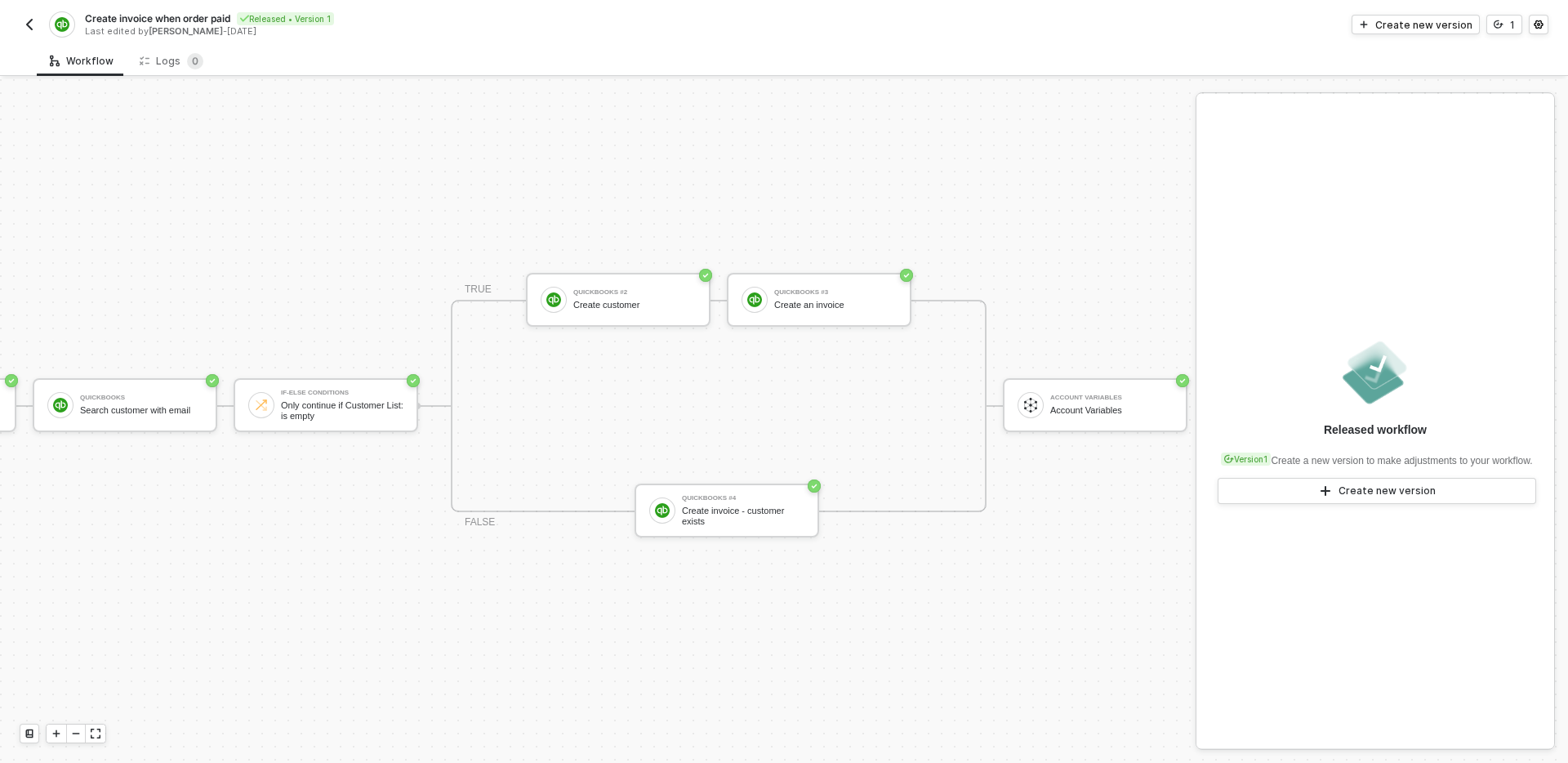
scroll to position [30, 0]
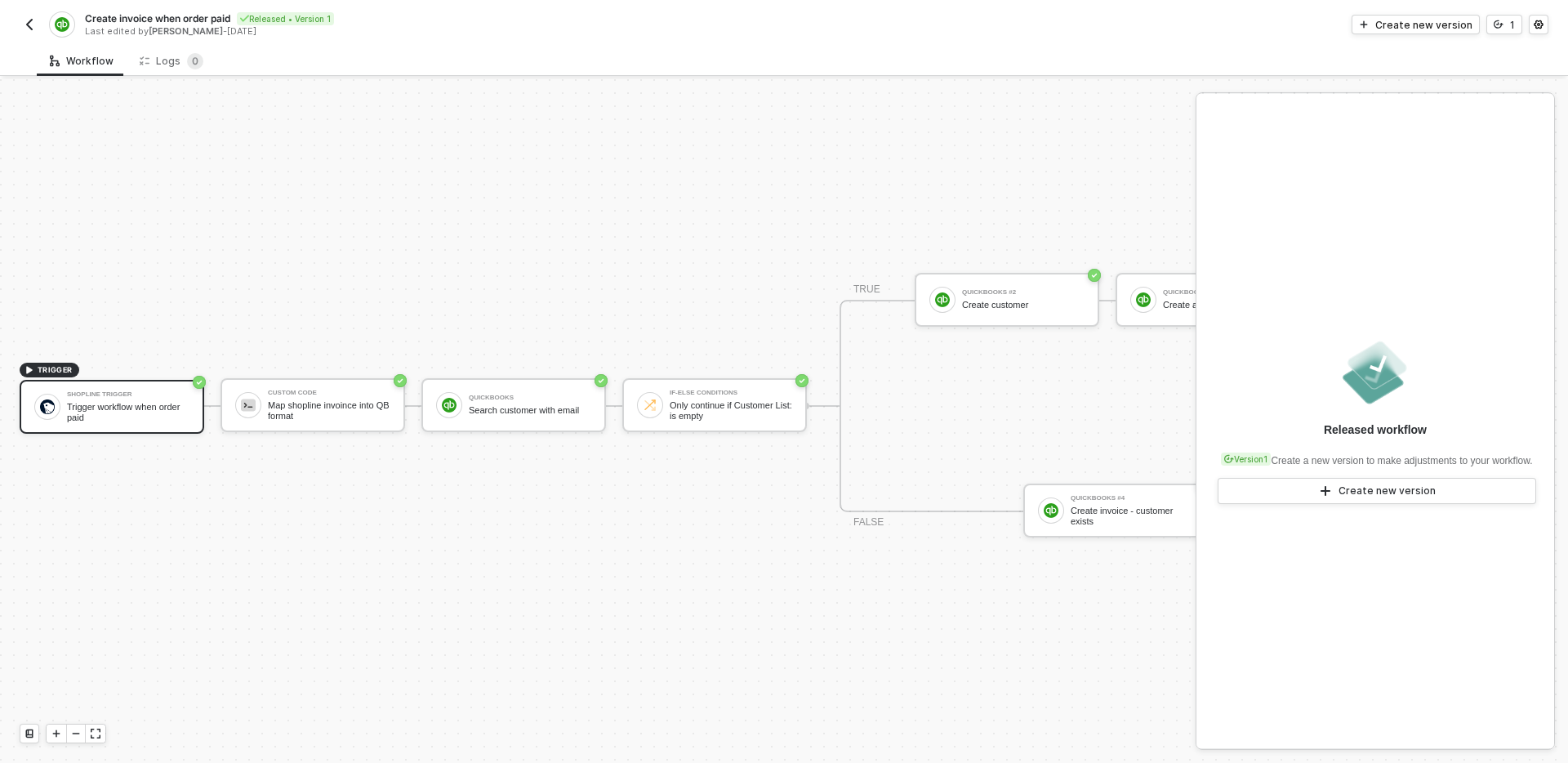
click at [505, 271] on div "TRIGGER Shopline Trigger Trigger workflow when order paid Custom Code Map shopl…" at bounding box center [787, 406] width 1576 height 714
click at [366, 173] on div "TRIGGER Shopline Trigger Trigger workflow when order paid Custom Code Map shopl…" at bounding box center [787, 406] width 1576 height 714
click at [26, 25] on img "button" at bounding box center [28, 24] width 13 height 13
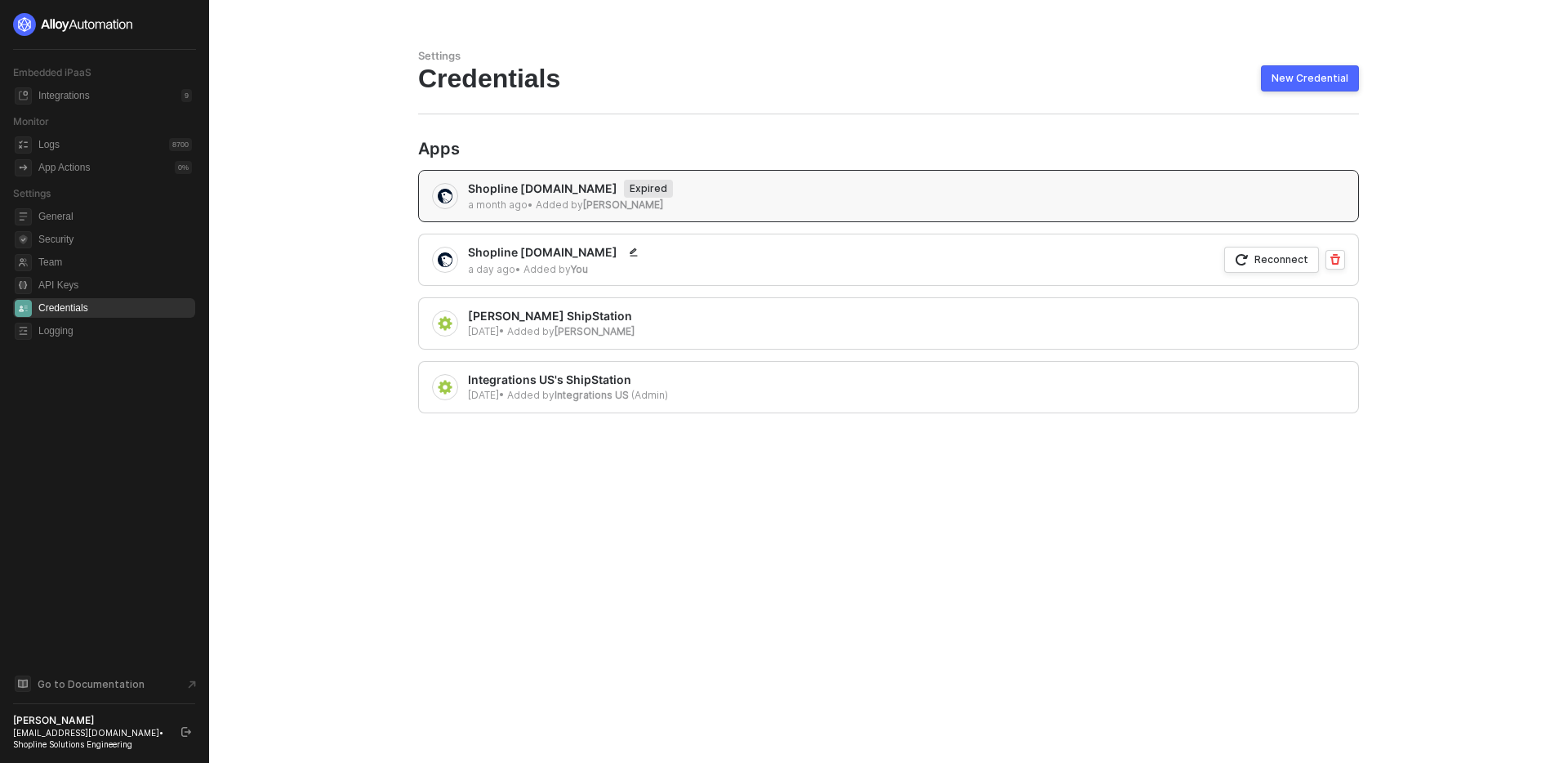
click at [1030, 493] on div "Settings Credentials New Credential Apps Shopline [DOMAIN_NAME] Expired a month…" at bounding box center [889, 381] width 980 height 763
click at [770, 188] on div "Shopline [DOMAIN_NAME] Expired a month ago • Added by [PERSON_NAME]" at bounding box center [889, 195] width 941 height 52
click at [634, 322] on div "[PERSON_NAME] ShipStation" at bounding box center [552, 316] width 167 height 17
click at [728, 244] on div "Shopline [DOMAIN_NAME] a day ago • Added by You Reconnect" at bounding box center [889, 259] width 941 height 52
click at [673, 198] on div "a month ago • Added by [PERSON_NAME]" at bounding box center [570, 204] width 205 height 14
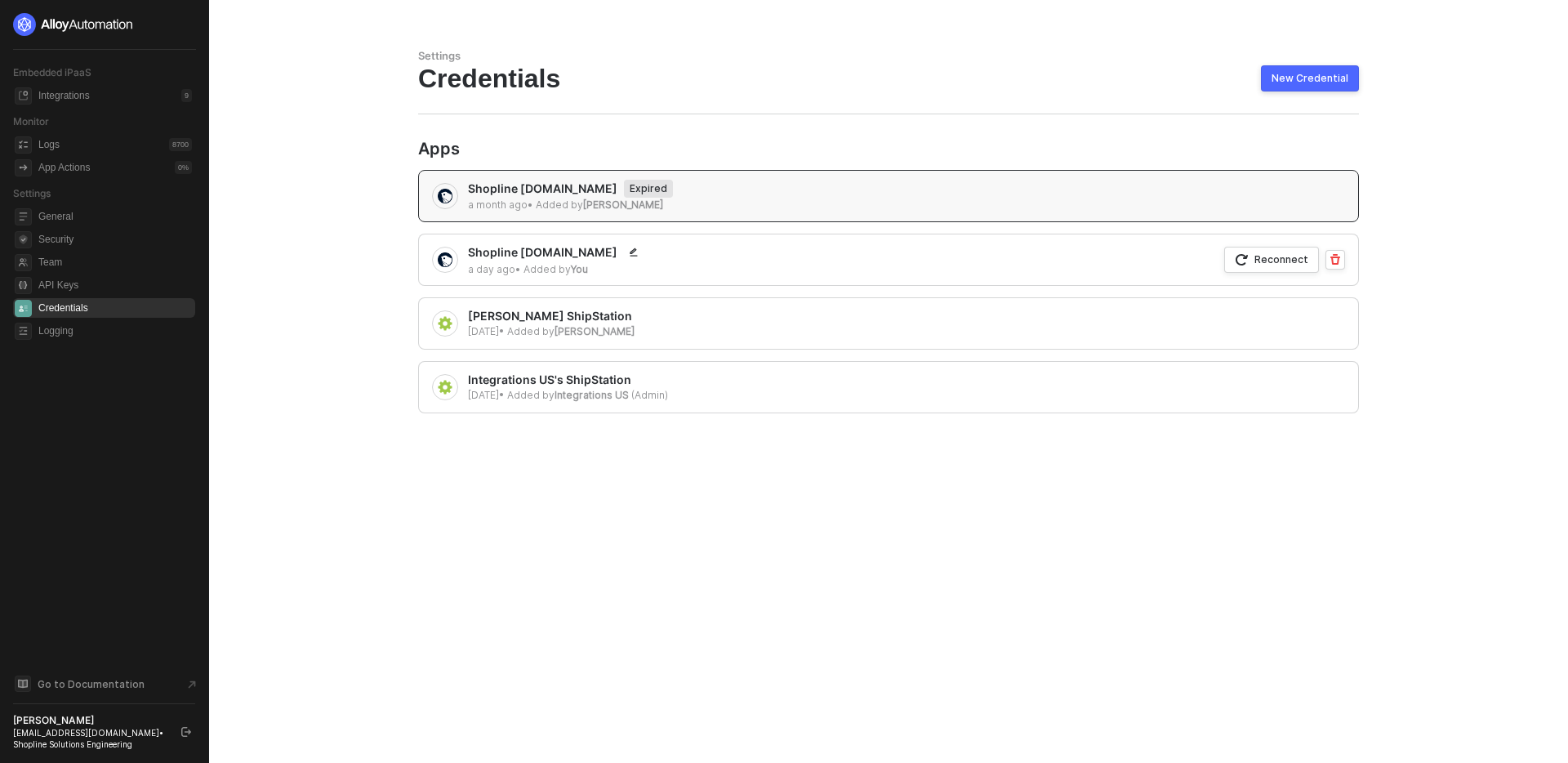
click at [750, 365] on div "Integrations US's ShipStation [DATE] • Added by Integrations US (Admin)" at bounding box center [889, 387] width 941 height 52
click at [750, 376] on div "Integrations US's ShipStation [DATE] • Added by Integrations US (Admin)" at bounding box center [889, 387] width 941 height 52
click at [1297, 81] on div "New Credential" at bounding box center [1310, 78] width 77 height 13
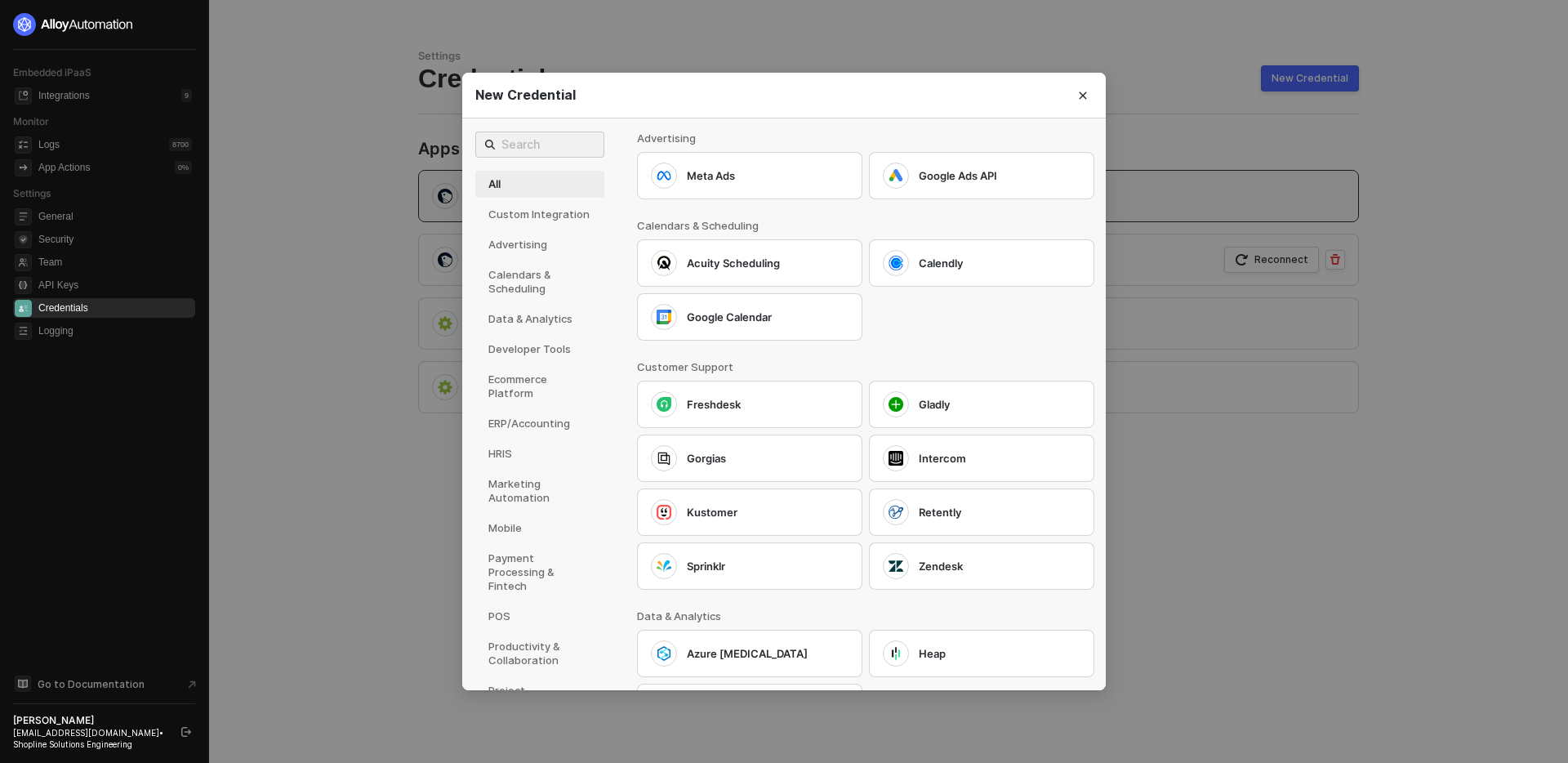
click at [1085, 92] on icon "Close" at bounding box center [1083, 94] width 7 height 7
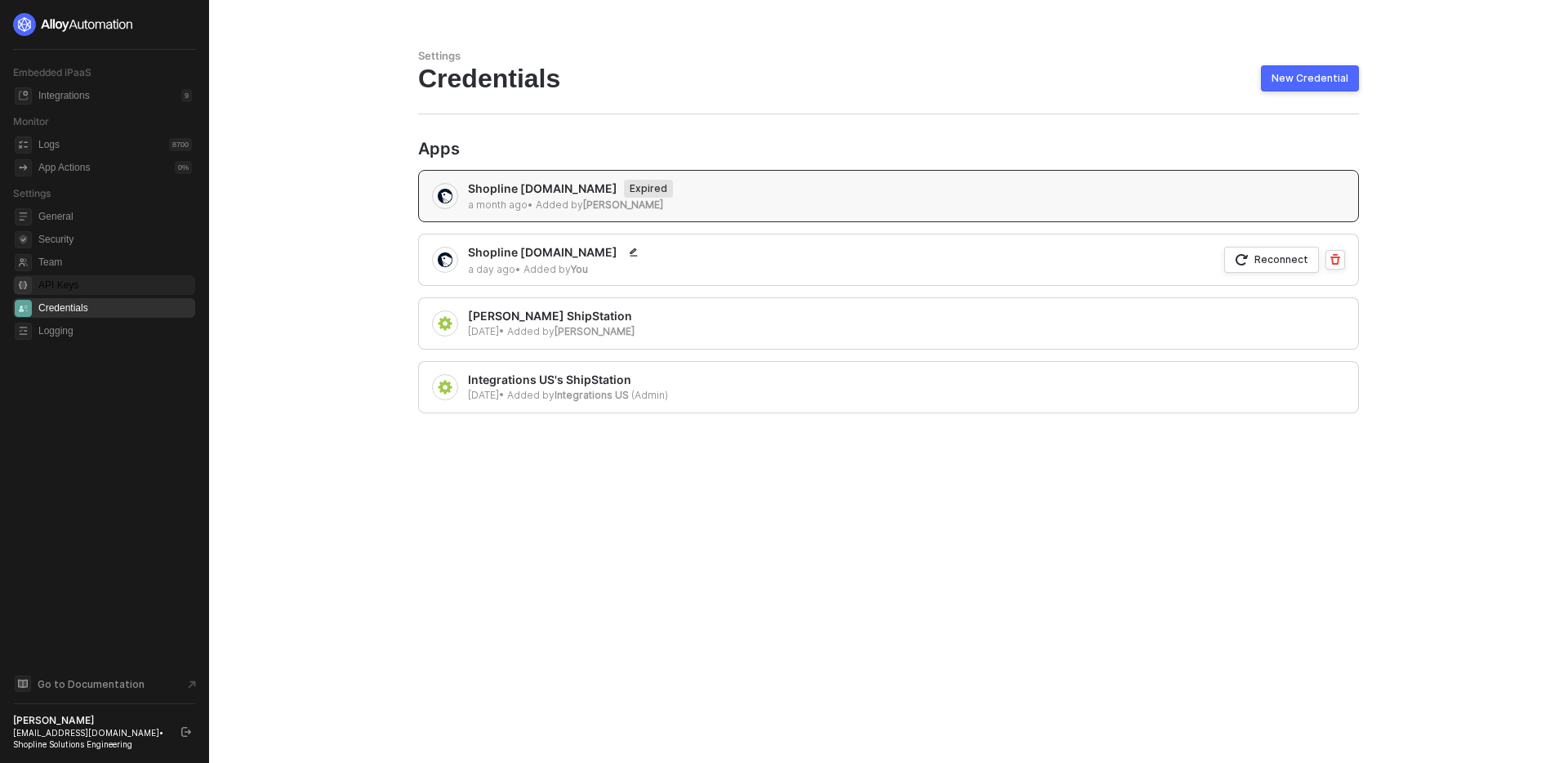
click at [116, 282] on span "API Keys" at bounding box center [115, 285] width 153 height 20
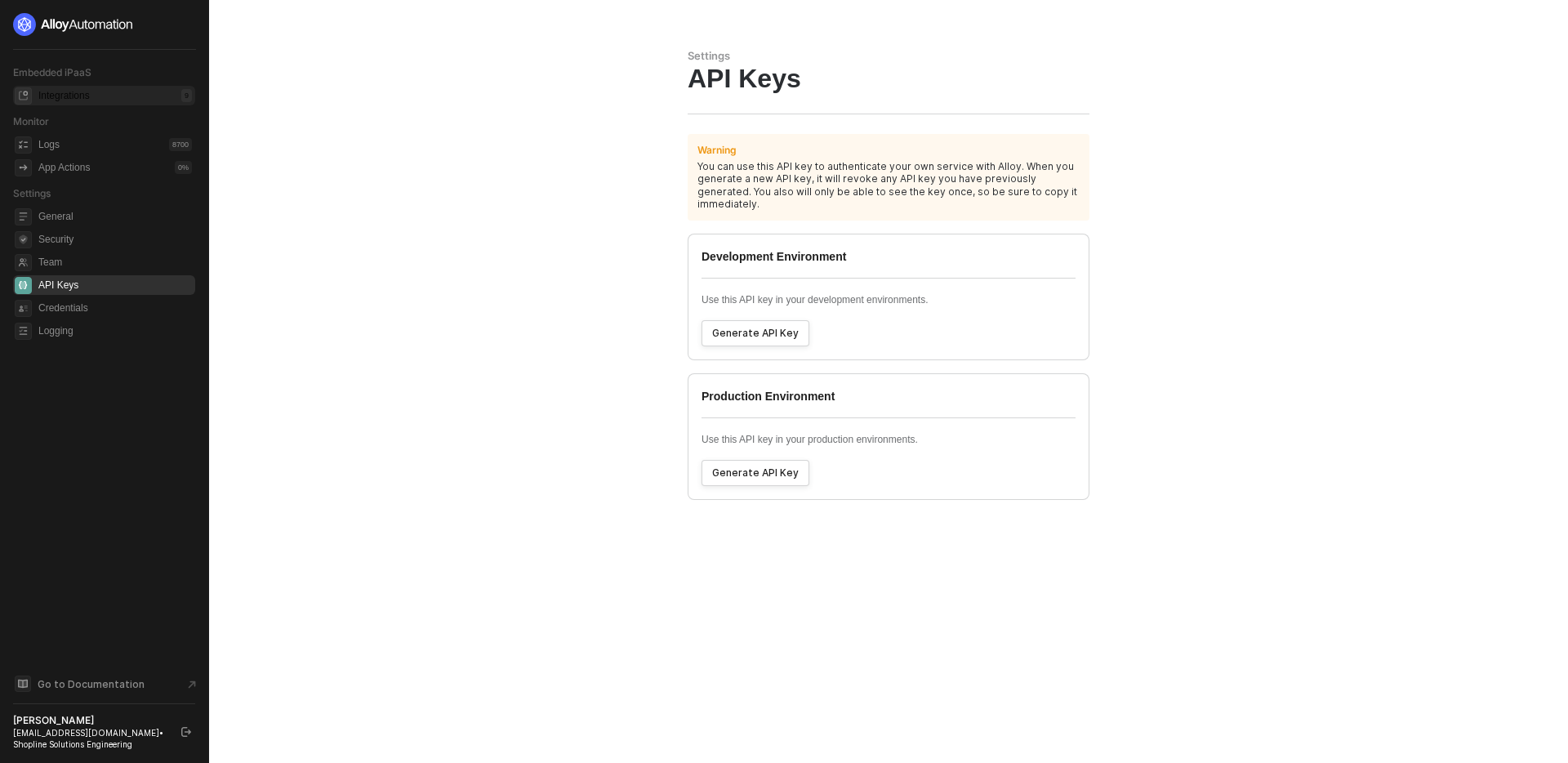
click at [88, 99] on div "Integrations" at bounding box center [64, 96] width 51 height 14
